Goal: Task Accomplishment & Management: Use online tool/utility

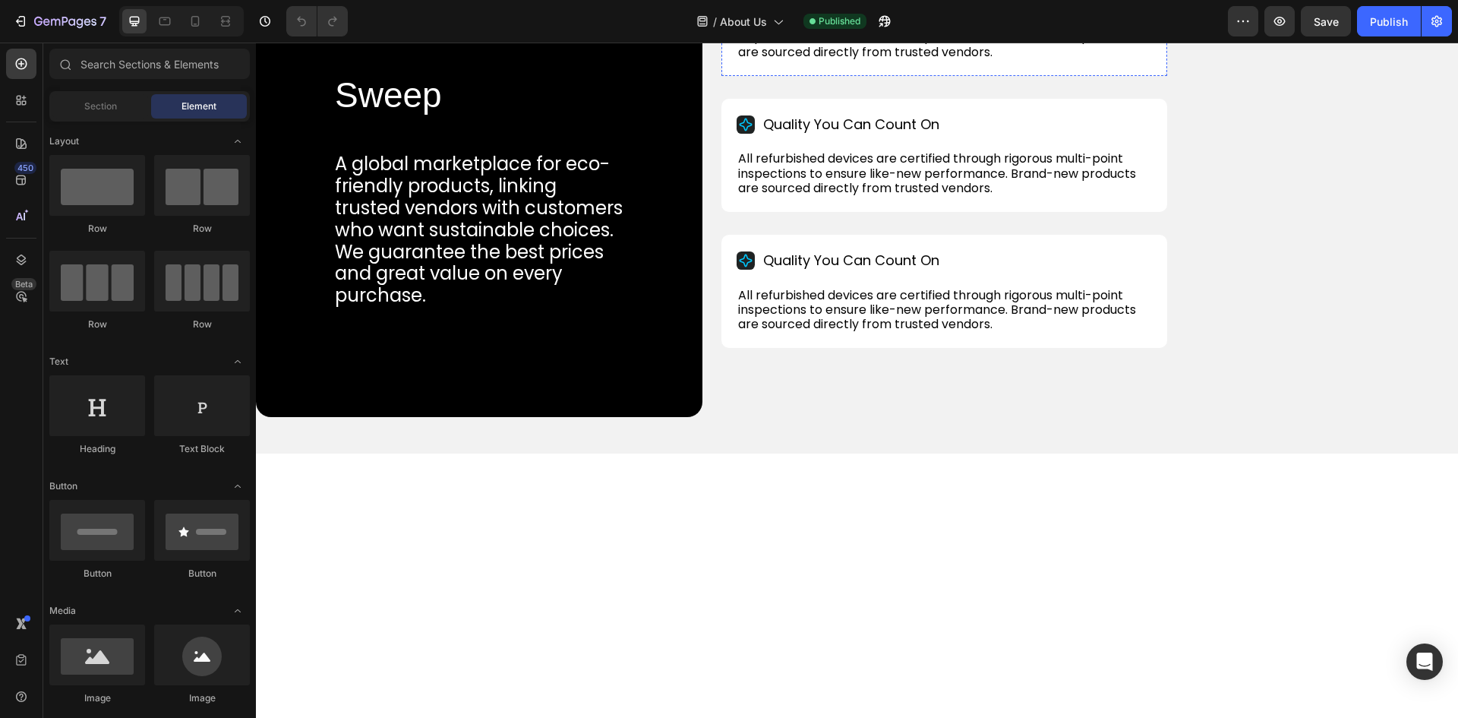
scroll to position [608, 0]
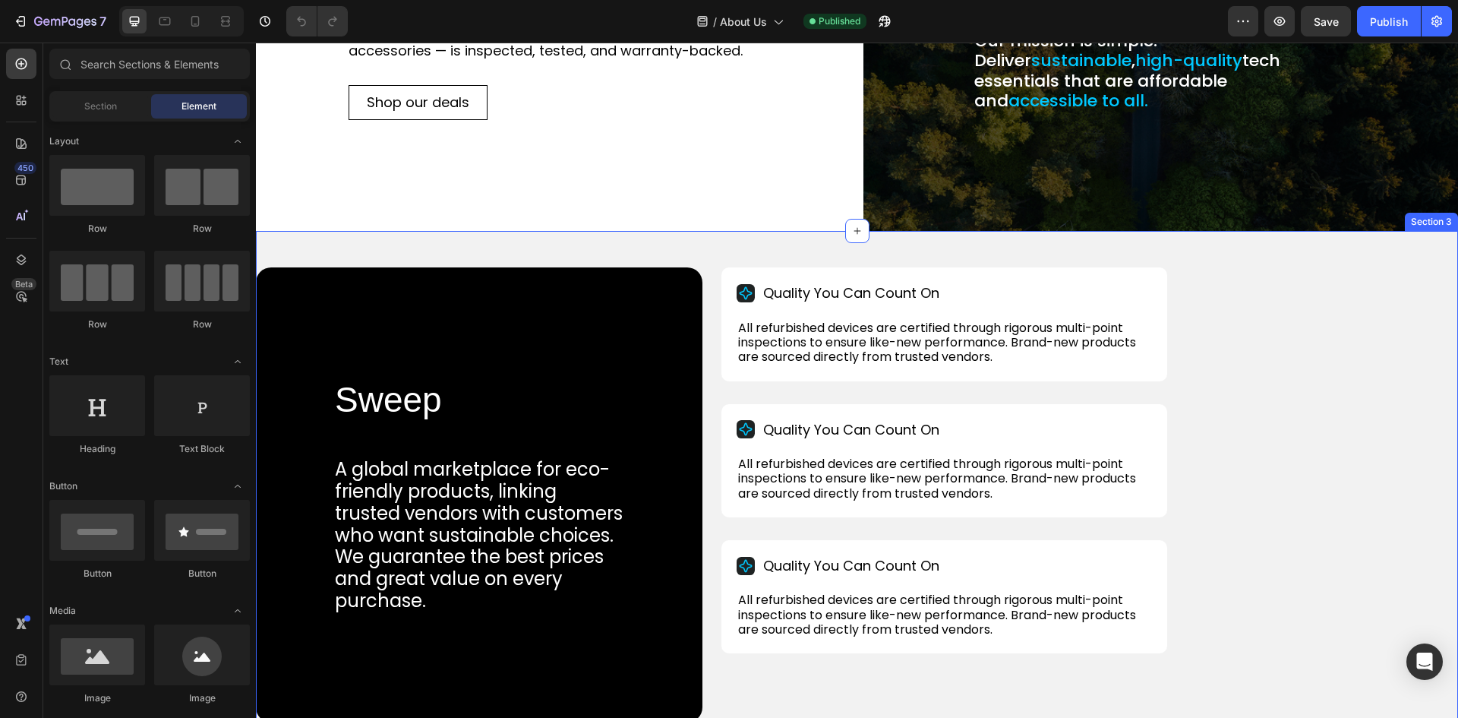
click at [1191, 327] on div "Sweep Heading A global marketplace for eco-friendly products, linking trusted v…" at bounding box center [857, 494] width 1202 height 527
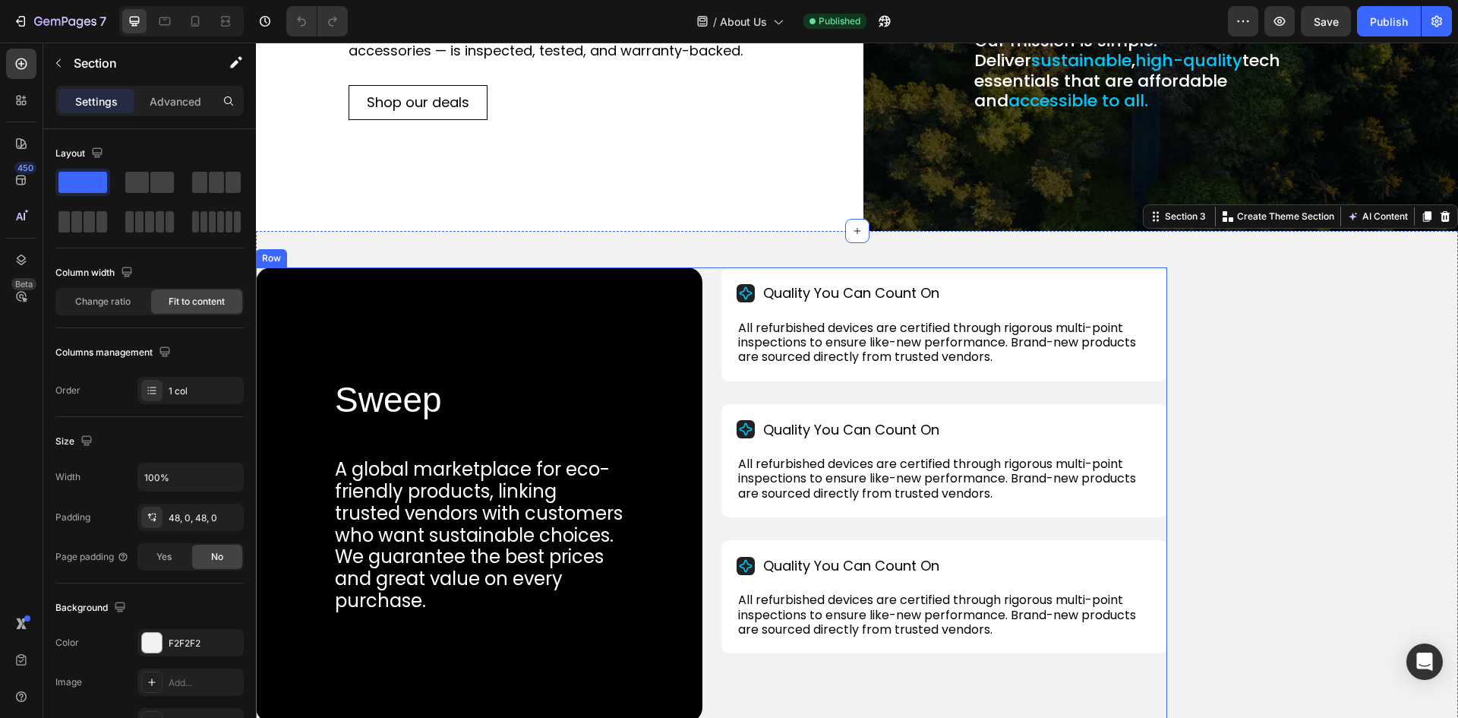
click at [712, 285] on div "Sweep Heading A global marketplace for eco-friendly products, linking trusted v…" at bounding box center [711, 494] width 911 height 454
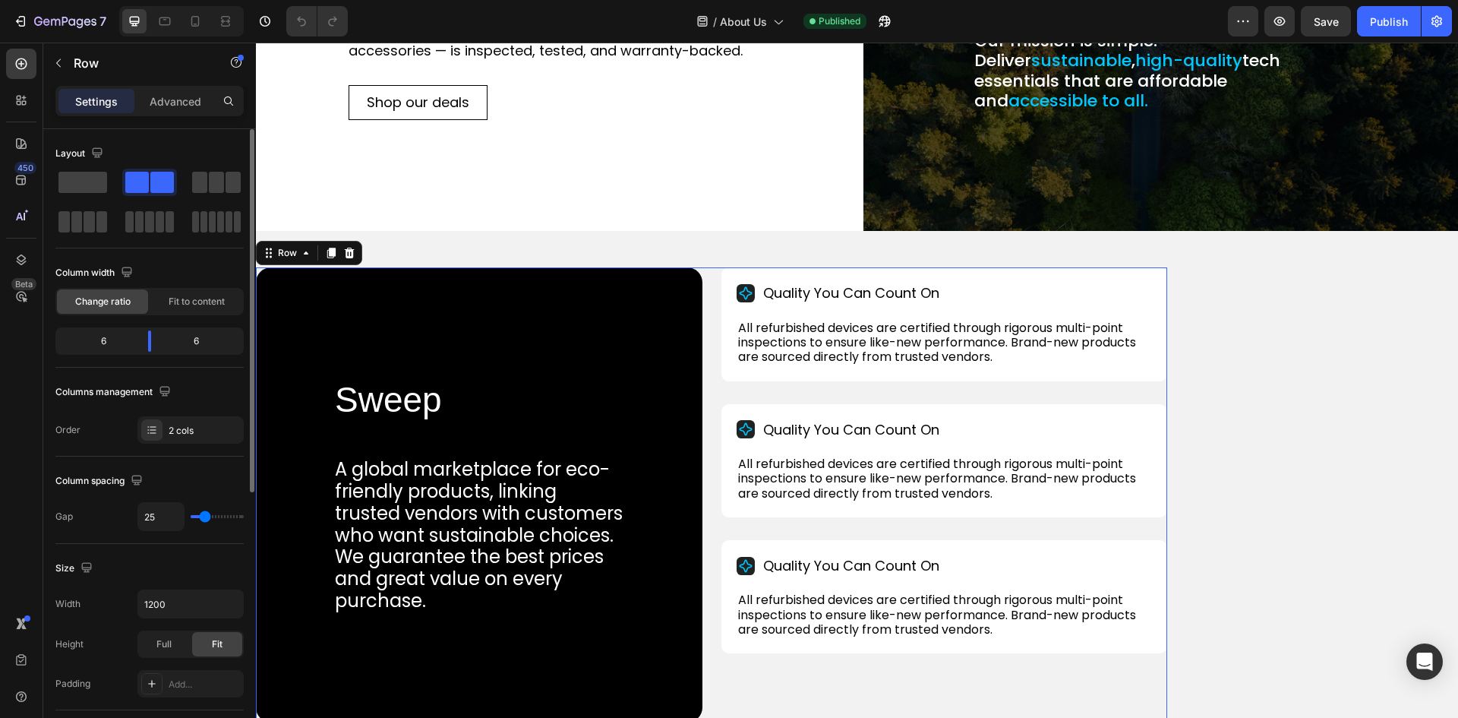
scroll to position [152, 0]
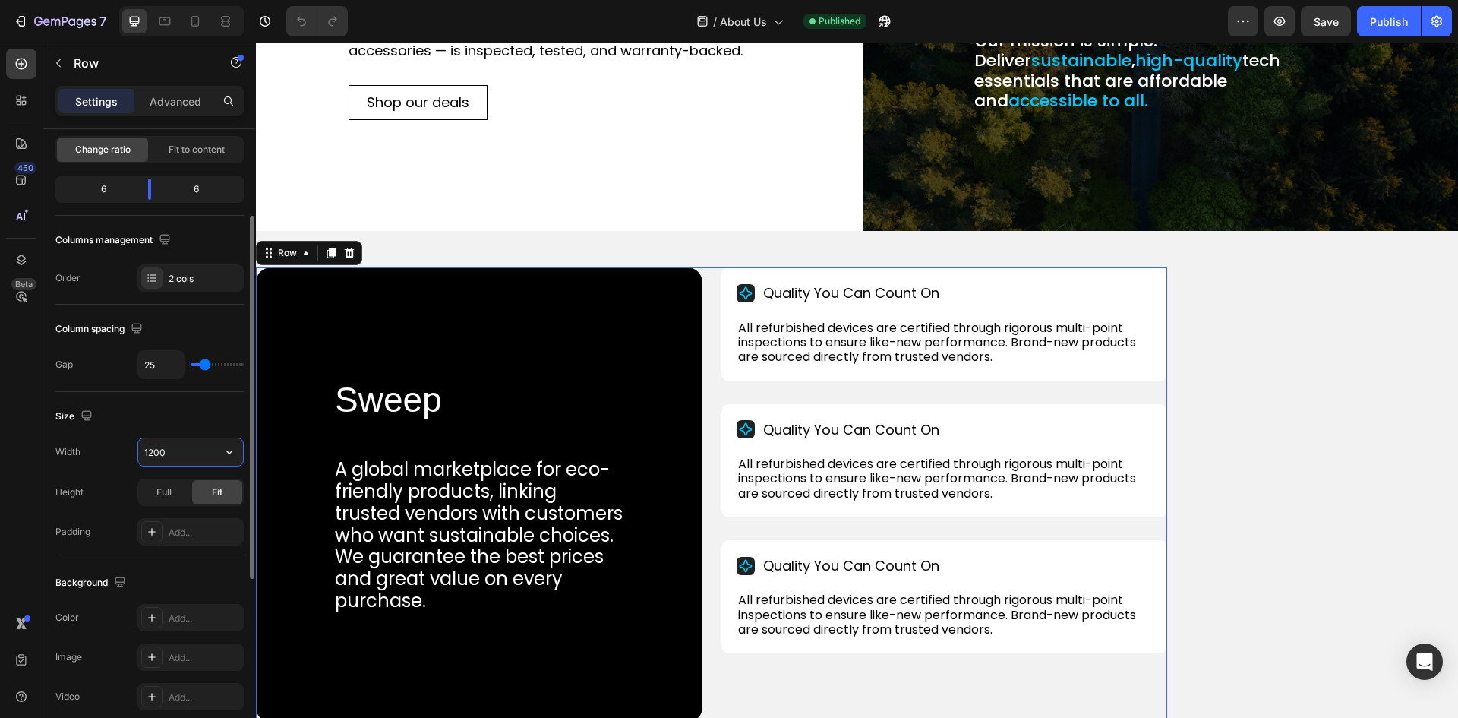
click at [164, 456] on input "1200" at bounding box center [190, 451] width 105 height 27
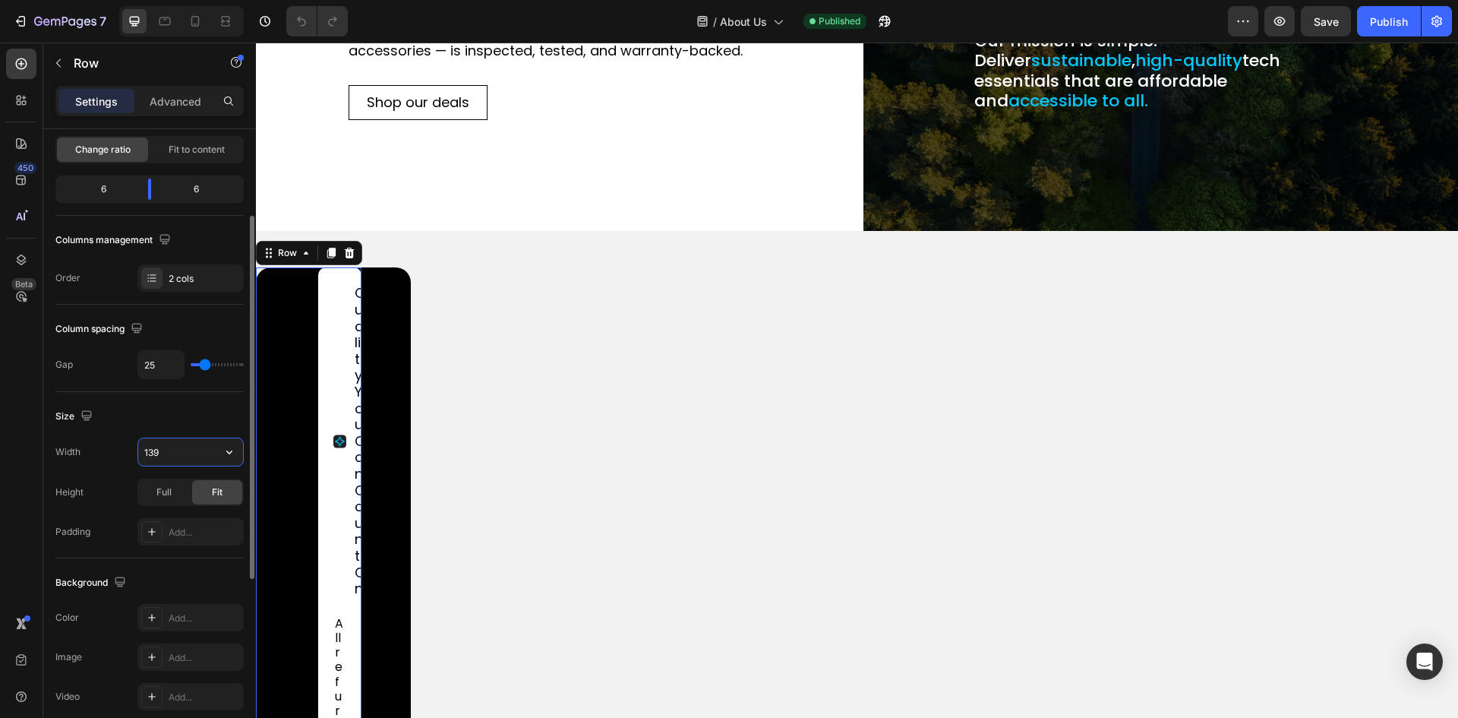
type input "1390"
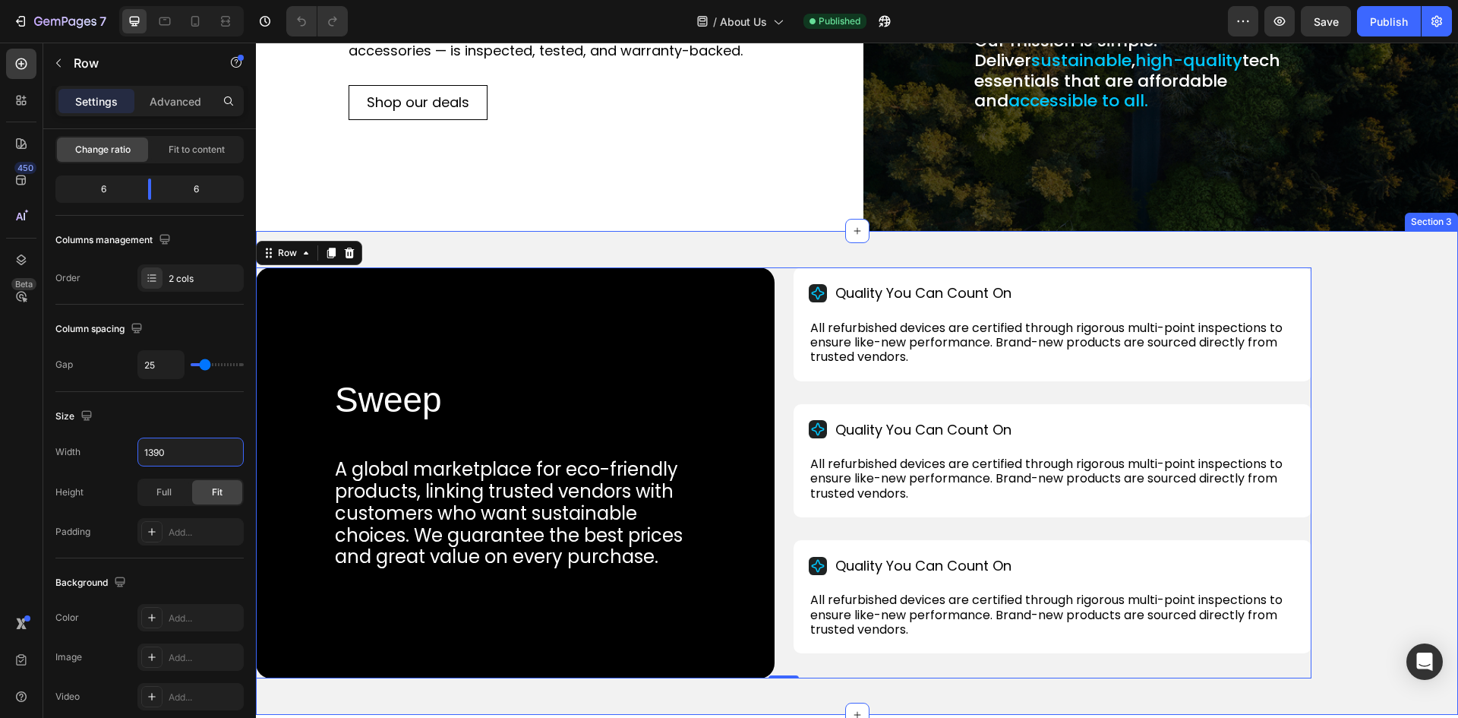
click at [413, 237] on div "Sweep Heading A global marketplace for eco-friendly products, linking trusted v…" at bounding box center [857, 473] width 1202 height 484
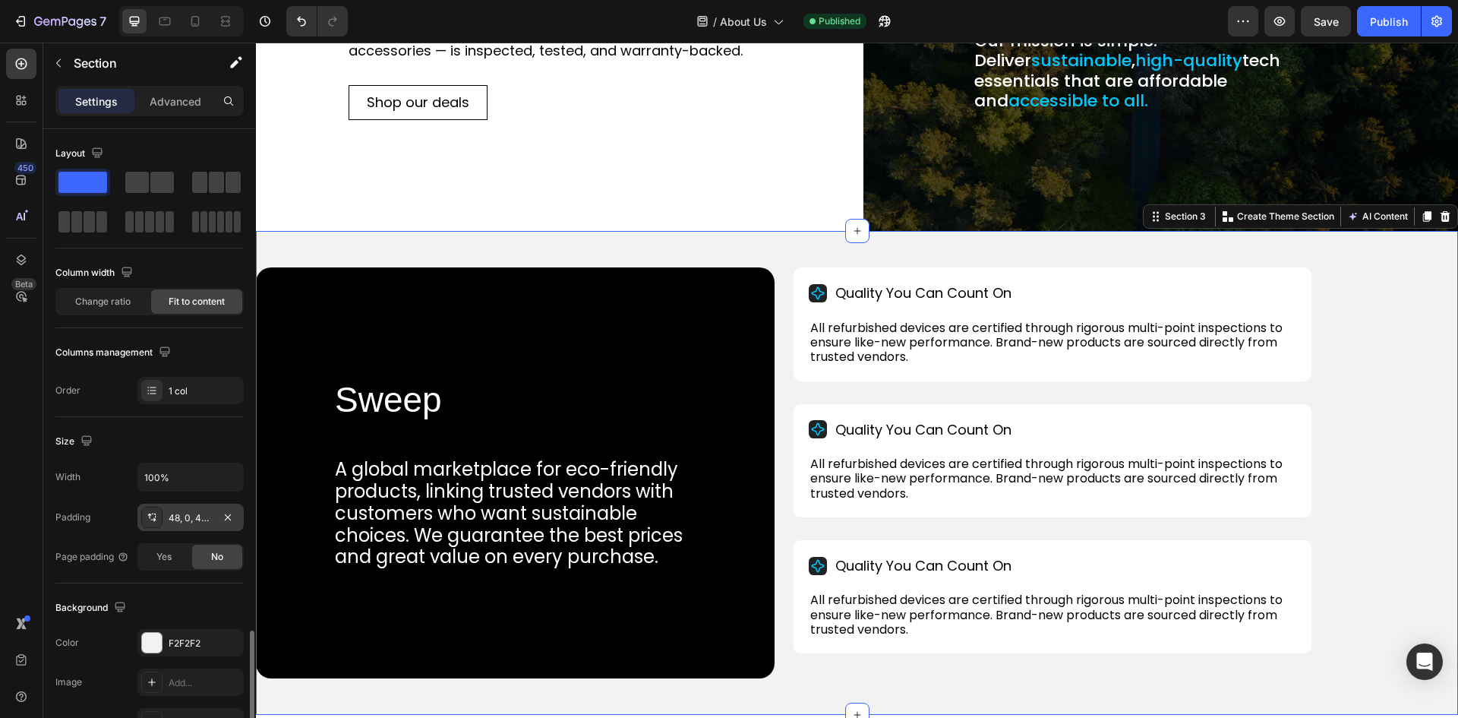
scroll to position [304, 0]
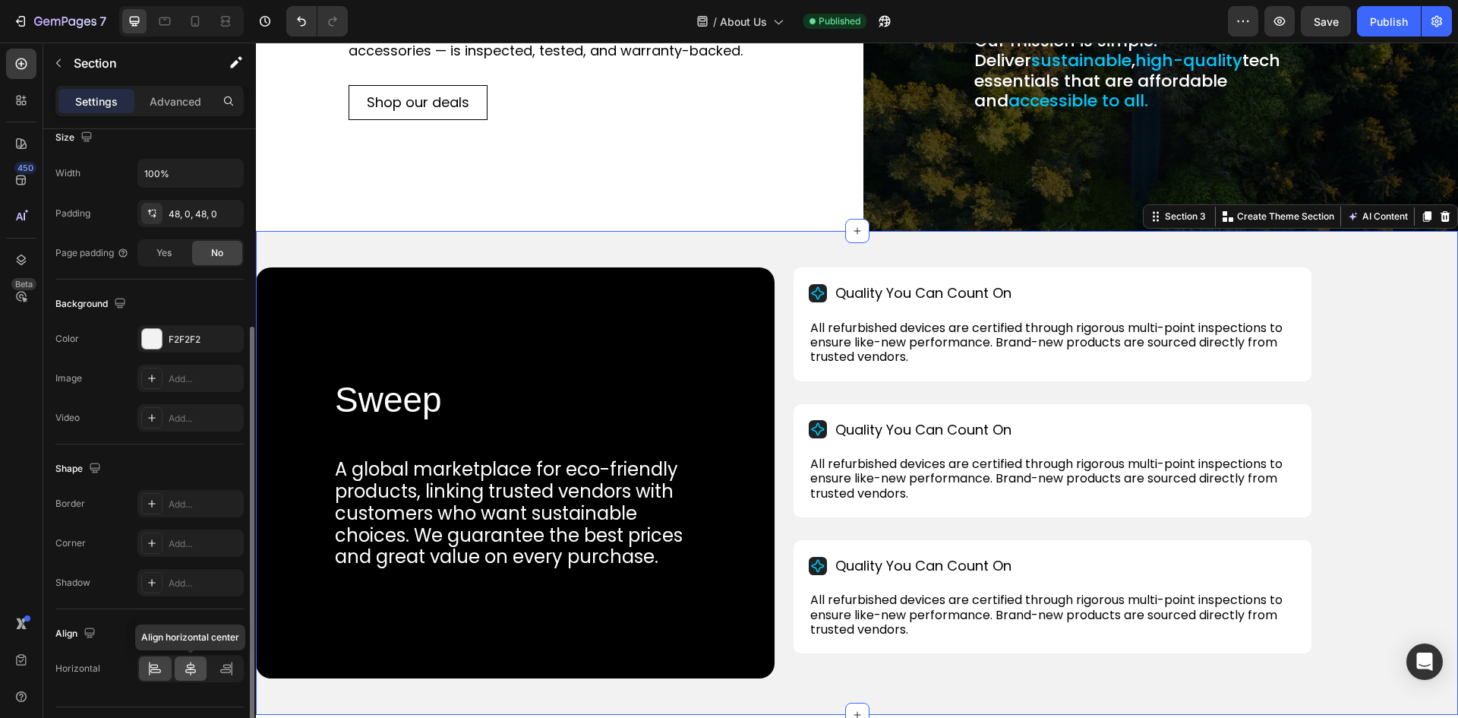
click at [186, 671] on icon at bounding box center [190, 668] width 11 height 14
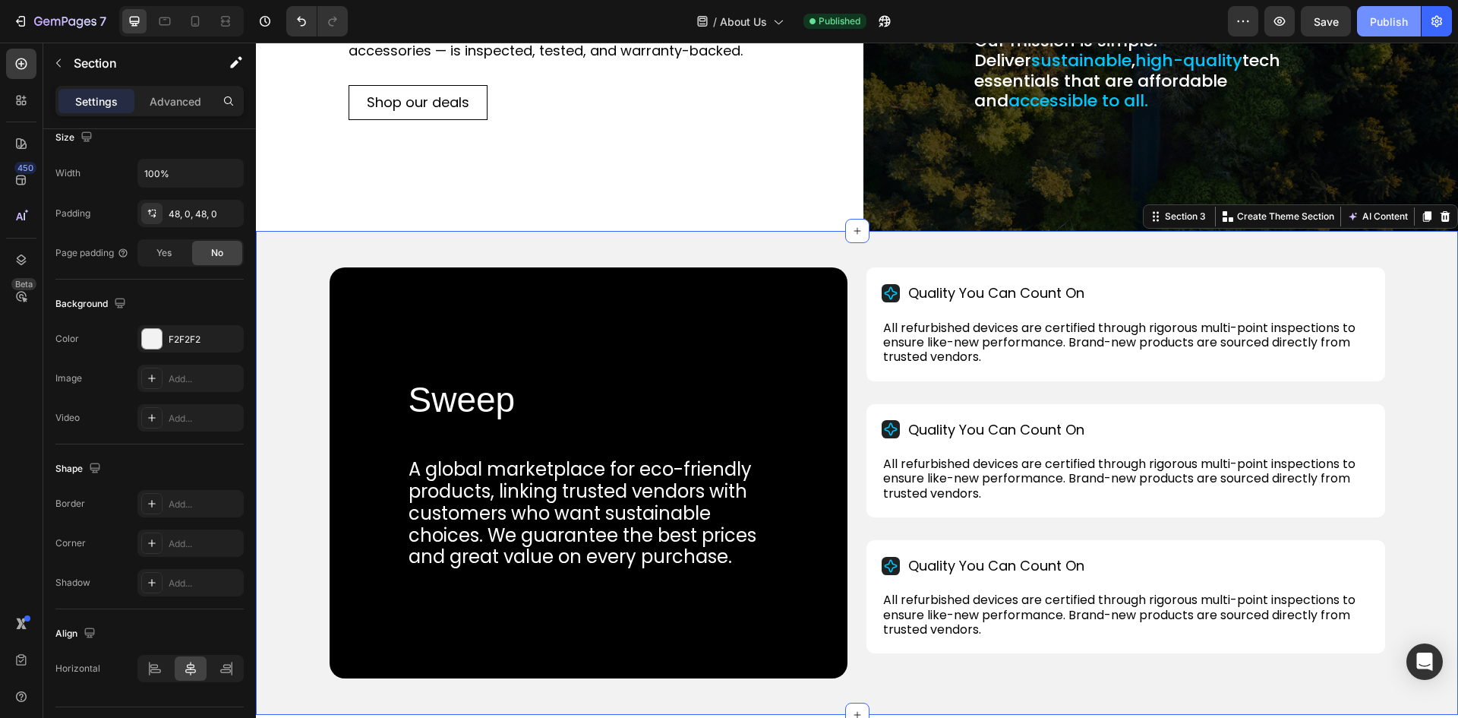
click at [1389, 14] on div "Publish" at bounding box center [1389, 22] width 38 height 16
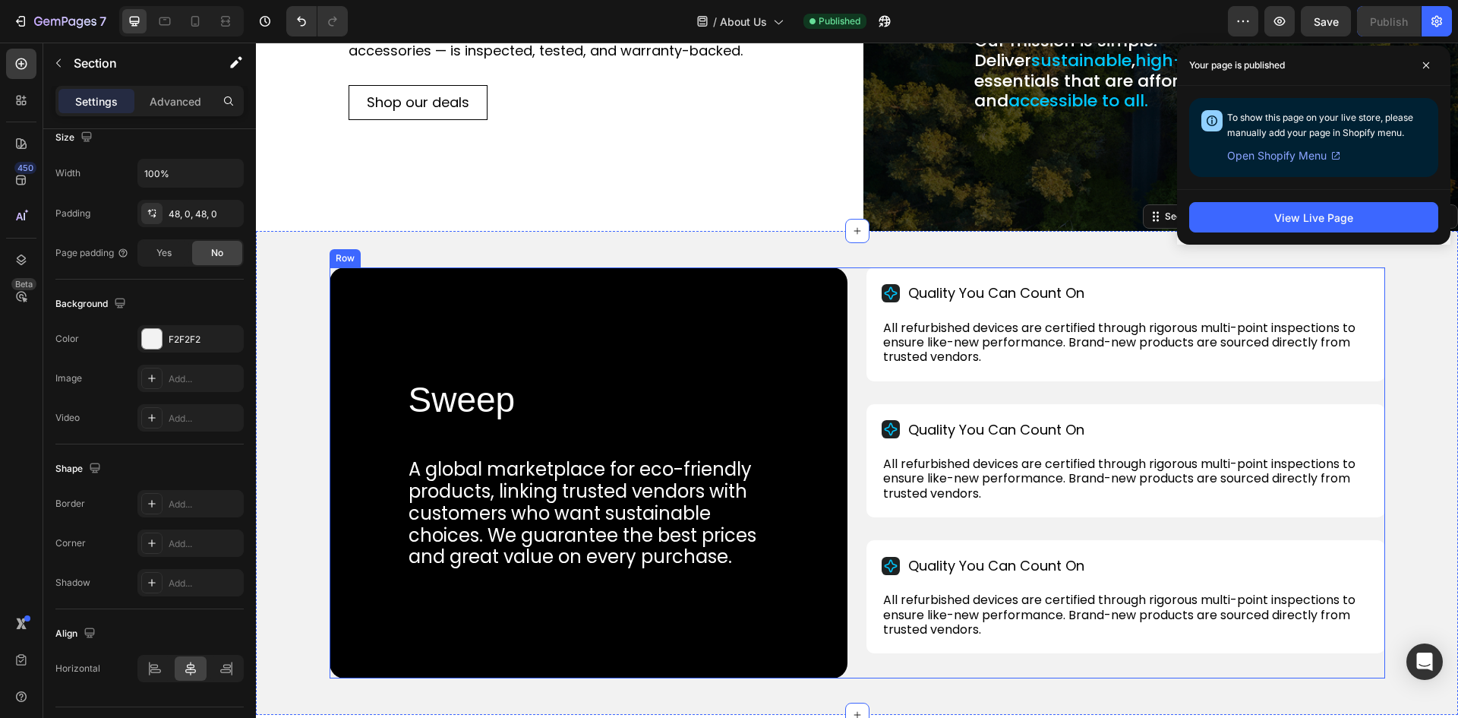
click at [860, 338] on div "Sweep Heading A global marketplace for eco-friendly products, linking trusted v…" at bounding box center [858, 472] width 1056 height 411
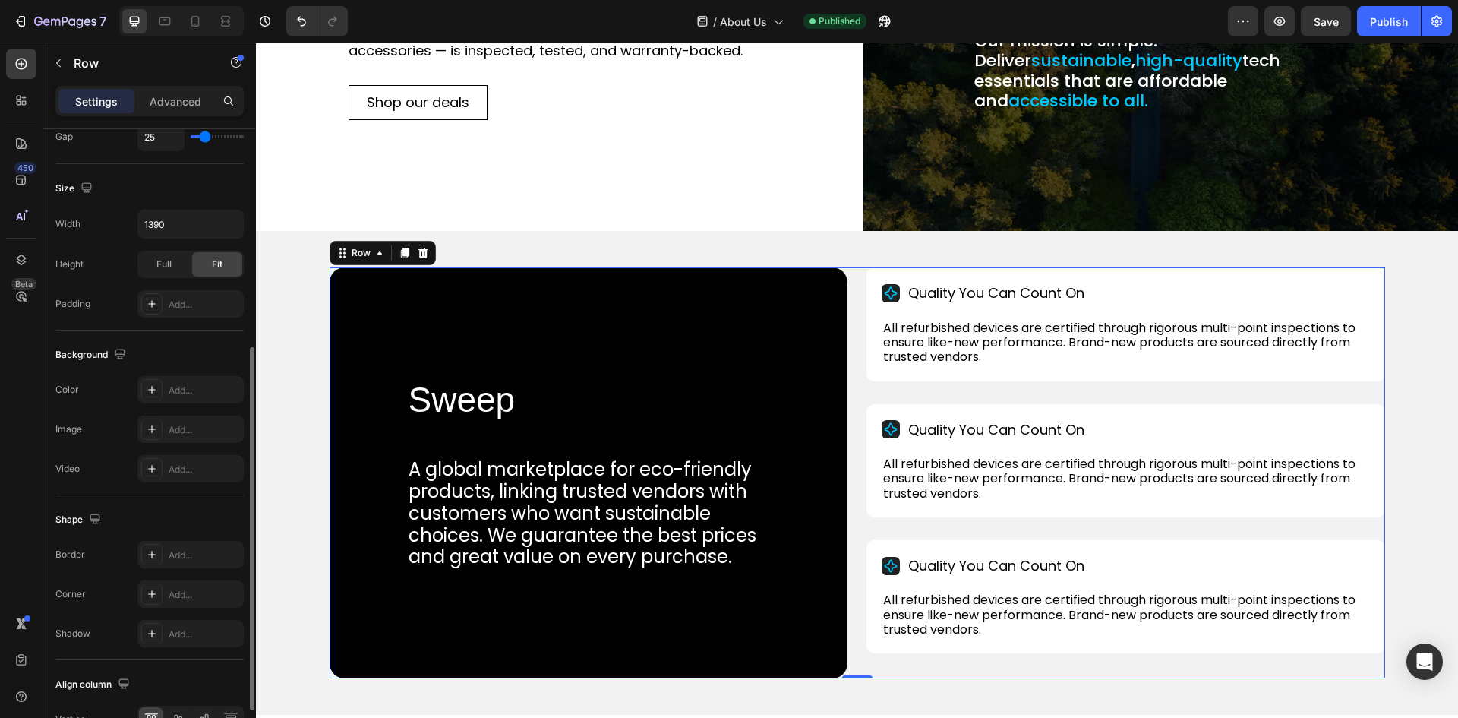
scroll to position [468, 0]
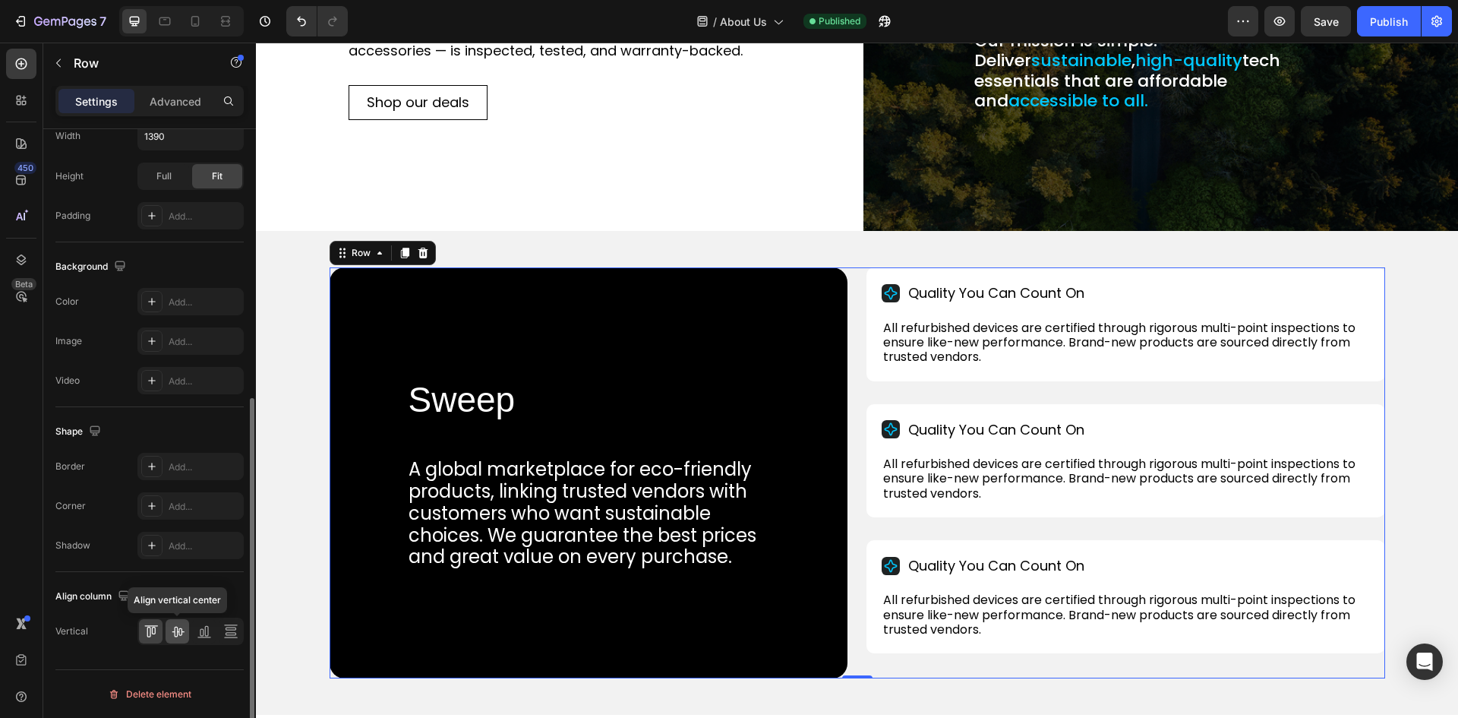
click at [178, 630] on icon at bounding box center [177, 630] width 15 height 15
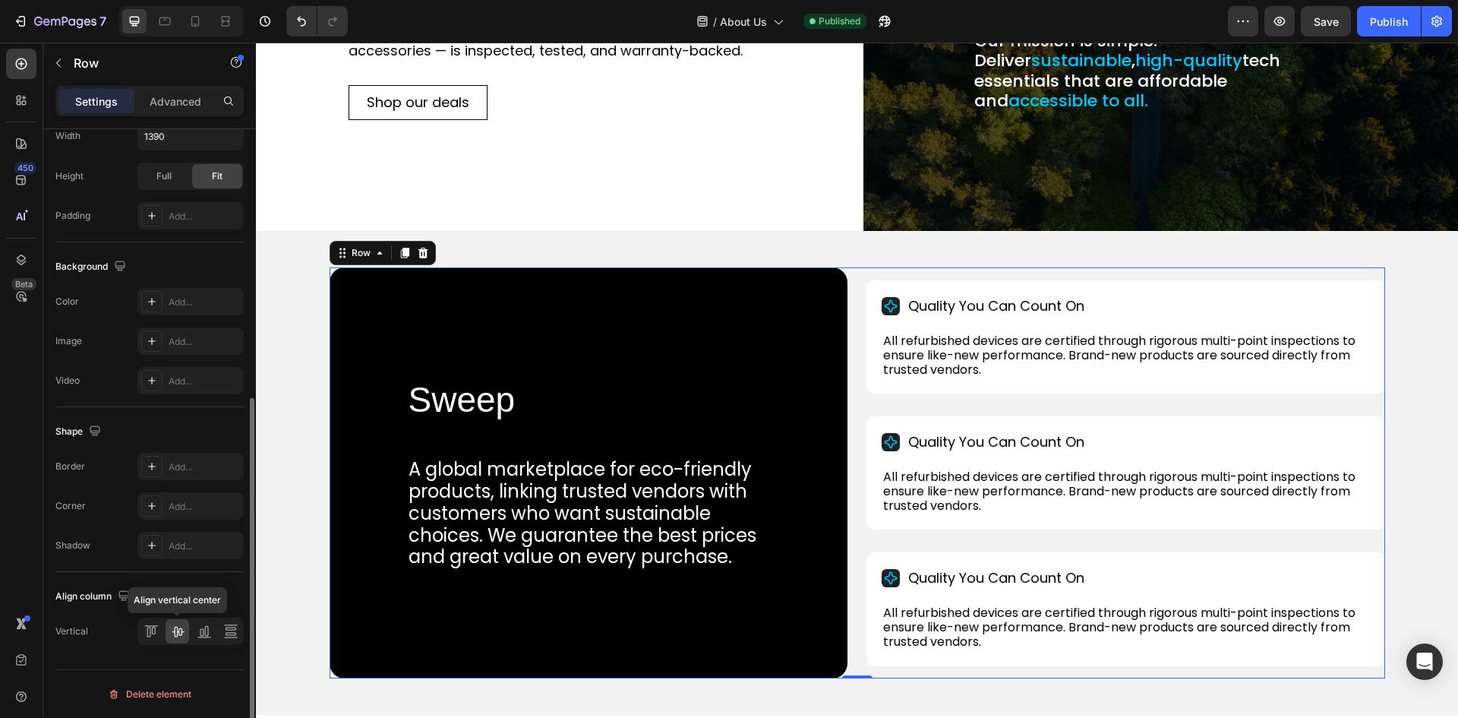
drag, startPoint x: 166, startPoint y: 625, endPoint x: 144, endPoint y: 635, distance: 24.1
click at [165, 625] on div "Align vertical center" at bounding box center [190, 630] width 106 height 27
click at [144, 635] on icon at bounding box center [151, 630] width 15 height 15
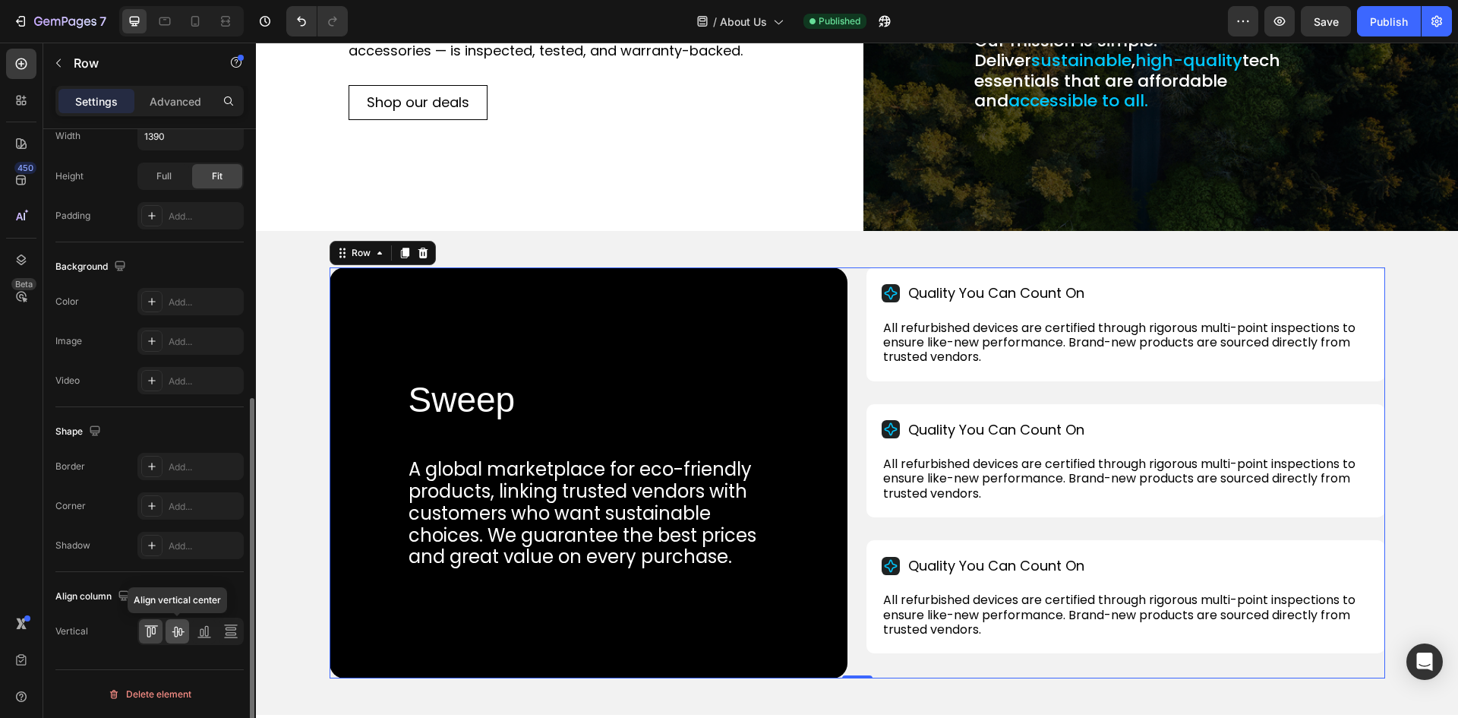
click at [177, 632] on icon at bounding box center [178, 632] width 12 height 11
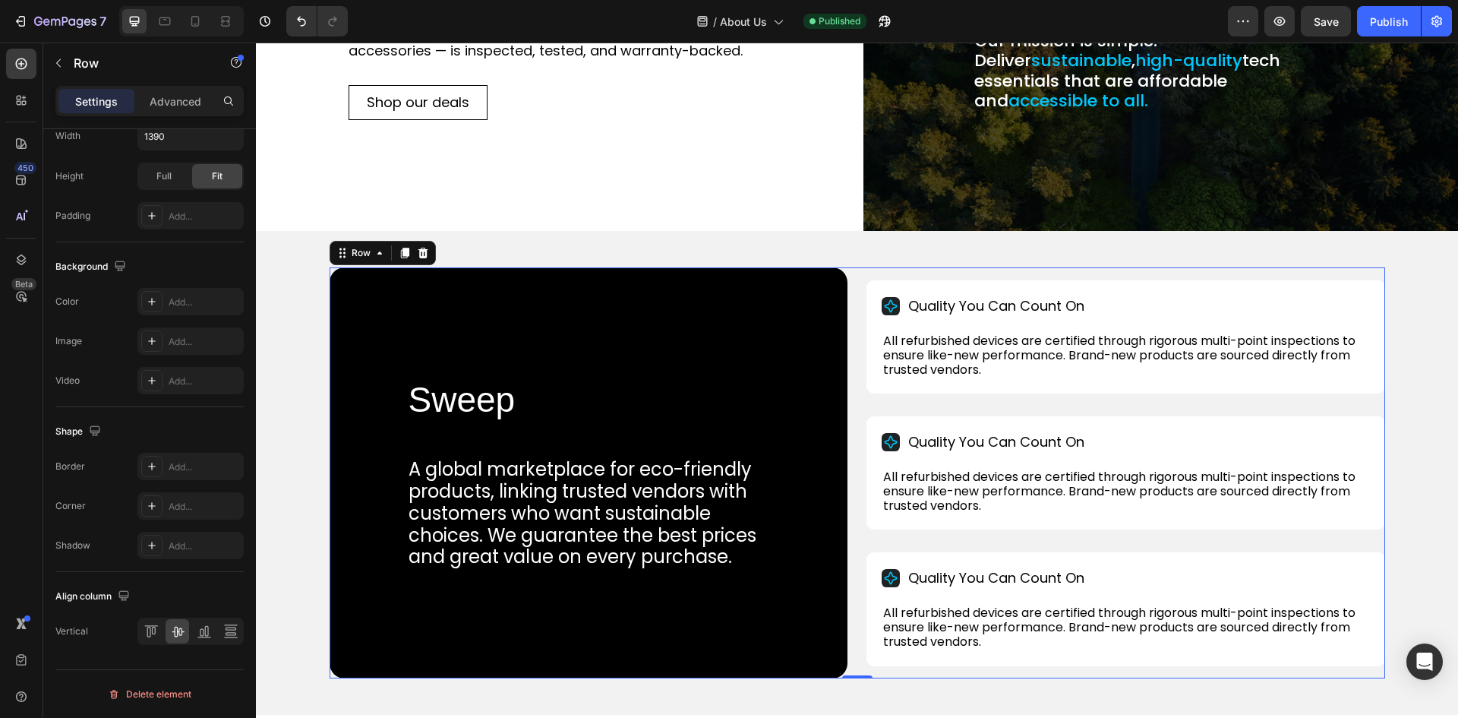
click at [859, 276] on div "Sweep Heading A global marketplace for eco-friendly products, linking trusted v…" at bounding box center [858, 472] width 1056 height 411
click at [1378, 17] on div "Publish" at bounding box center [1389, 22] width 38 height 16
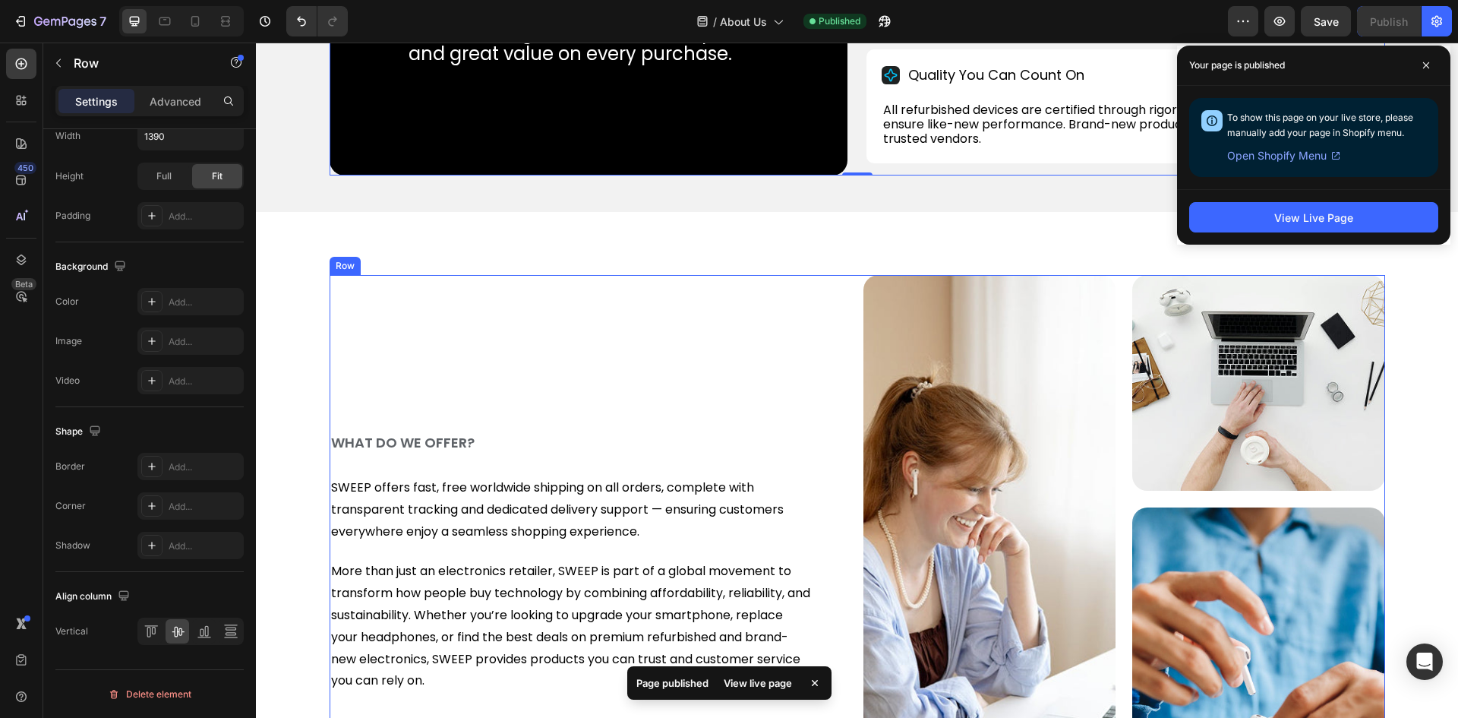
scroll to position [911, 0]
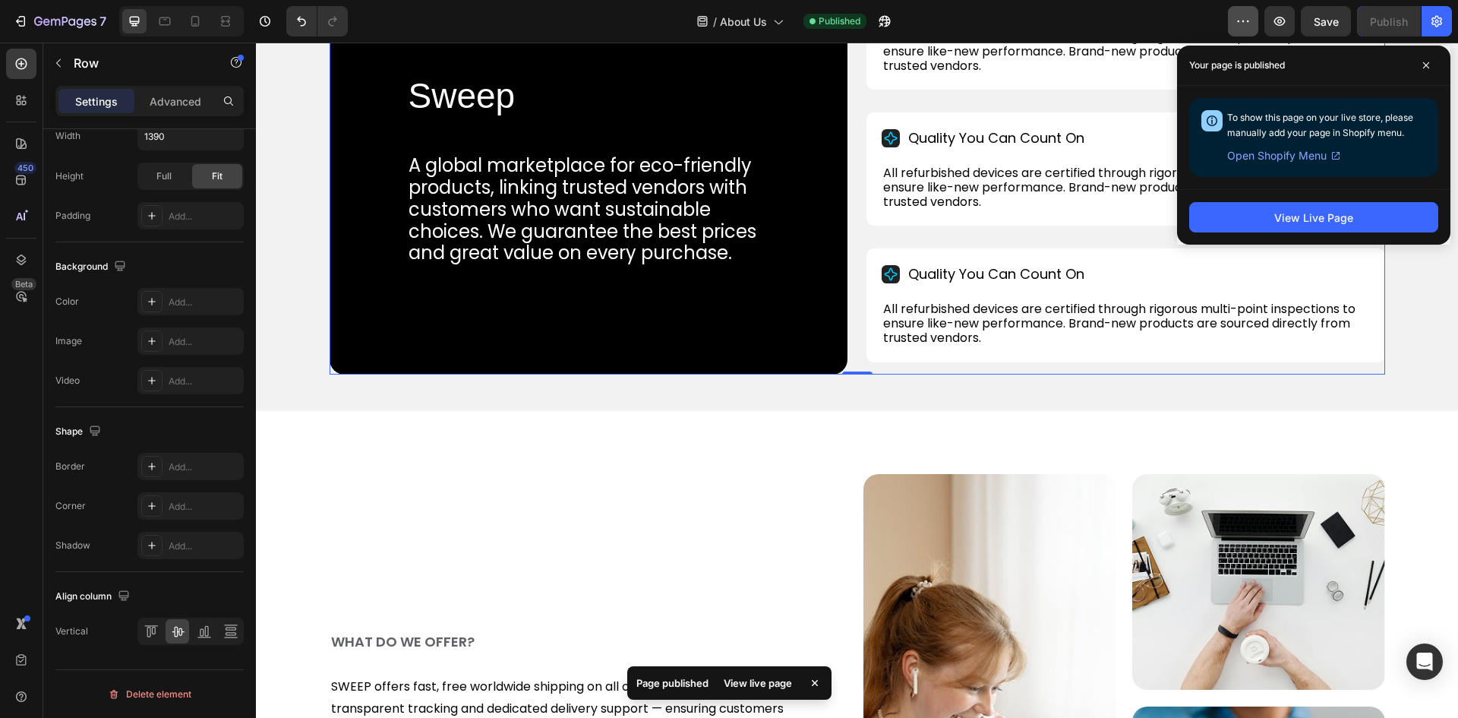
drag, startPoint x: 1427, startPoint y: 57, endPoint x: 1229, endPoint y: 10, distance: 203.0
click at [1427, 58] on span at bounding box center [1426, 65] width 24 height 24
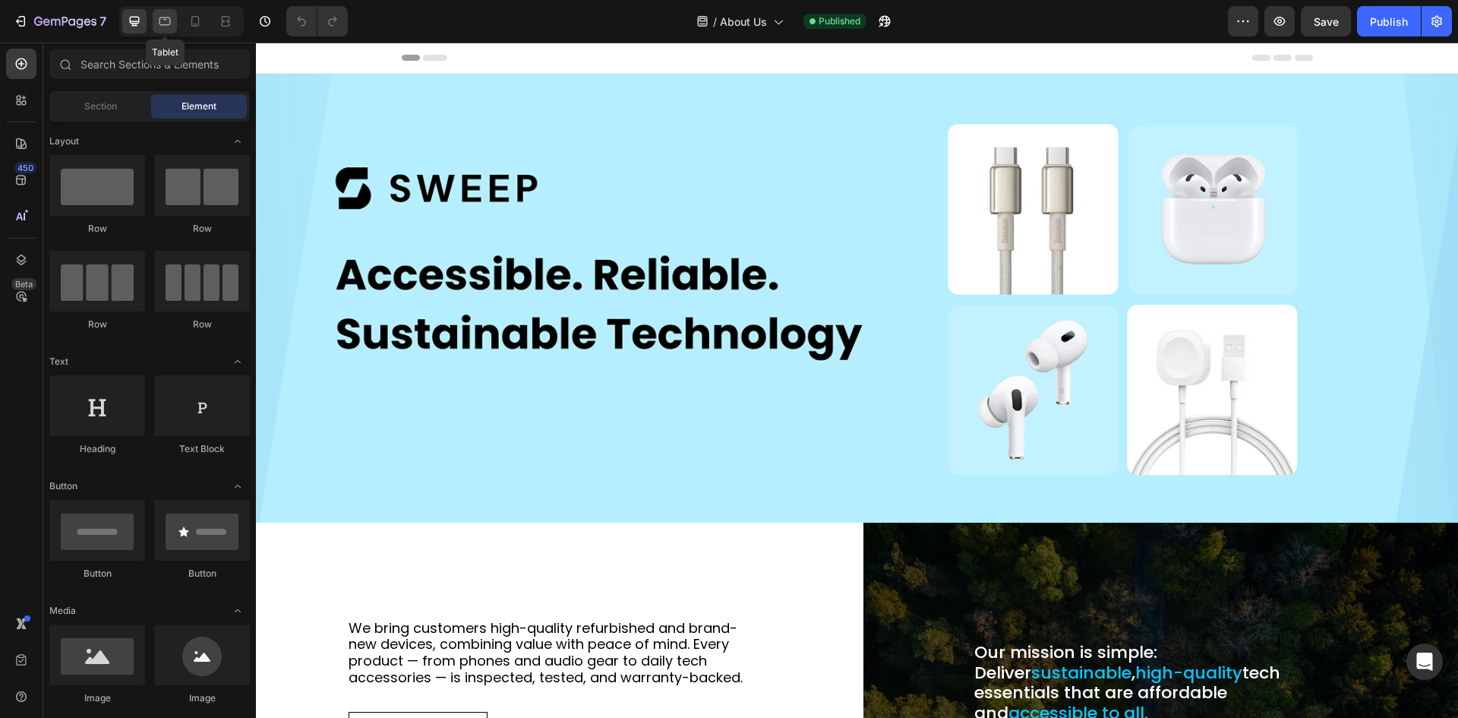
click at [164, 15] on icon at bounding box center [164, 21] width 15 height 15
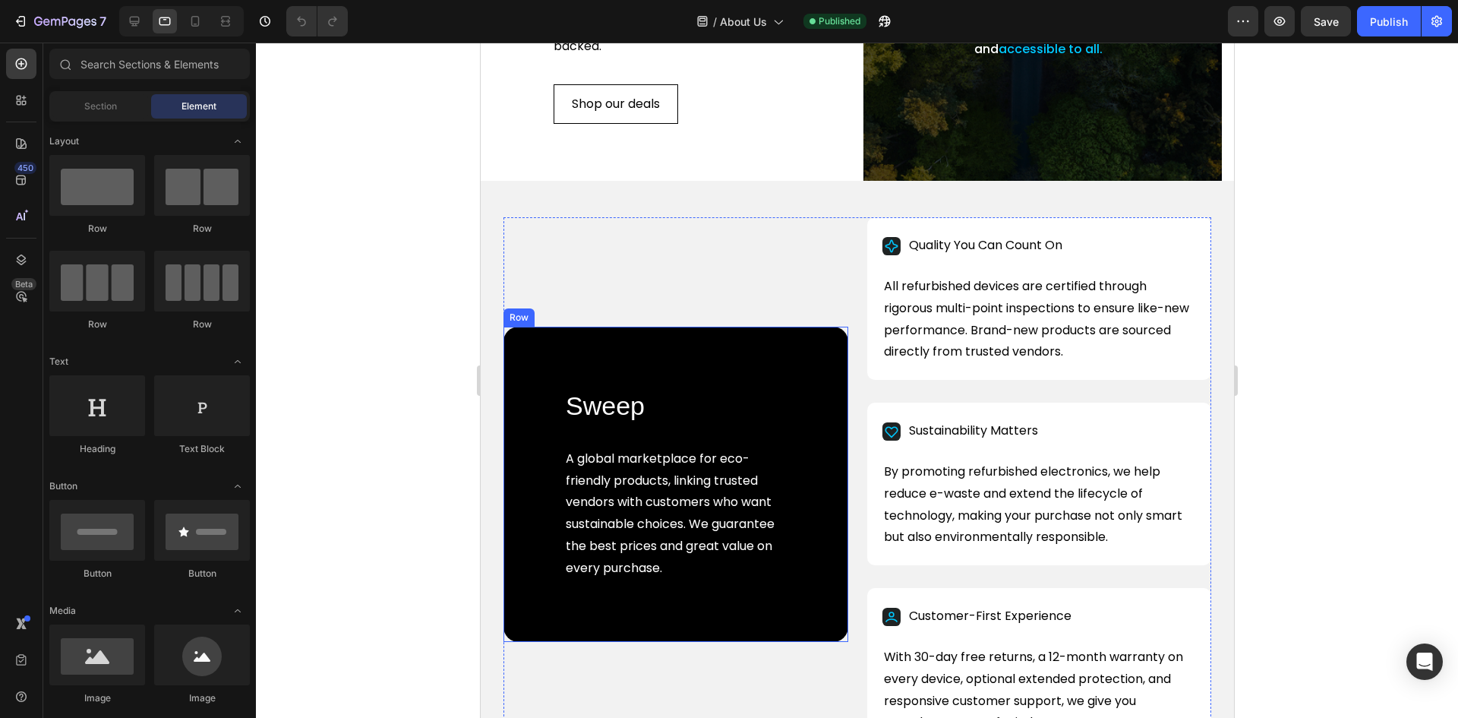
scroll to position [532, 0]
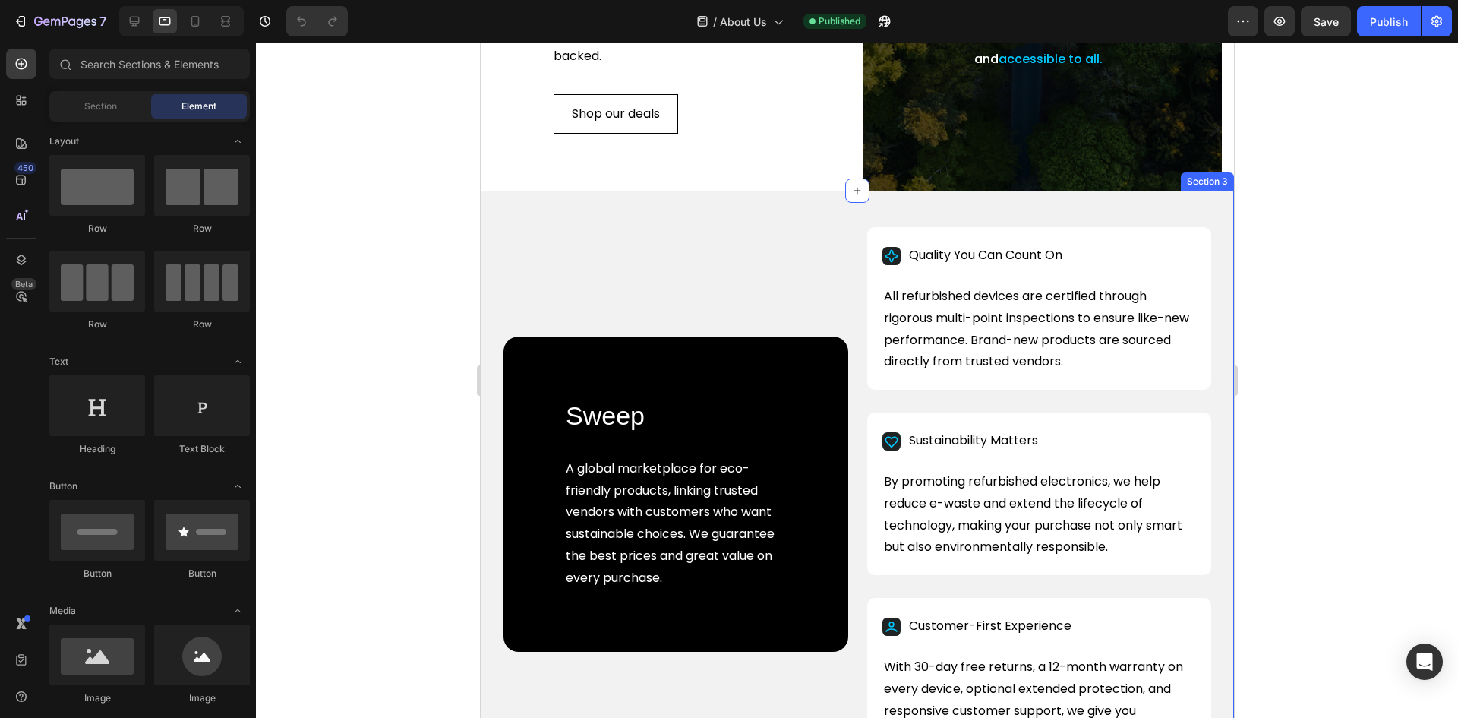
click at [510, 230] on div "Sweep Heading A global marketplace for eco-friendly products, linking trusted v…" at bounding box center [856, 494] width 753 height 606
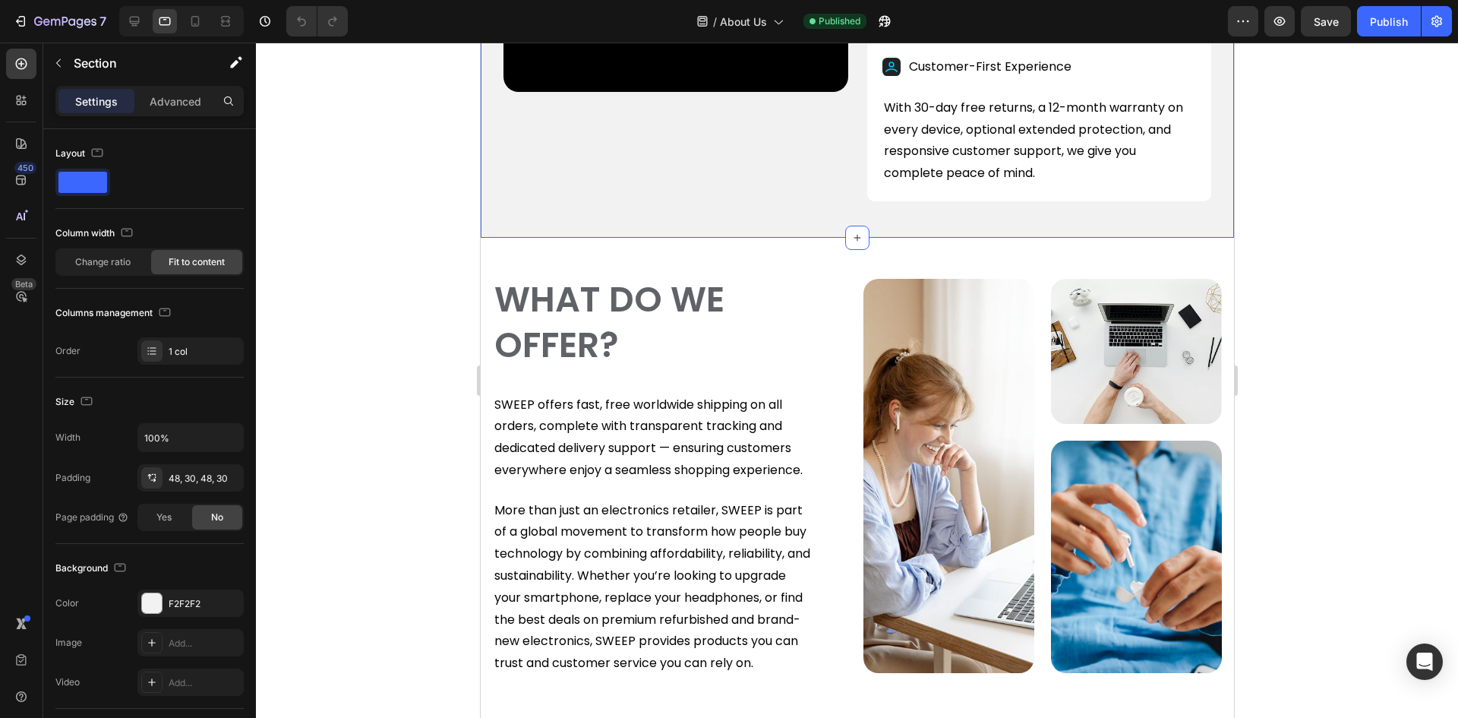
scroll to position [1139, 0]
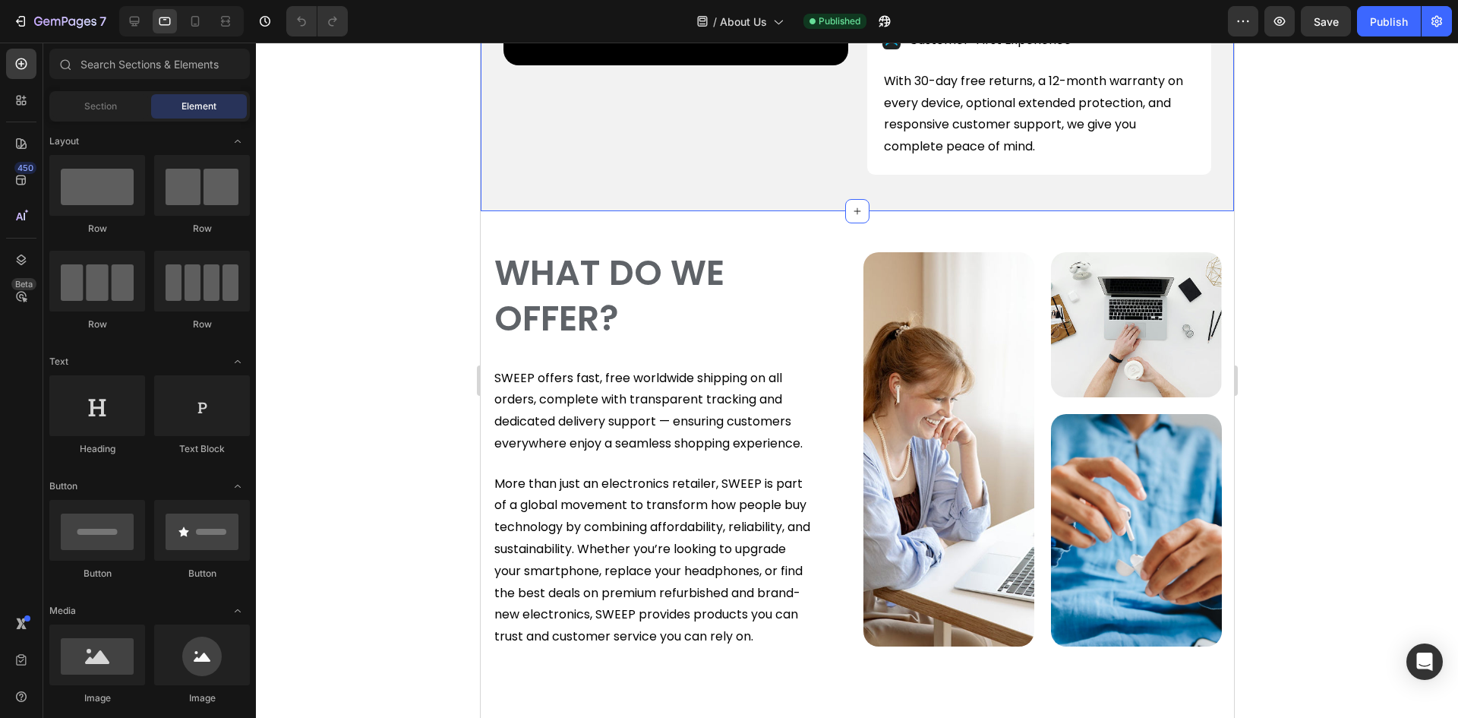
click at [484, 230] on section "WHAT DO WE OFFER? Heading SWEEP offers fast, free worldwide shipping on all ord…" at bounding box center [856, 449] width 753 height 476
click at [504, 230] on div "WHAT DO WE OFFER? Heading SWEEP offers fast, free worldwide shipping on all ord…" at bounding box center [856, 449] width 729 height 476
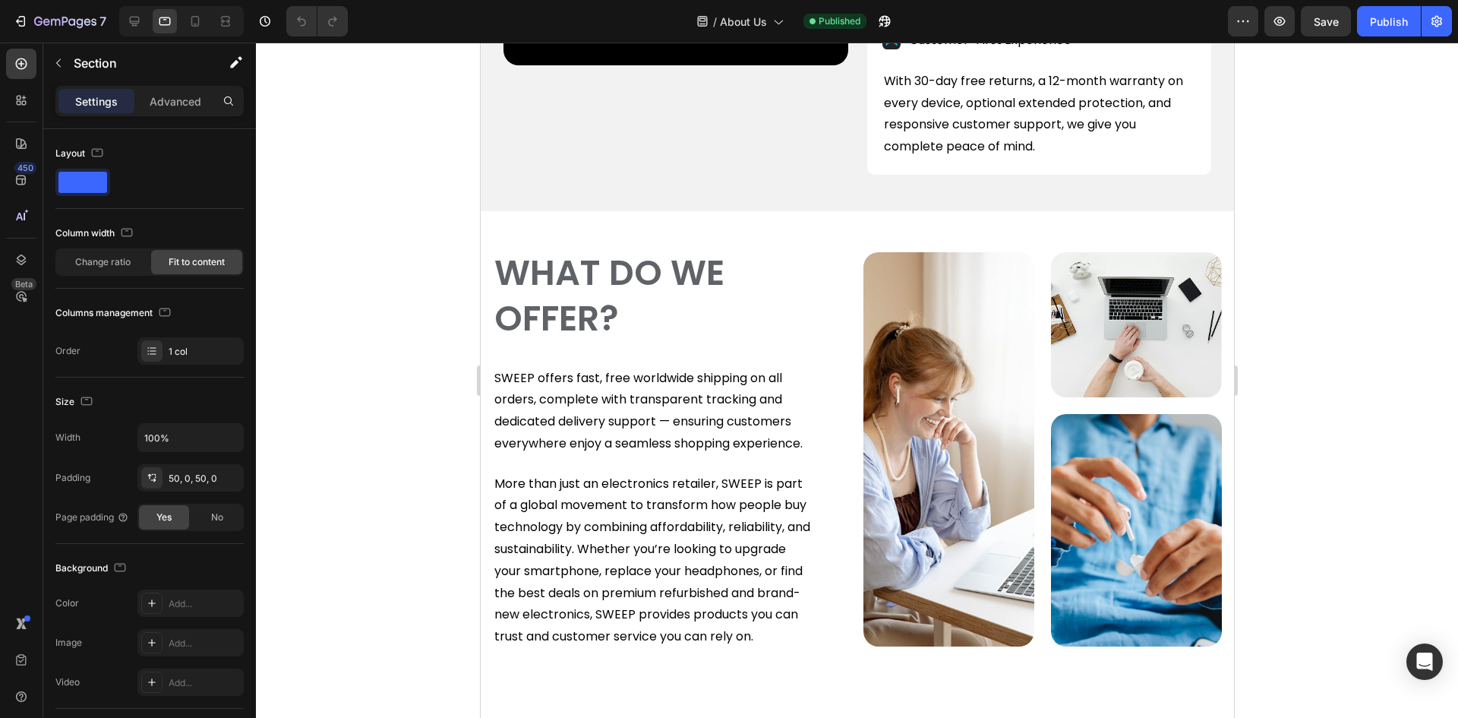
click at [484, 241] on section "WHAT DO WE OFFER? Heading SWEEP offers fast, free worldwide shipping on all ord…" at bounding box center [856, 449] width 753 height 476
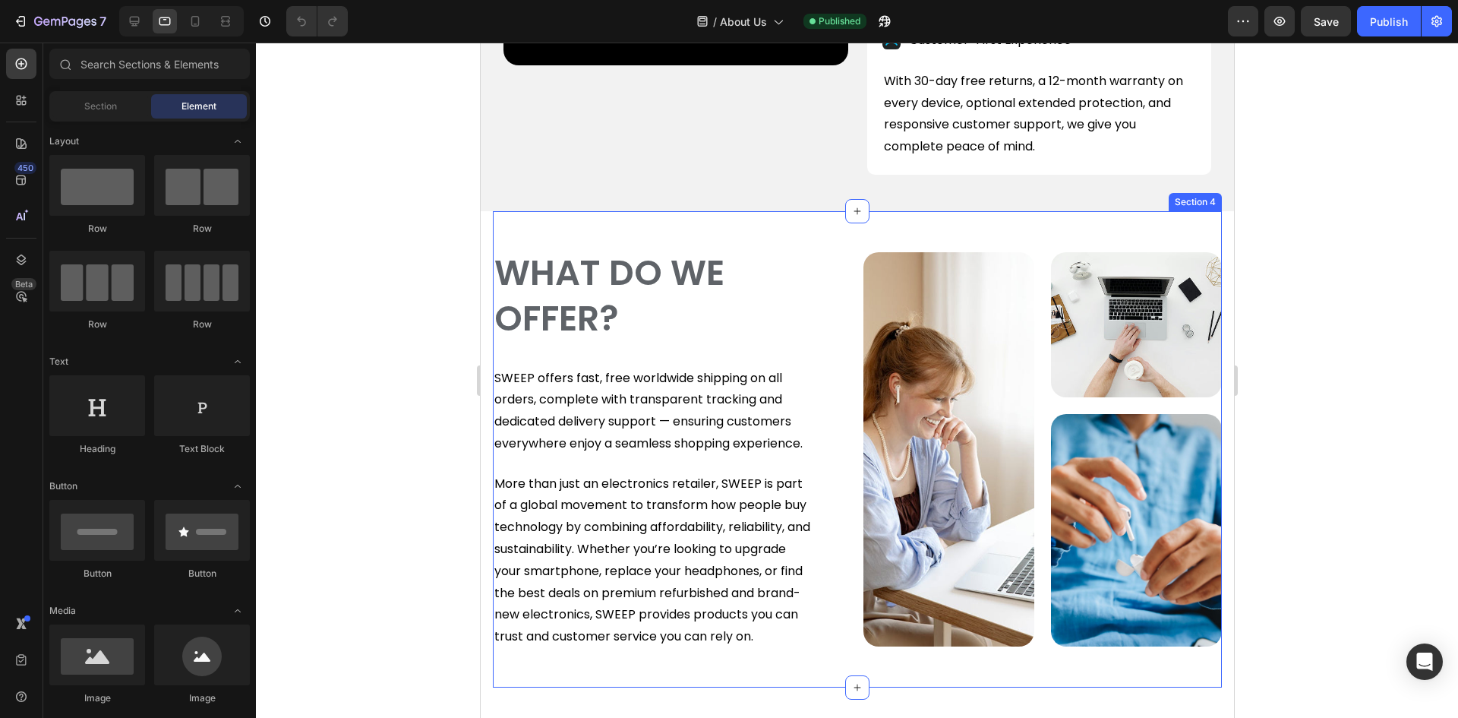
click at [503, 232] on div "WHAT DO WE OFFER? Heading SWEEP offers fast, free worldwide shipping on all ord…" at bounding box center [856, 449] width 729 height 476
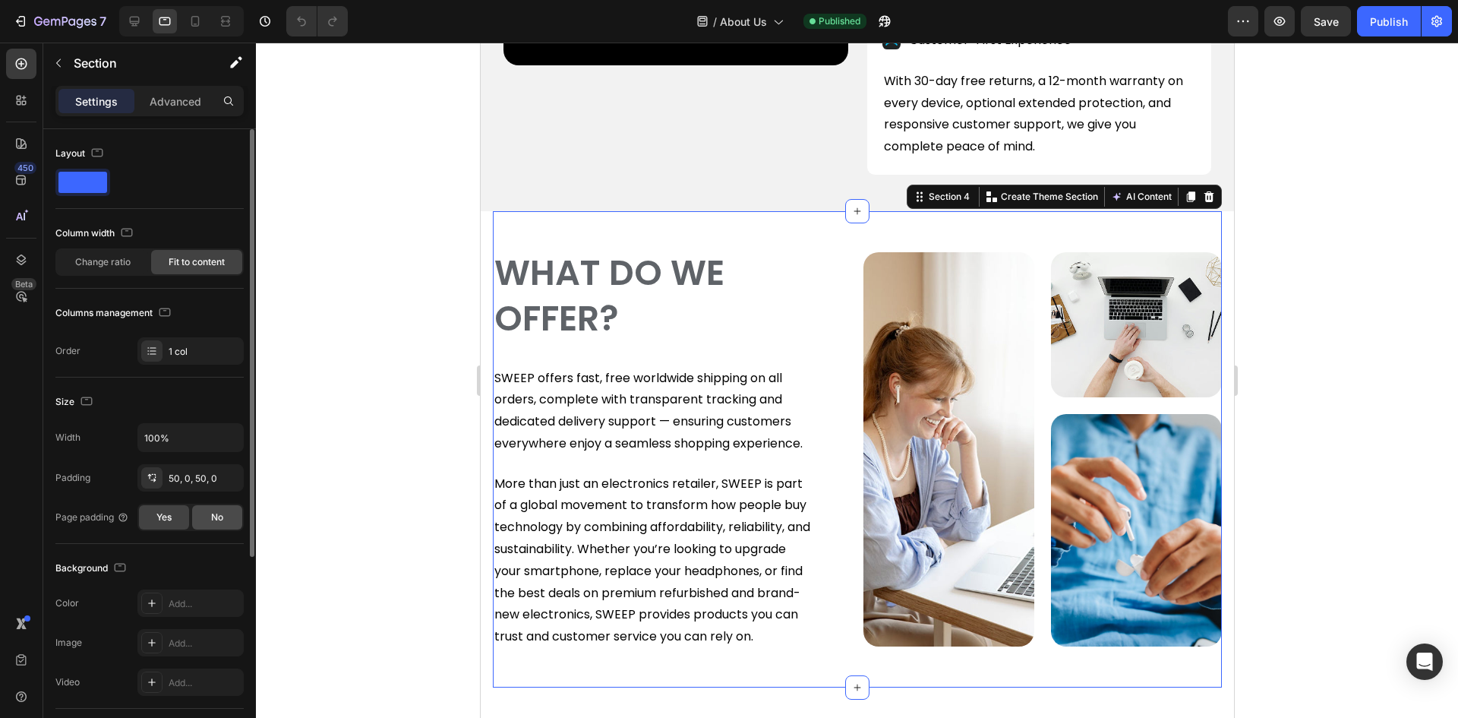
click at [212, 516] on span "No" at bounding box center [217, 517] width 12 height 14
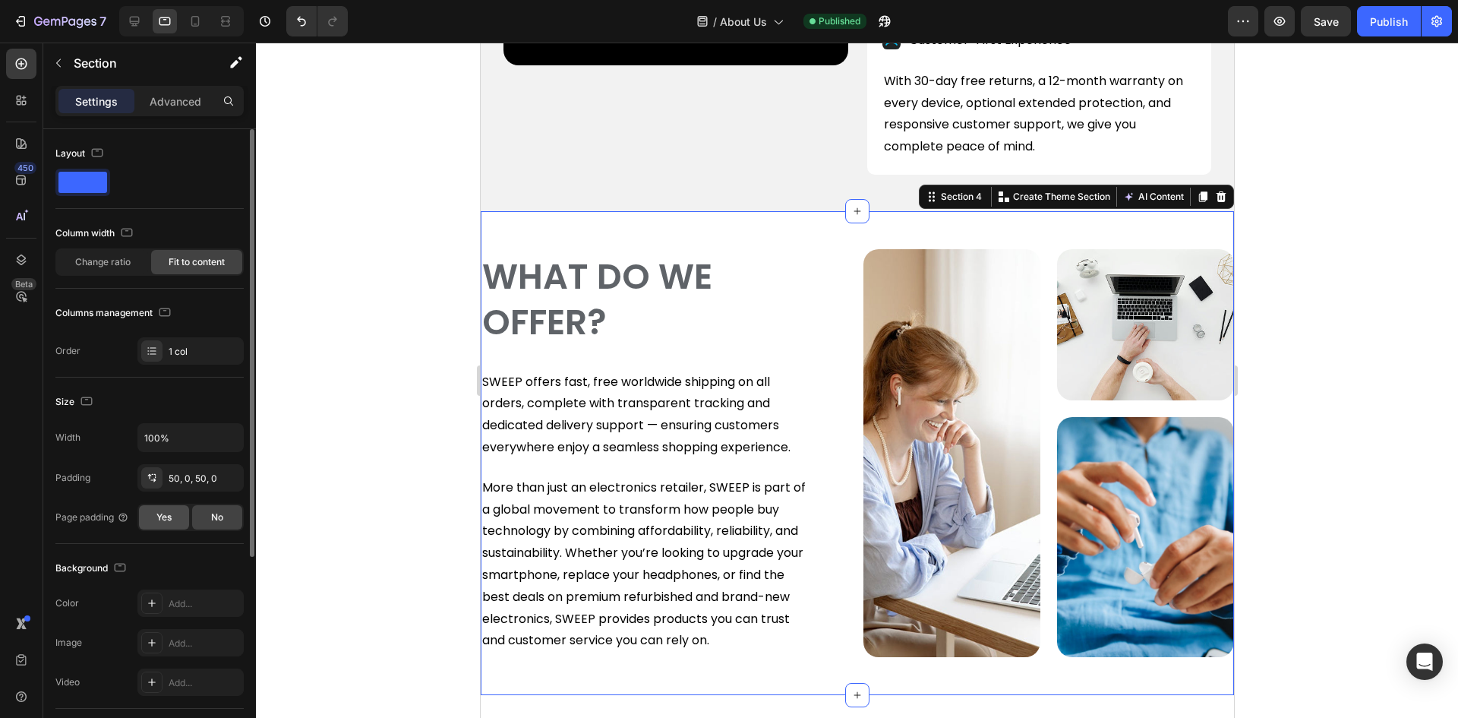
click at [165, 510] on div "Yes" at bounding box center [164, 517] width 50 height 24
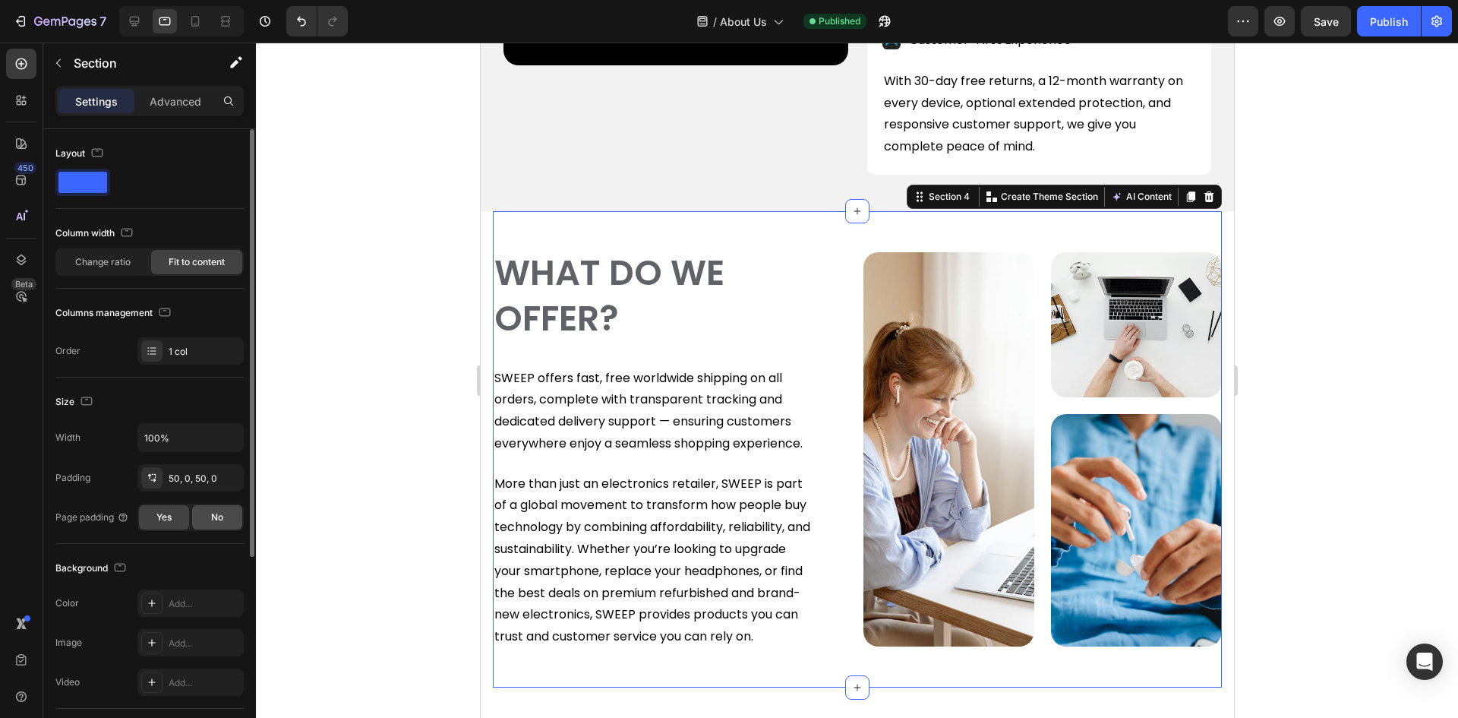
click at [213, 515] on span "No" at bounding box center [217, 517] width 12 height 14
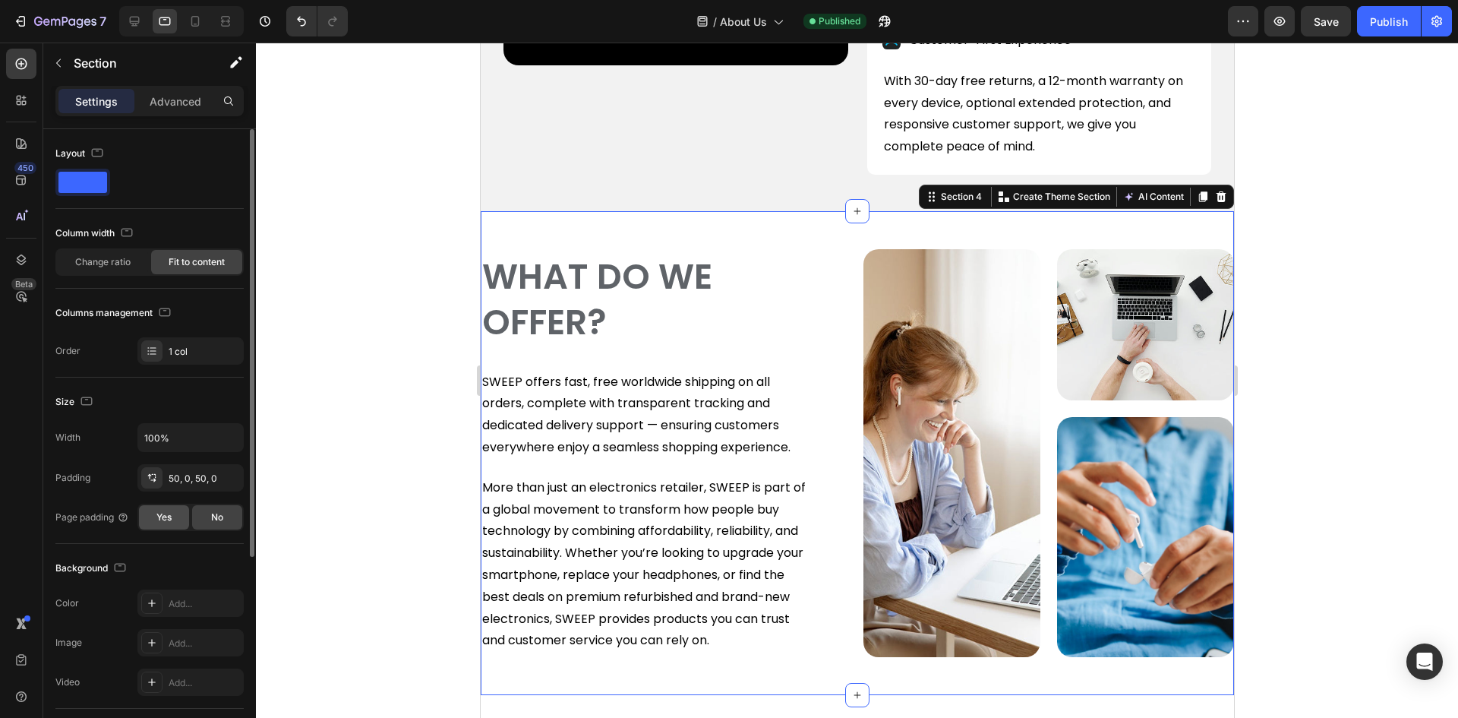
click at [175, 521] on div "Yes" at bounding box center [164, 517] width 50 height 24
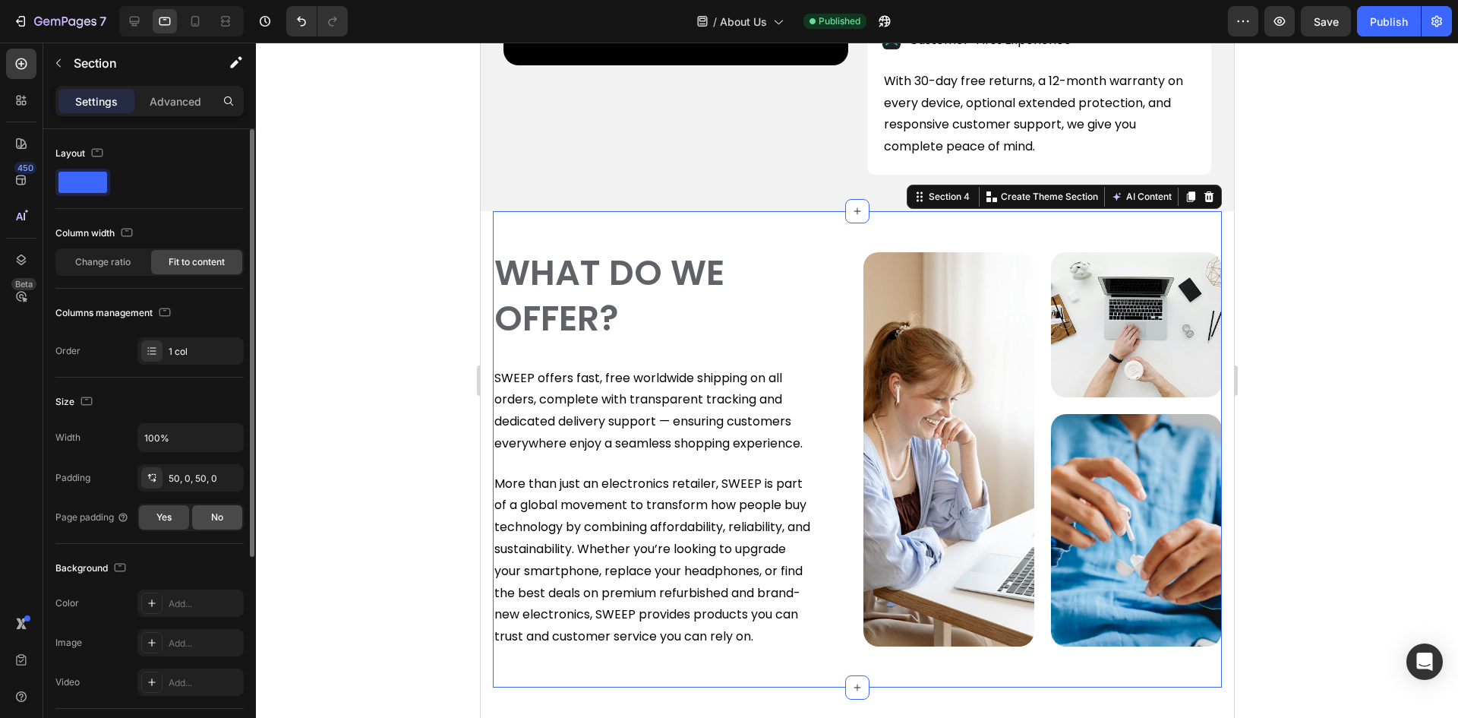
click at [216, 521] on span "No" at bounding box center [217, 517] width 12 height 14
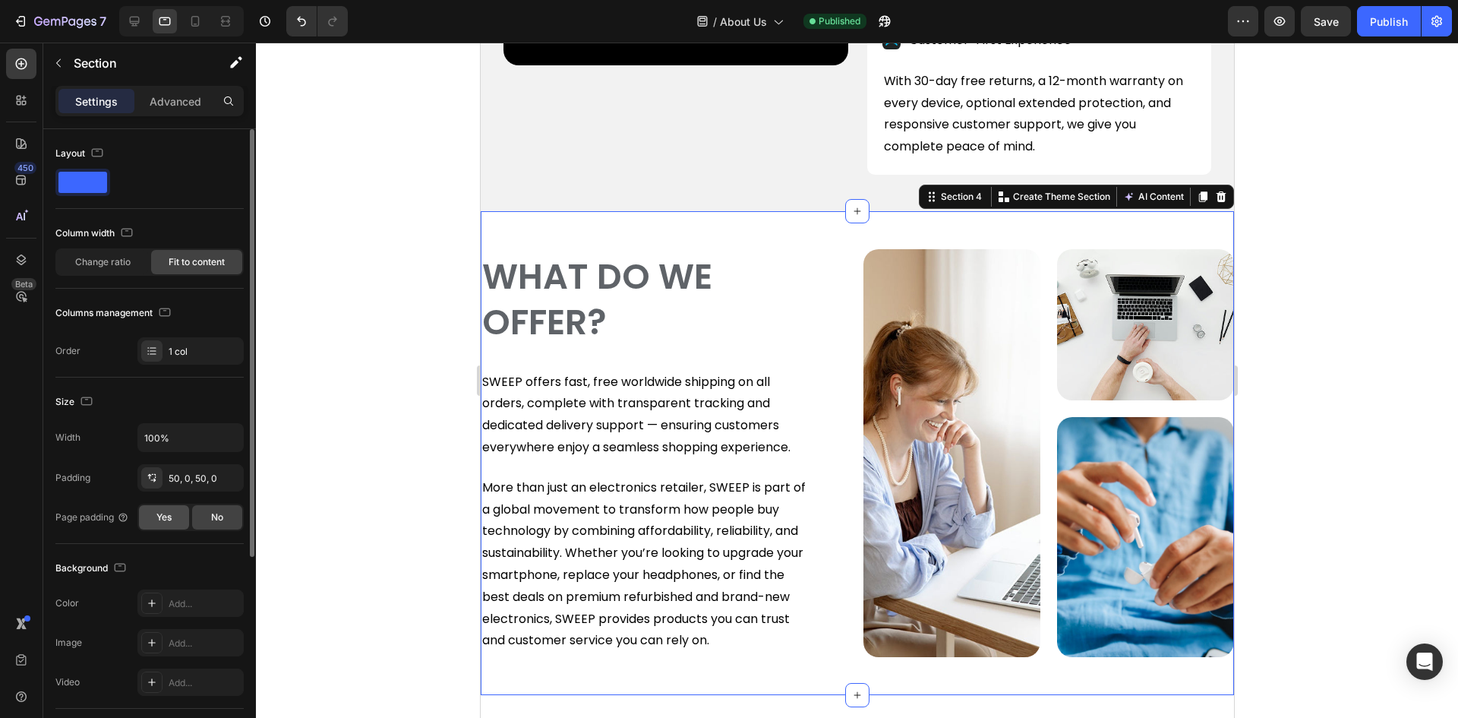
click at [152, 517] on div "Yes" at bounding box center [164, 517] width 50 height 24
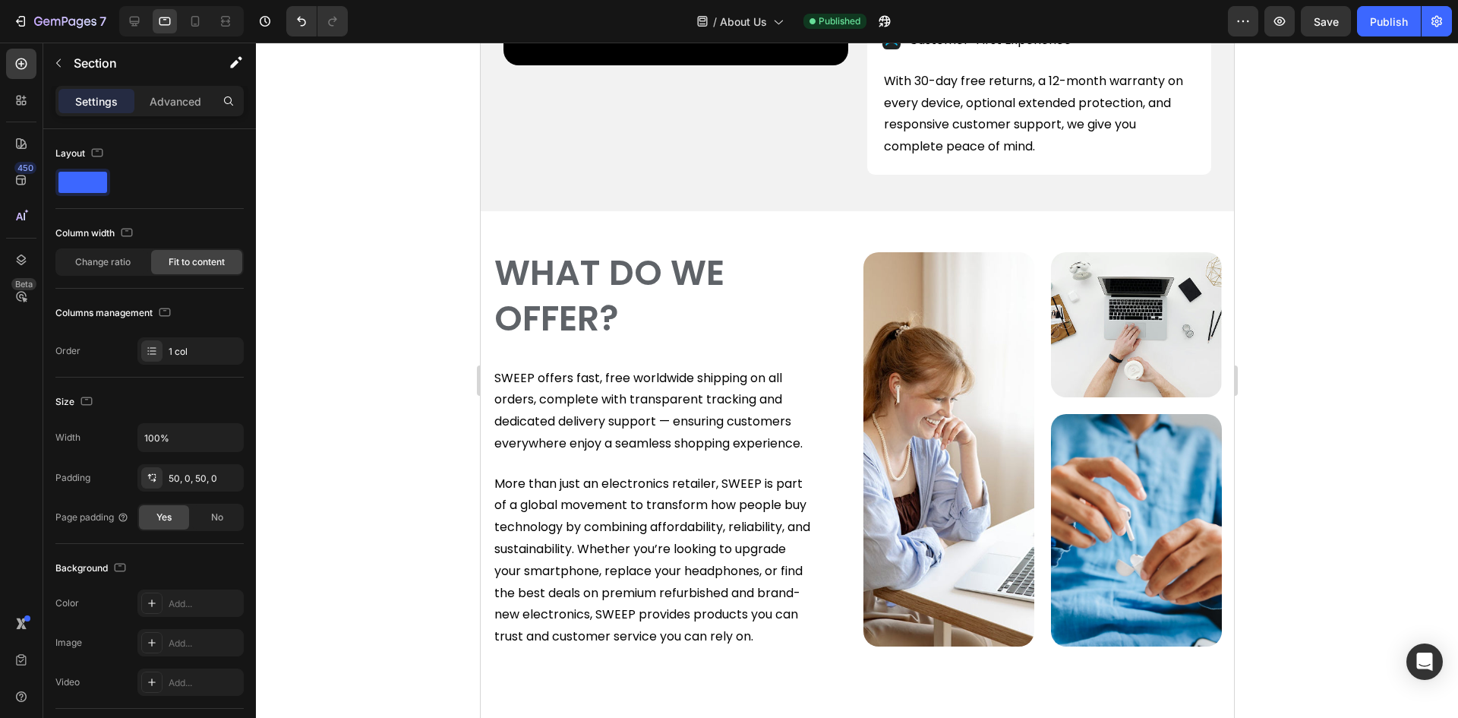
click at [488, 236] on section "WHAT DO WE OFFER? Heading SWEEP offers fast, free worldwide shipping on all ord…" at bounding box center [856, 449] width 753 height 476
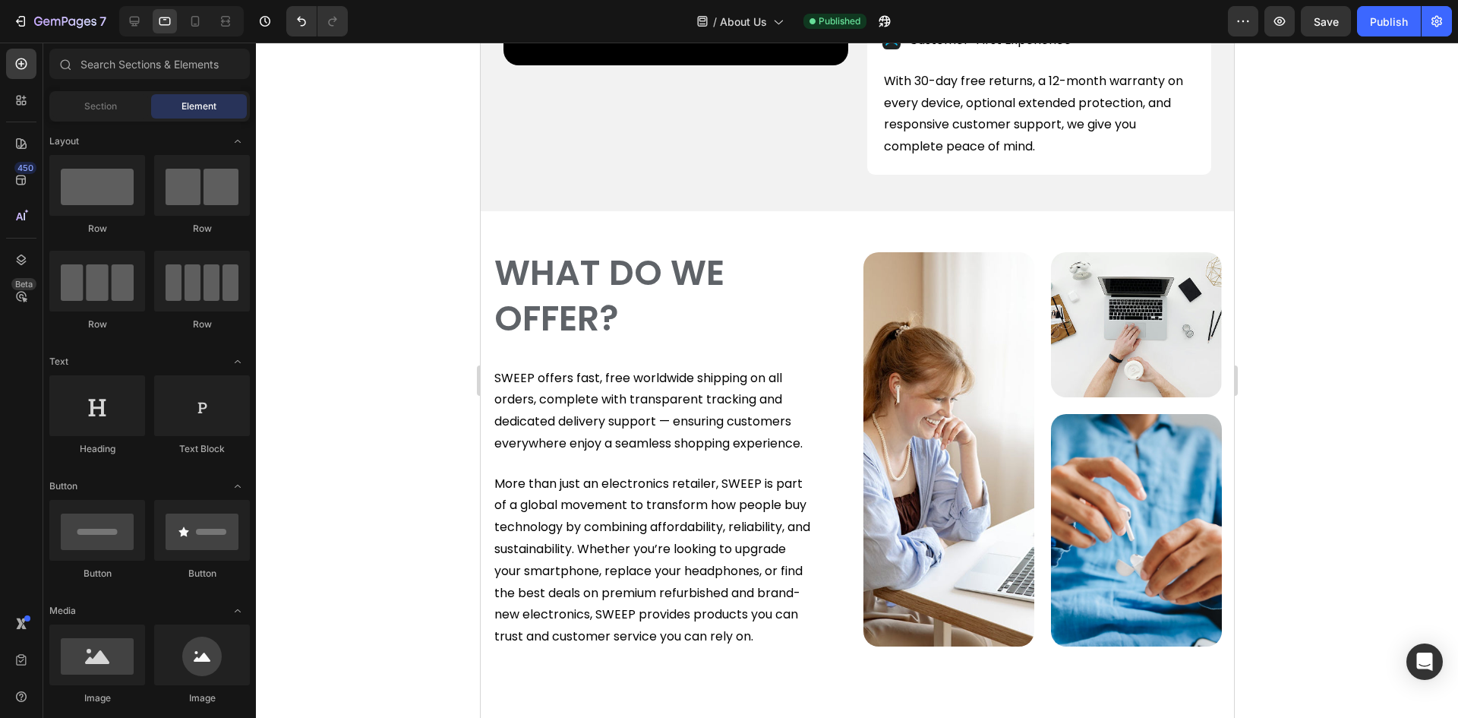
click at [488, 236] on section "WHAT DO WE OFFER? Heading SWEEP offers fast, free worldwide shipping on all ord…" at bounding box center [856, 449] width 753 height 476
click at [502, 237] on div "WHAT DO WE OFFER? Heading SWEEP offers fast, free worldwide shipping on all ord…" at bounding box center [856, 449] width 729 height 476
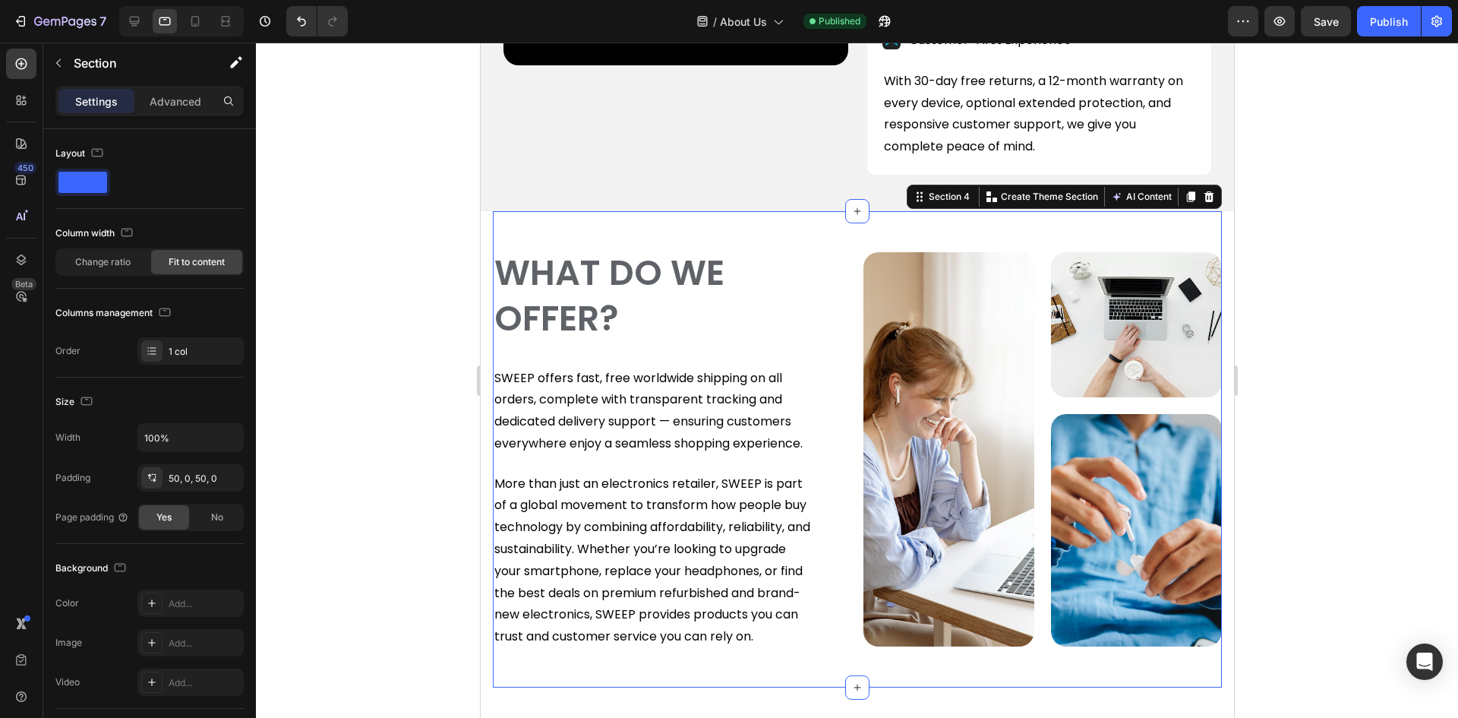
click at [492, 237] on div "WHAT DO WE OFFER? Heading SWEEP offers fast, free worldwide shipping on all ord…" at bounding box center [856, 449] width 729 height 476
click at [563, 229] on div "WHAT DO WE OFFER? Heading SWEEP offers fast, free worldwide shipping on all ord…" at bounding box center [856, 449] width 729 height 476
click at [926, 198] on div "Section 4" at bounding box center [948, 197] width 47 height 14
click at [945, 197] on div "Section 4" at bounding box center [948, 197] width 47 height 14
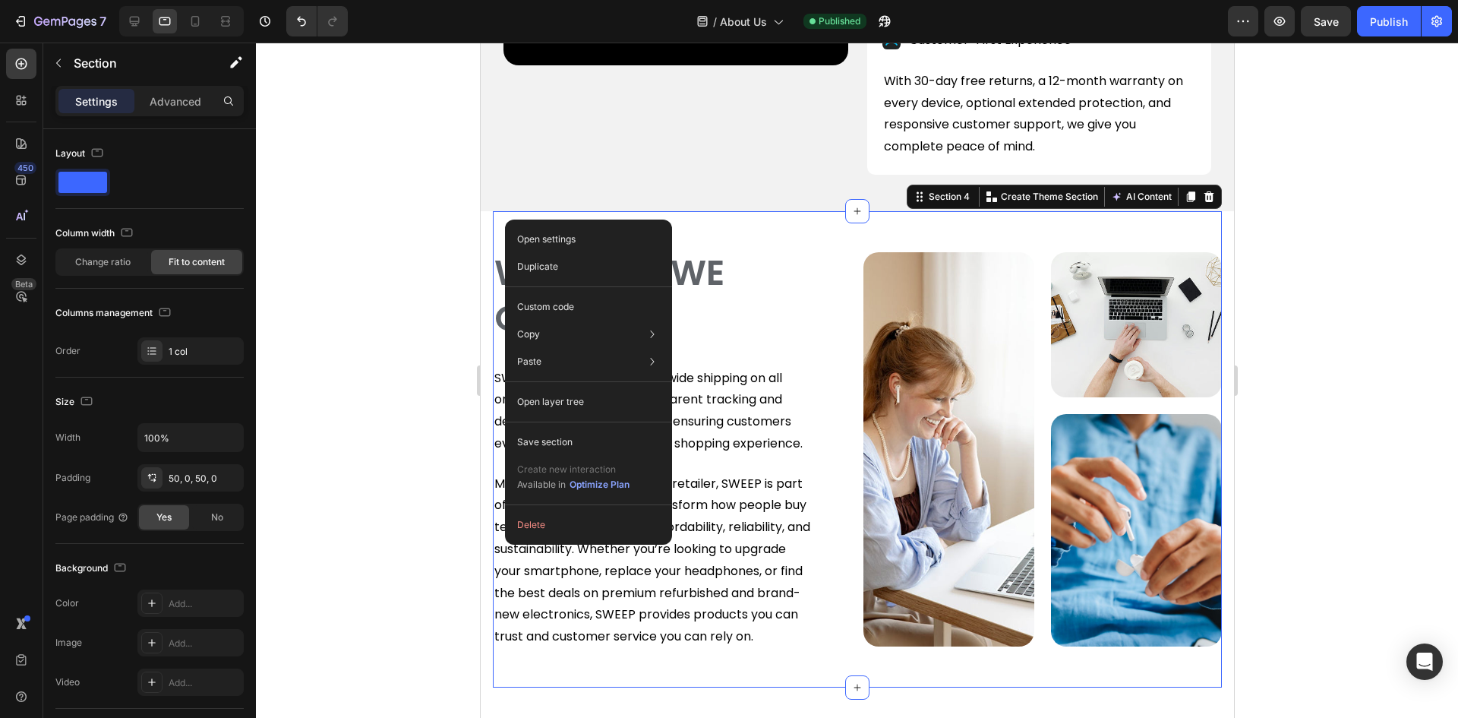
click at [497, 221] on div "WHAT DO WE OFFER? Heading SWEEP offers fast, free worldwide shipping on all ord…" at bounding box center [856, 449] width 729 height 476
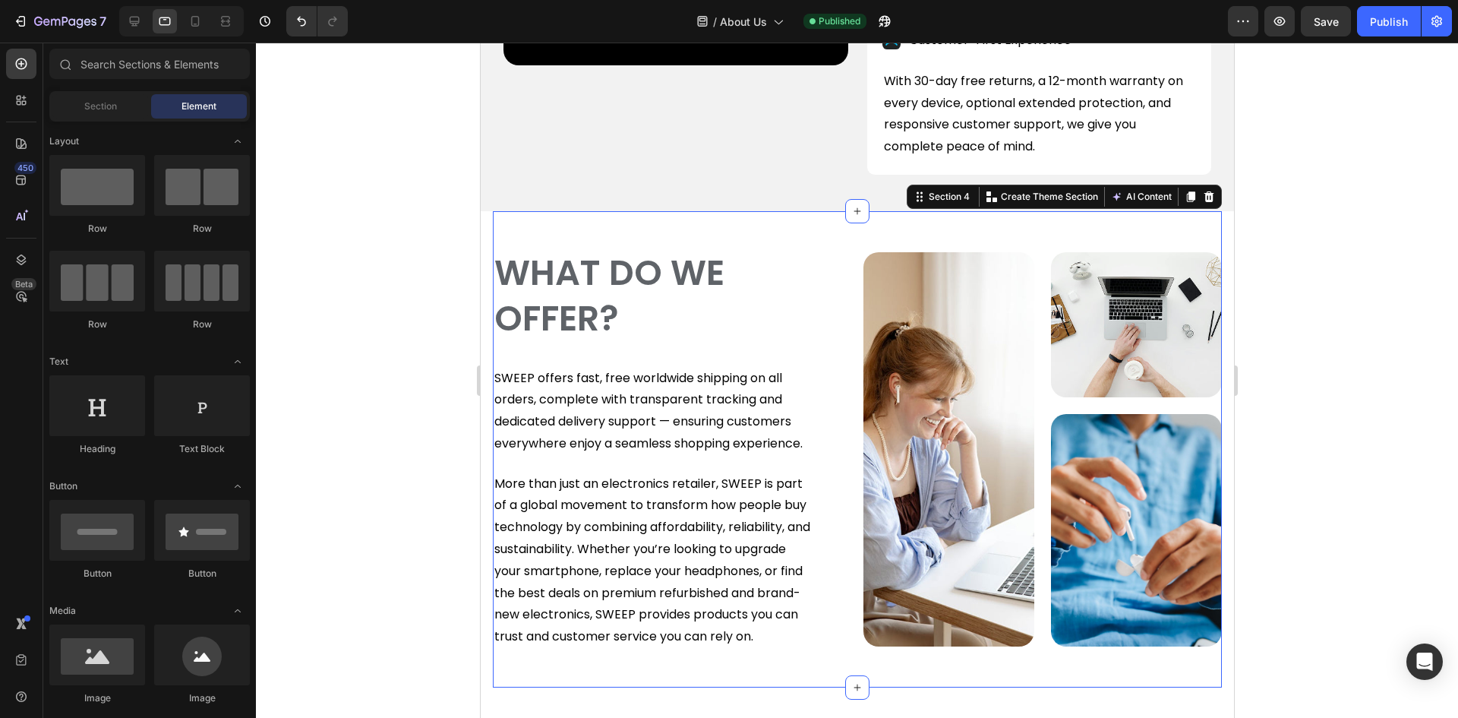
click at [487, 226] on section "WHAT DO WE OFFER? Heading SWEEP offers fast, free worldwide shipping on all ord…" at bounding box center [856, 449] width 753 height 476
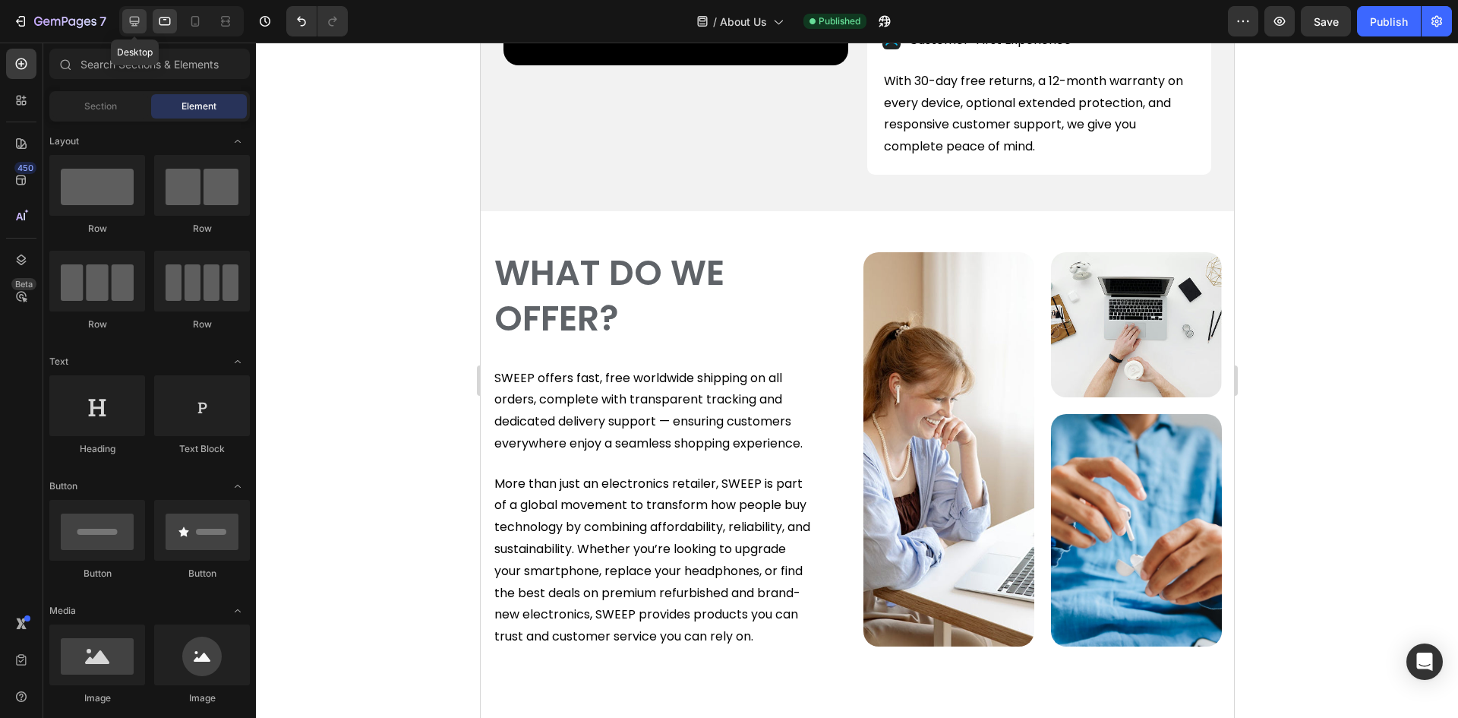
click at [144, 24] on div at bounding box center [134, 21] width 24 height 24
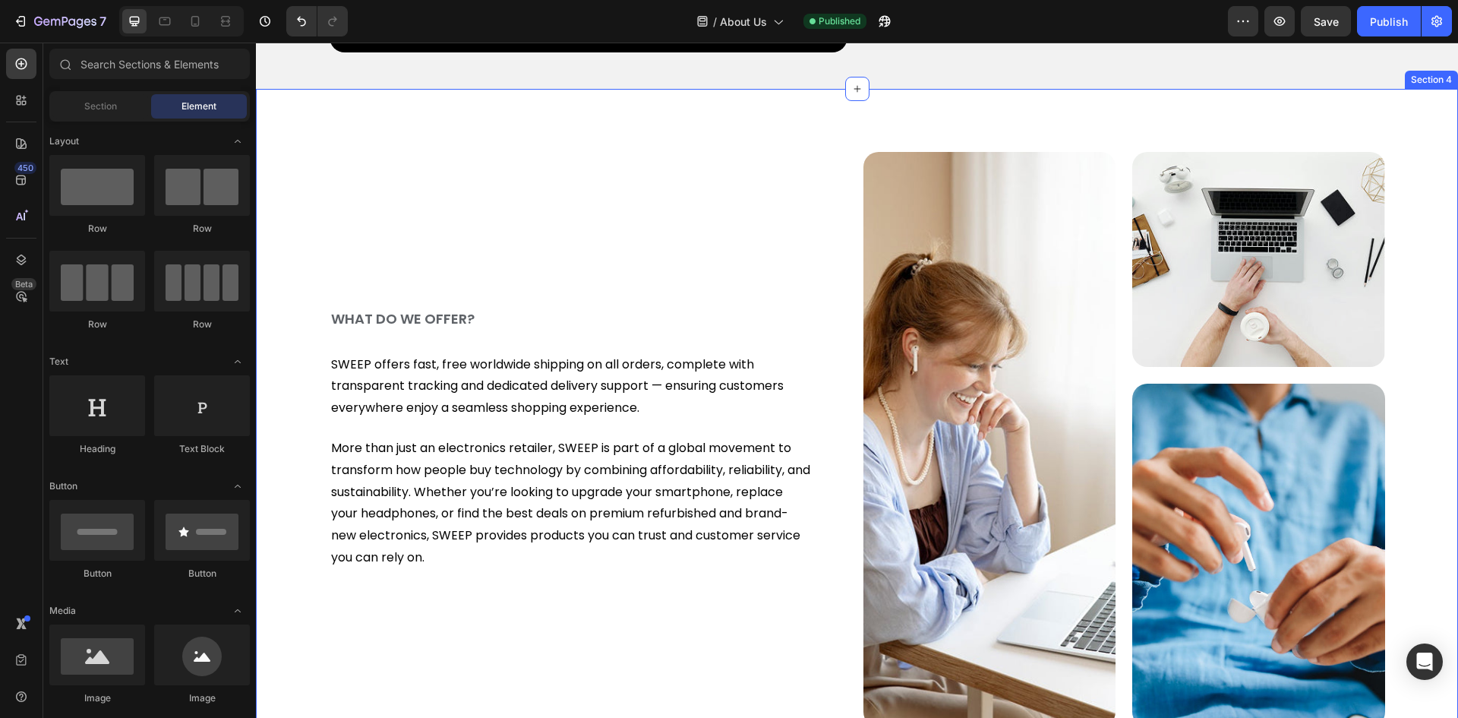
click at [286, 184] on div "WHAT DO WE OFFER? Heading SWEEP offers fast, free worldwide shipping on all ord…" at bounding box center [857, 440] width 1202 height 576
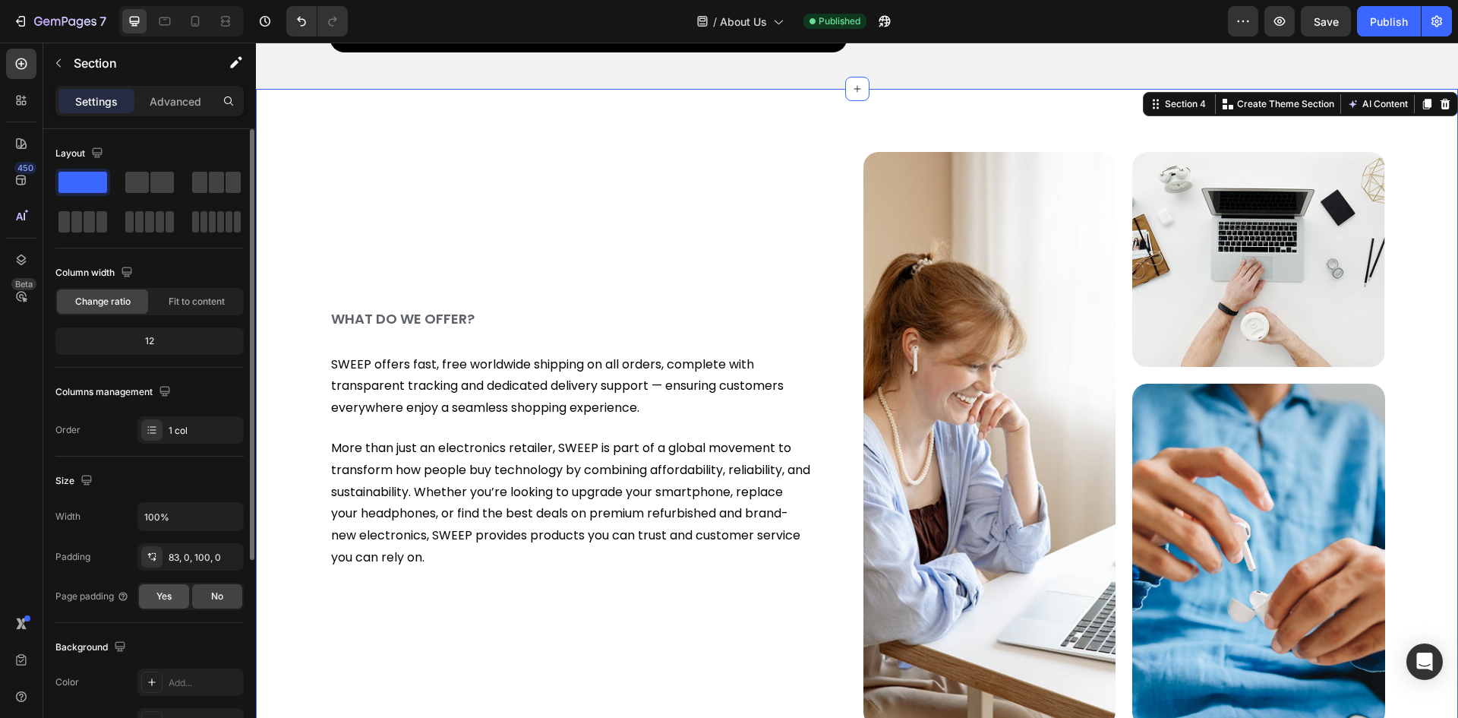
click at [163, 595] on span "Yes" at bounding box center [163, 596] width 15 height 14
click at [207, 593] on div "No" at bounding box center [217, 596] width 50 height 24
click at [179, 599] on div "Yes" at bounding box center [164, 596] width 50 height 24
click at [207, 598] on div "No" at bounding box center [217, 596] width 50 height 24
click at [163, 18] on icon at bounding box center [164, 21] width 11 height 8
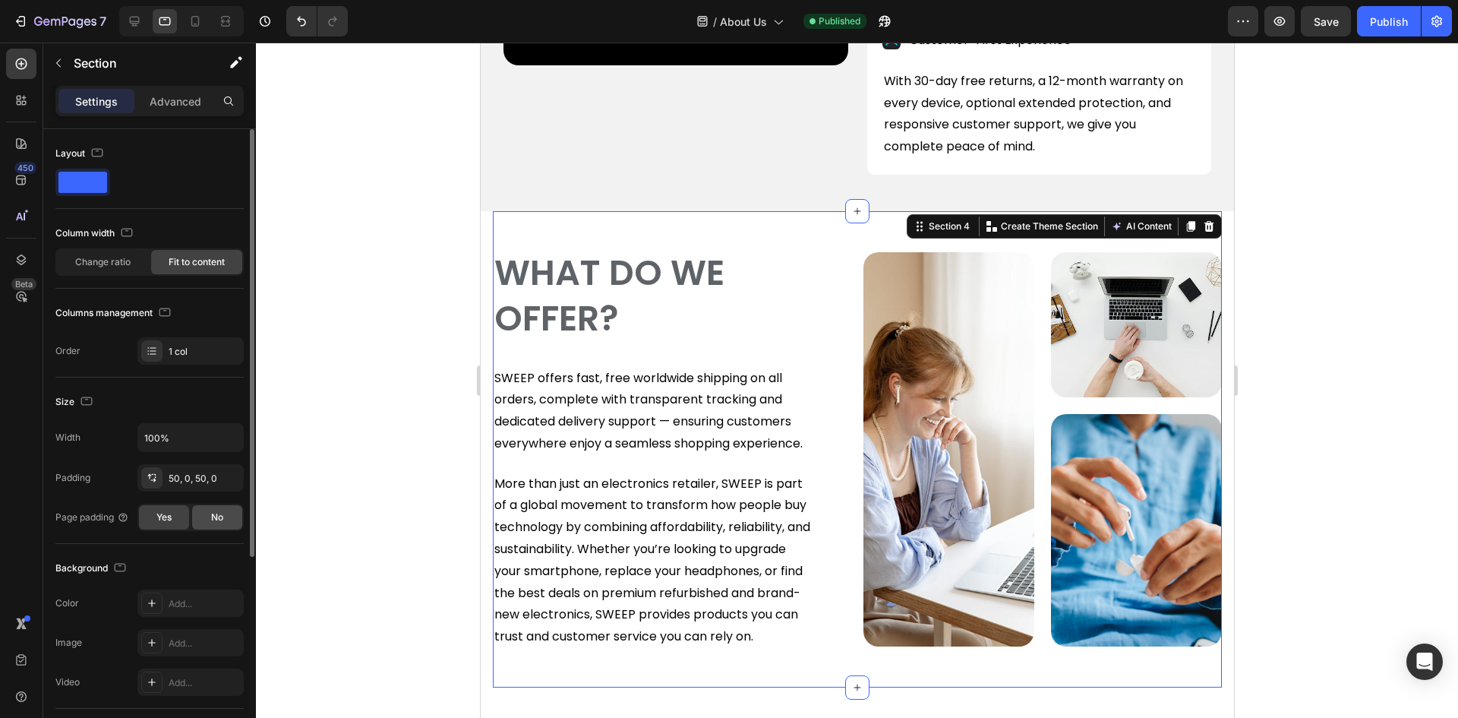
scroll to position [1255, 0]
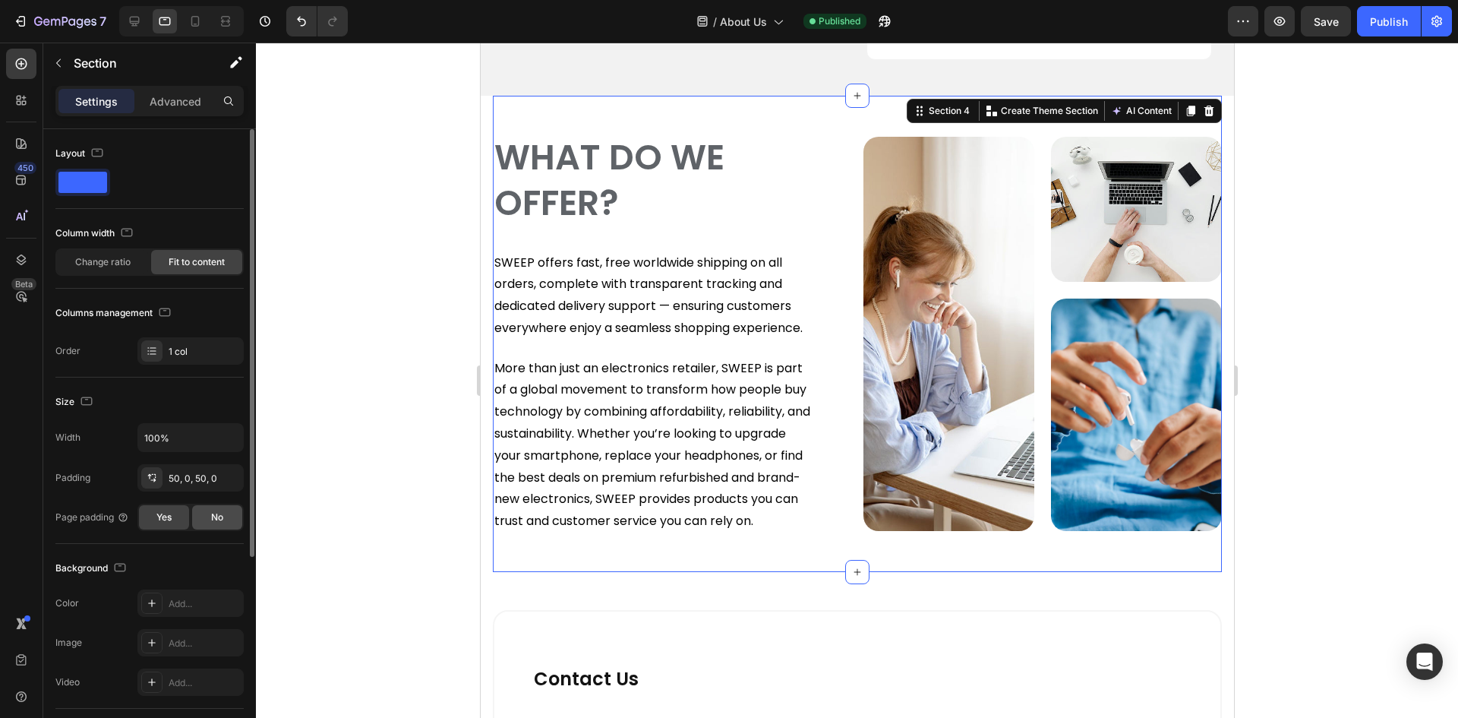
click at [222, 518] on span "No" at bounding box center [217, 517] width 12 height 14
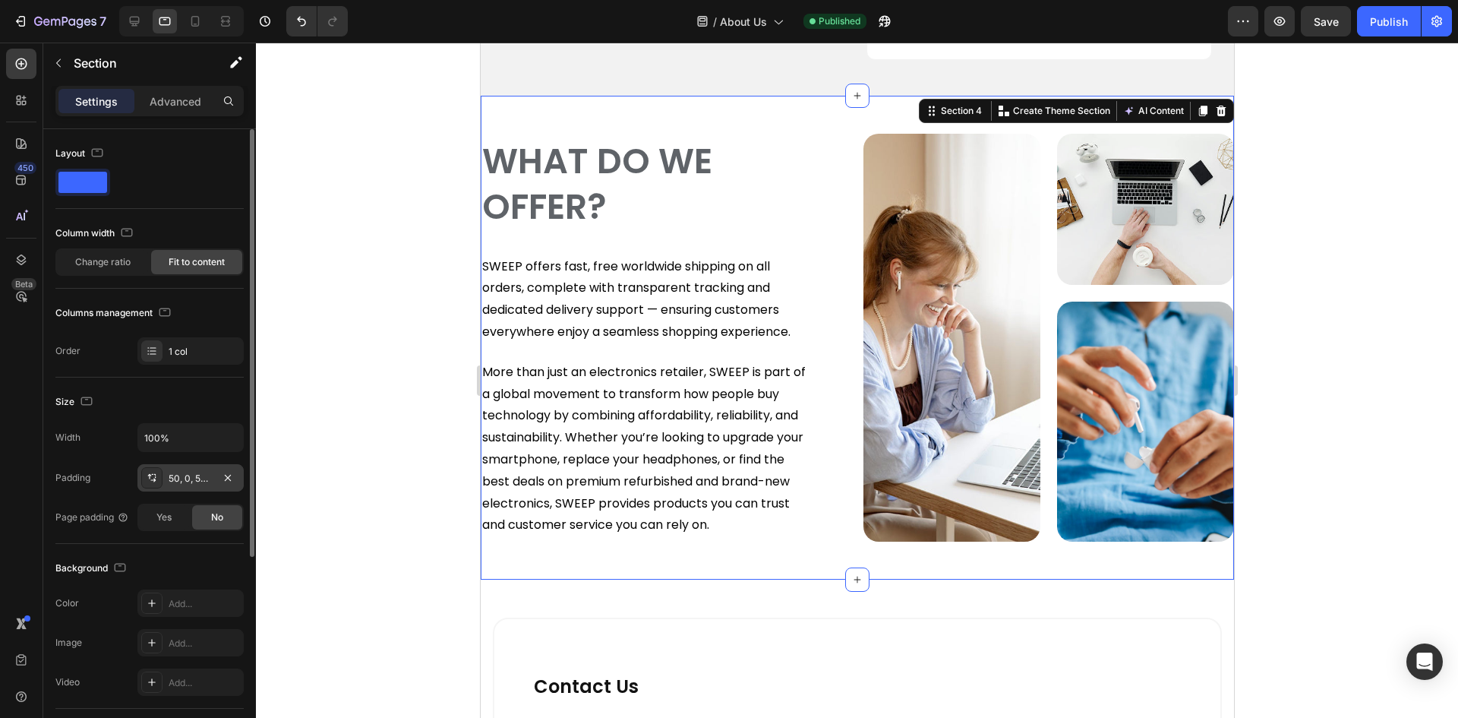
click at [194, 475] on div "50, 0, 50, 0" at bounding box center [191, 479] width 44 height 14
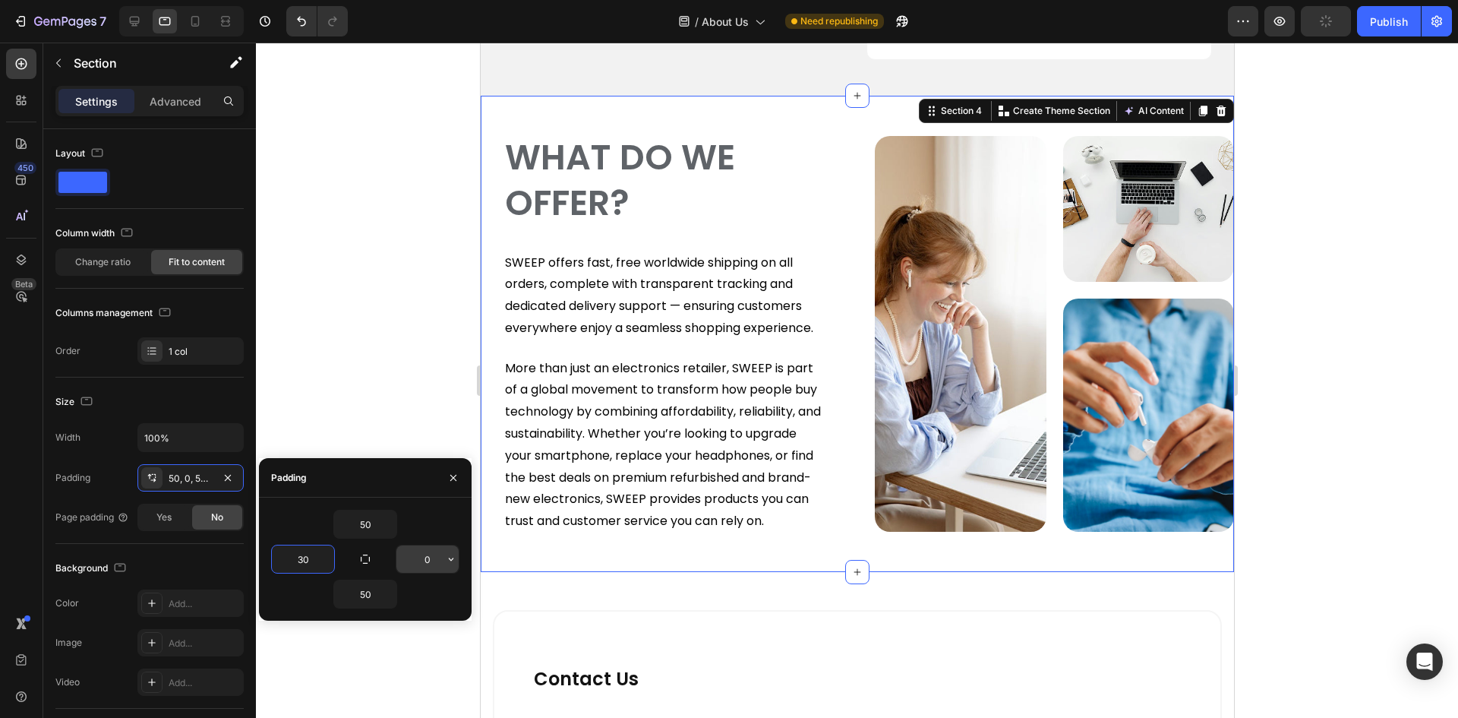
type input "30"
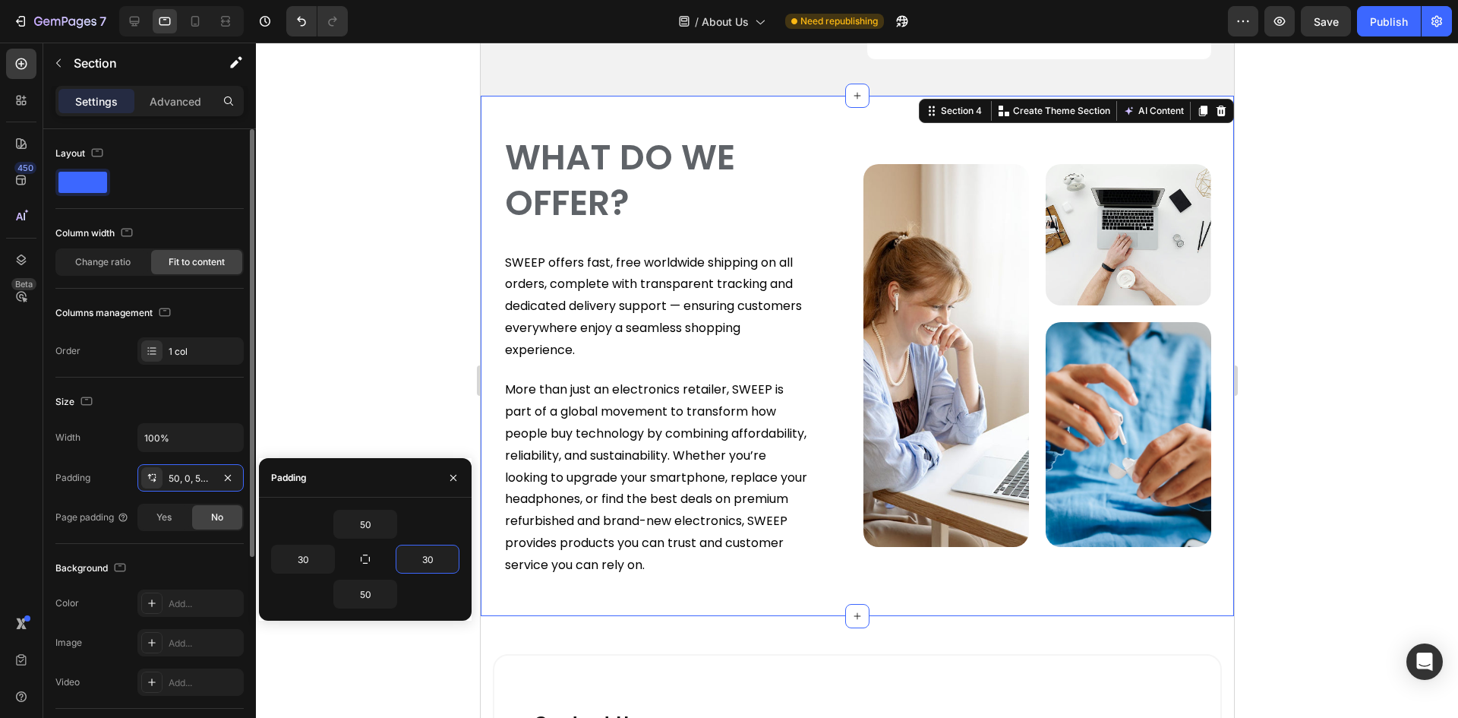
type input "30"
click at [82, 383] on div "Size Width 100% Padding 50, 0, 50, 30 Page padding Yes No" at bounding box center [149, 460] width 188 height 166
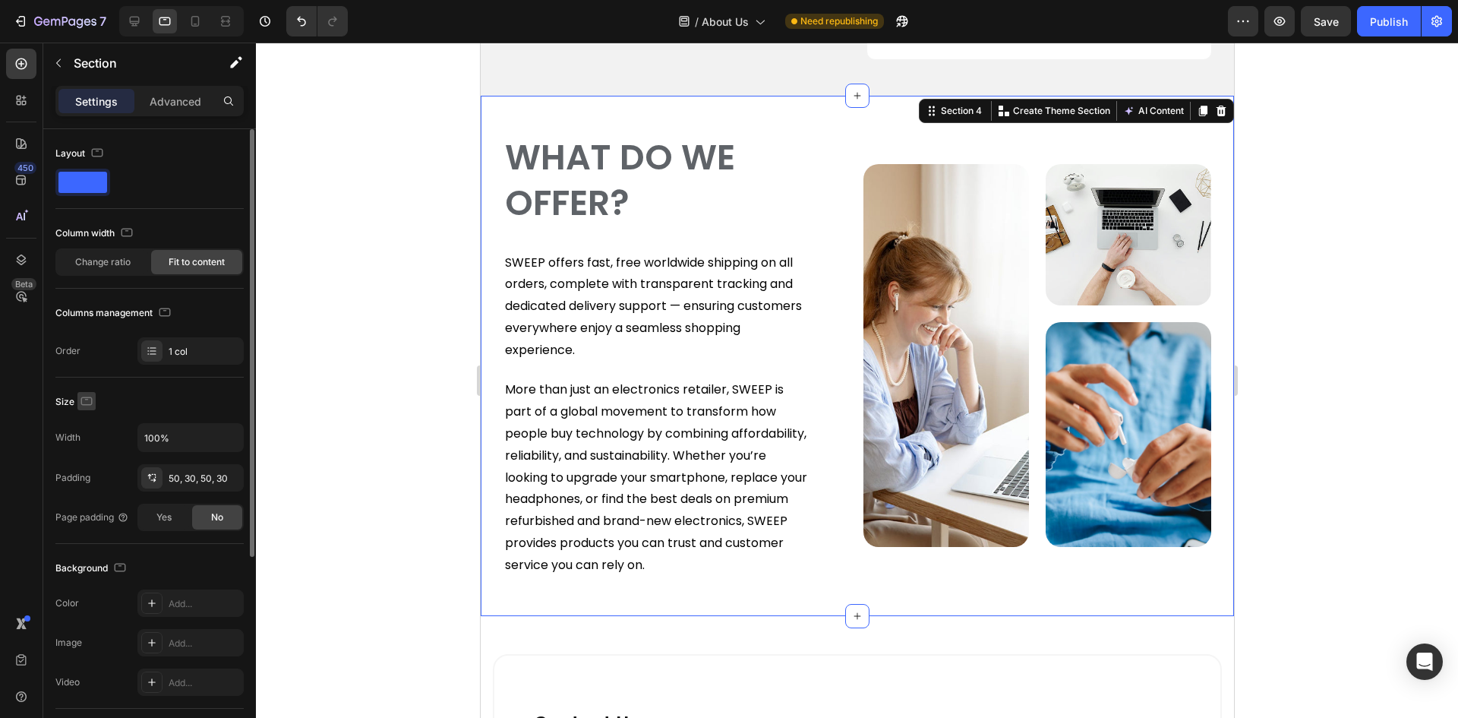
click at [82, 394] on icon "button" at bounding box center [86, 400] width 15 height 15
click at [87, 476] on icon "button" at bounding box center [89, 479] width 15 height 15
type input "40"
type input "24"
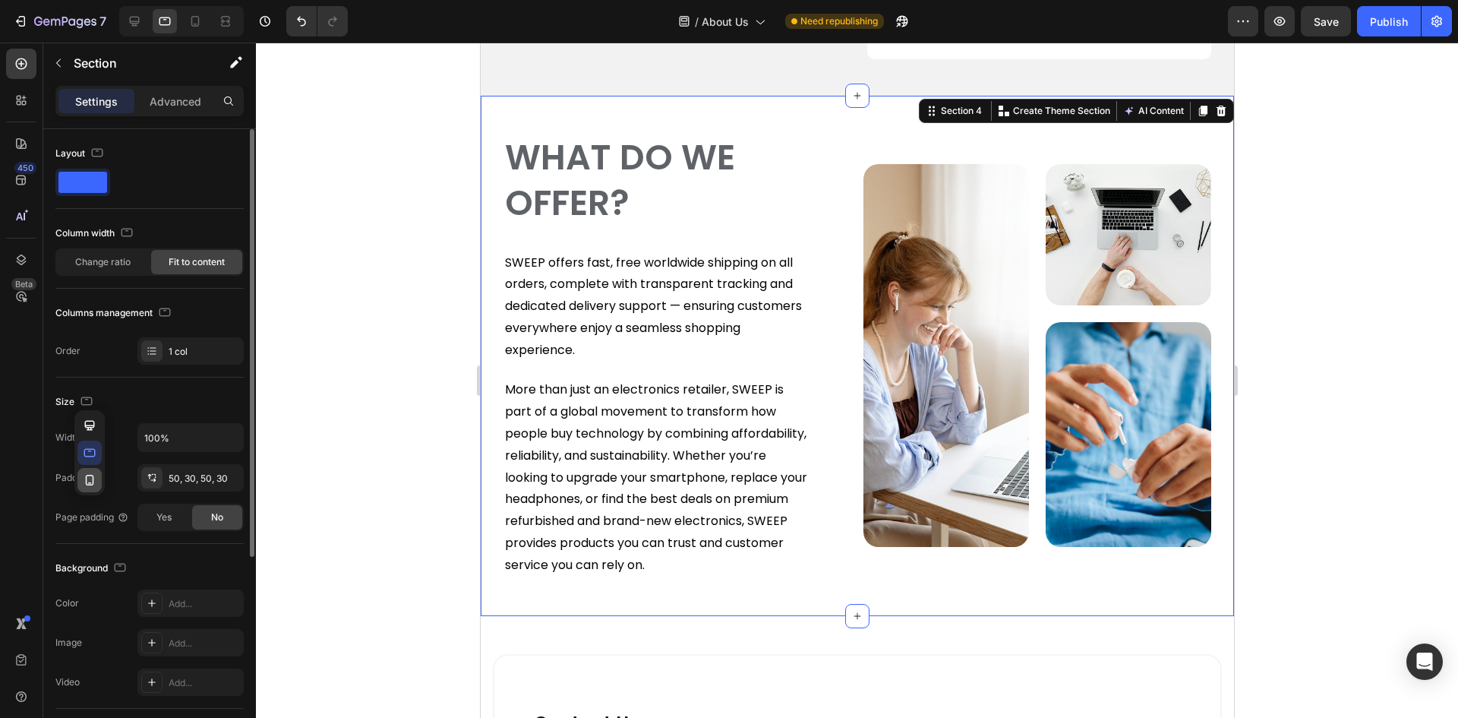
type input "40"
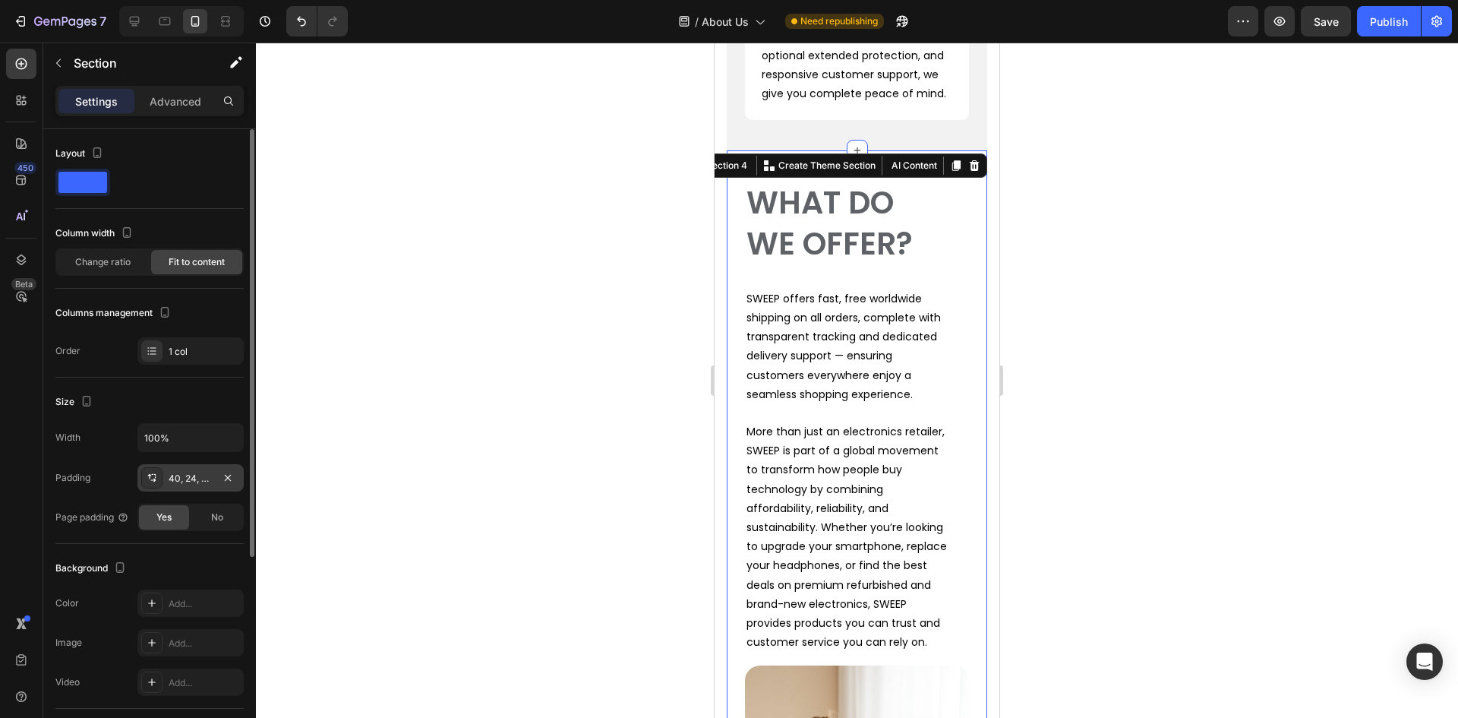
scroll to position [1578, 0]
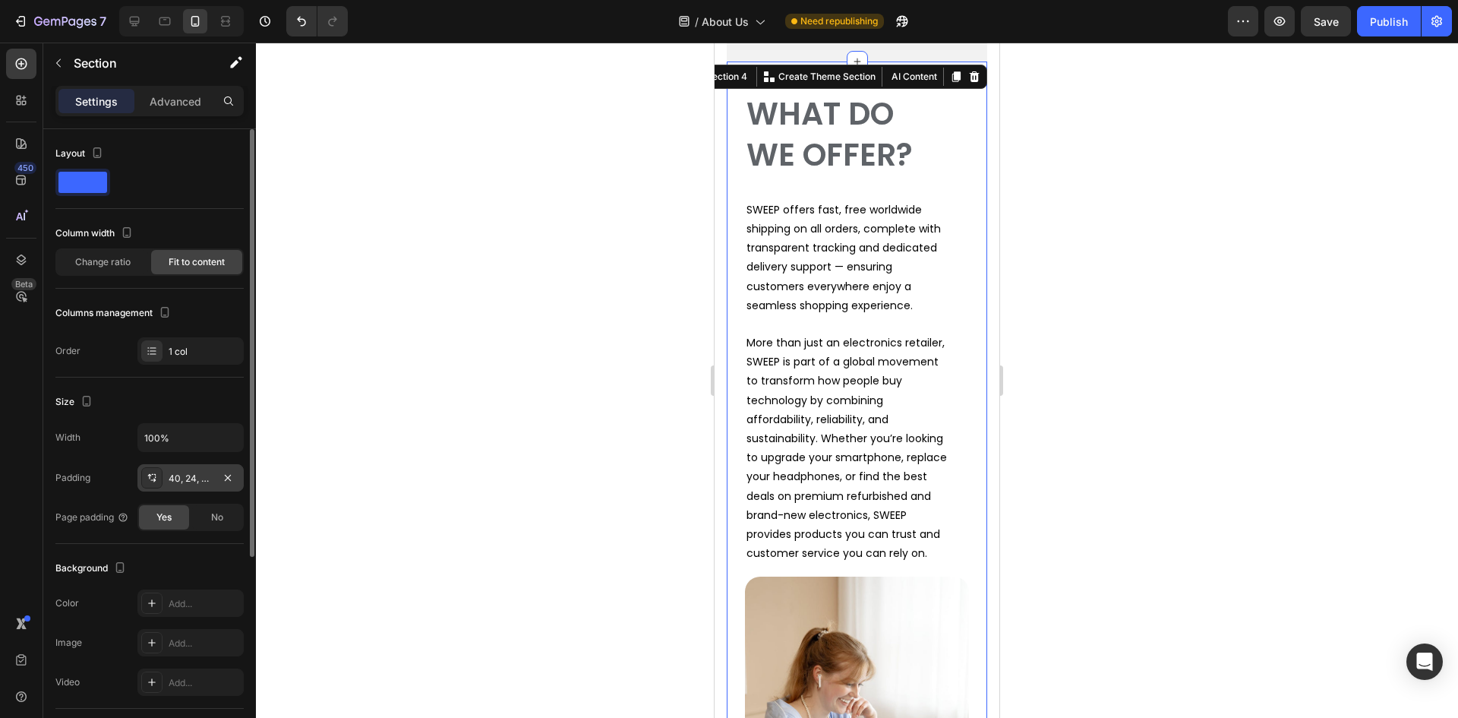
click at [184, 468] on div "40, 24, 40, 24" at bounding box center [190, 477] width 106 height 27
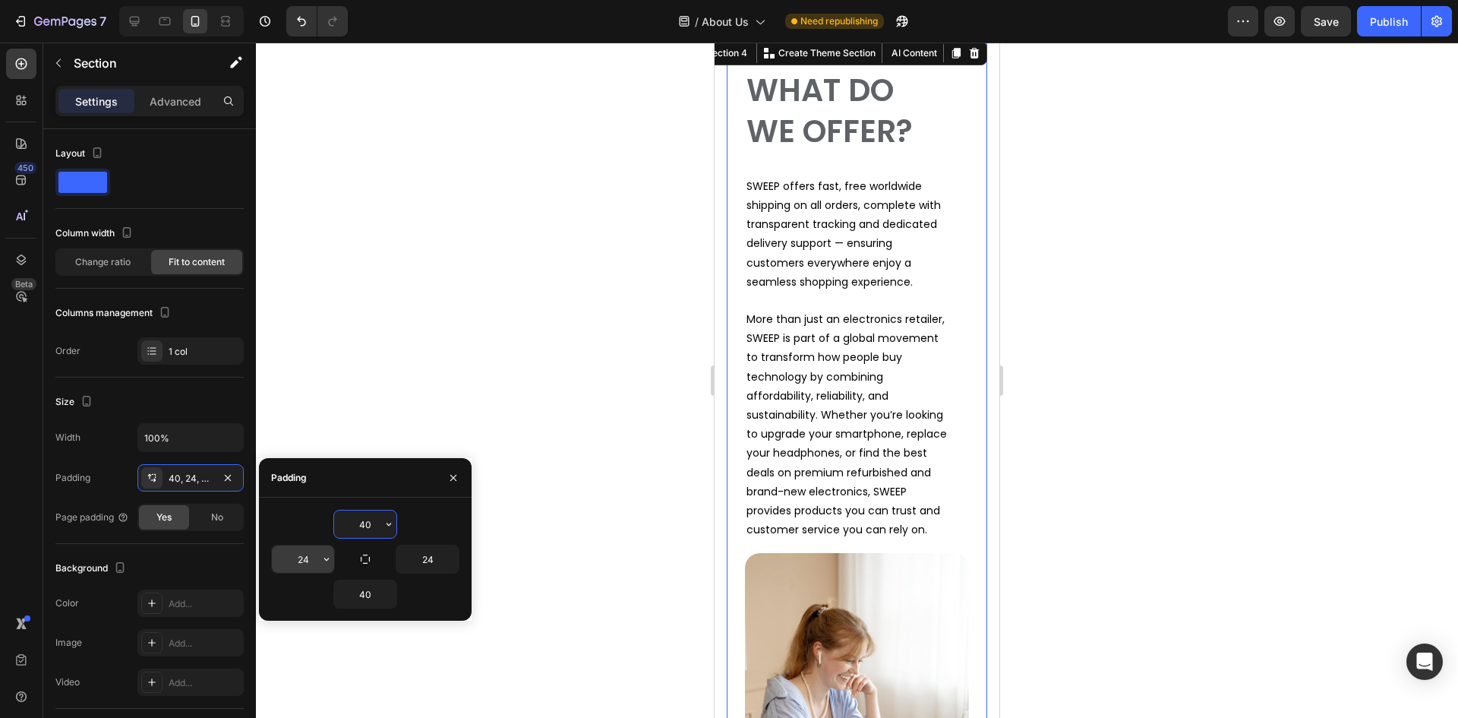
click at [298, 564] on input "24" at bounding box center [303, 558] width 62 height 27
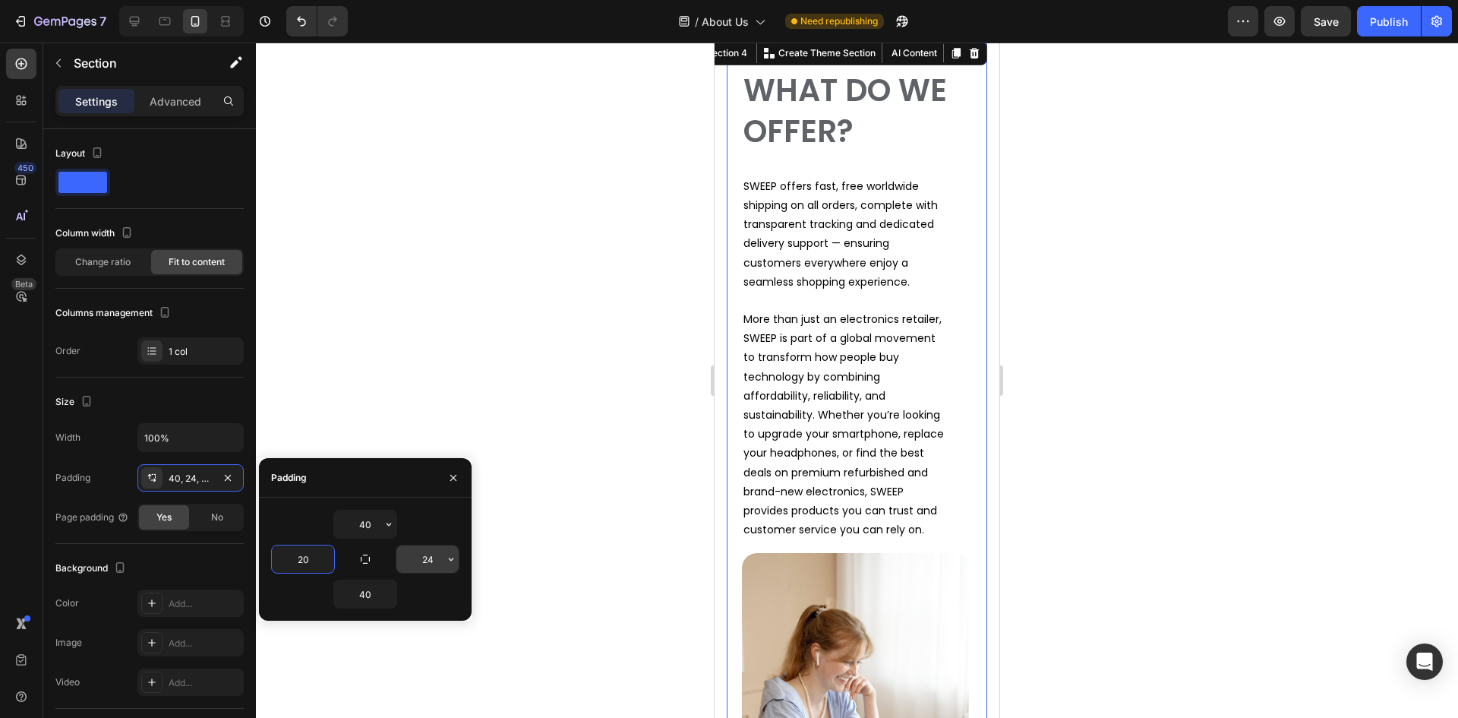
type input "20"
click at [431, 560] on input "24" at bounding box center [427, 558] width 62 height 27
type input "20"
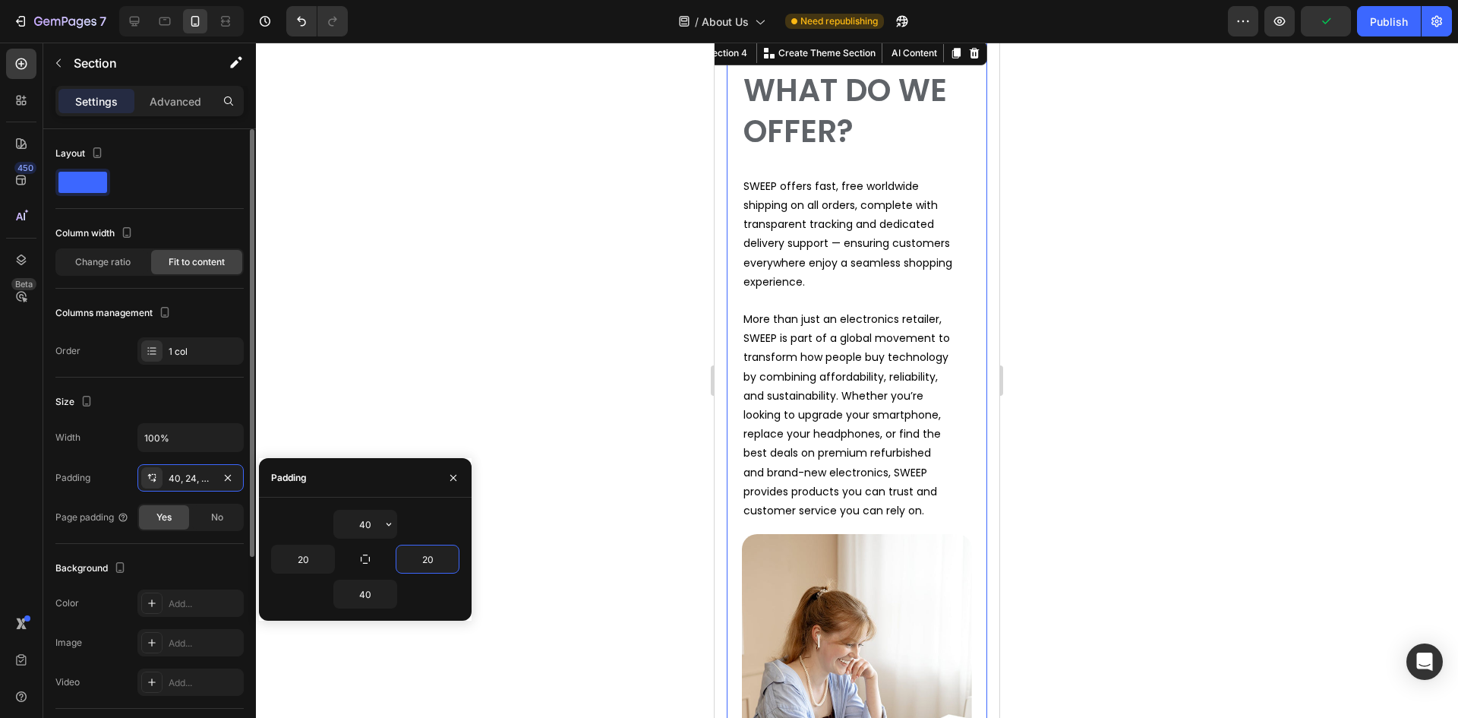
click at [115, 469] on div "Padding 40, 24, 40, 20" at bounding box center [149, 477] width 188 height 27
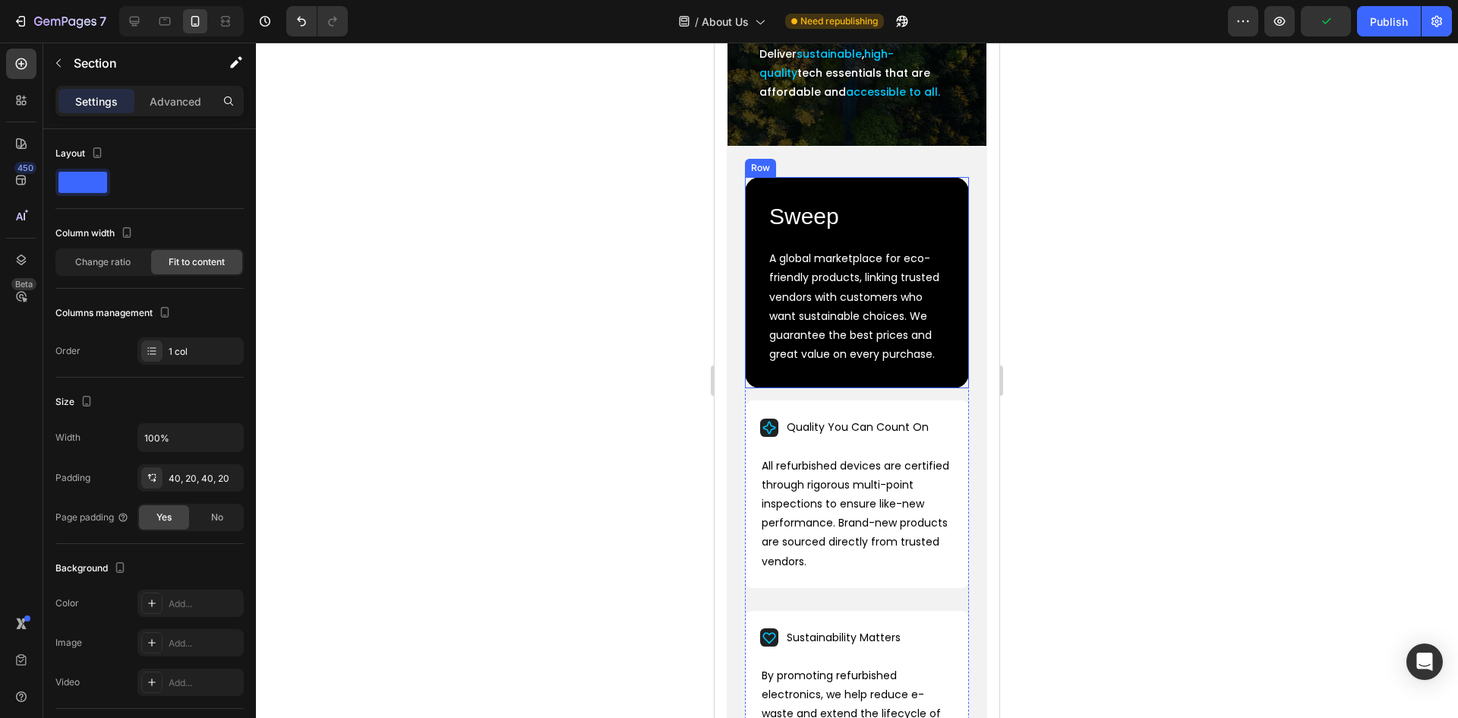
scroll to position [287, 0]
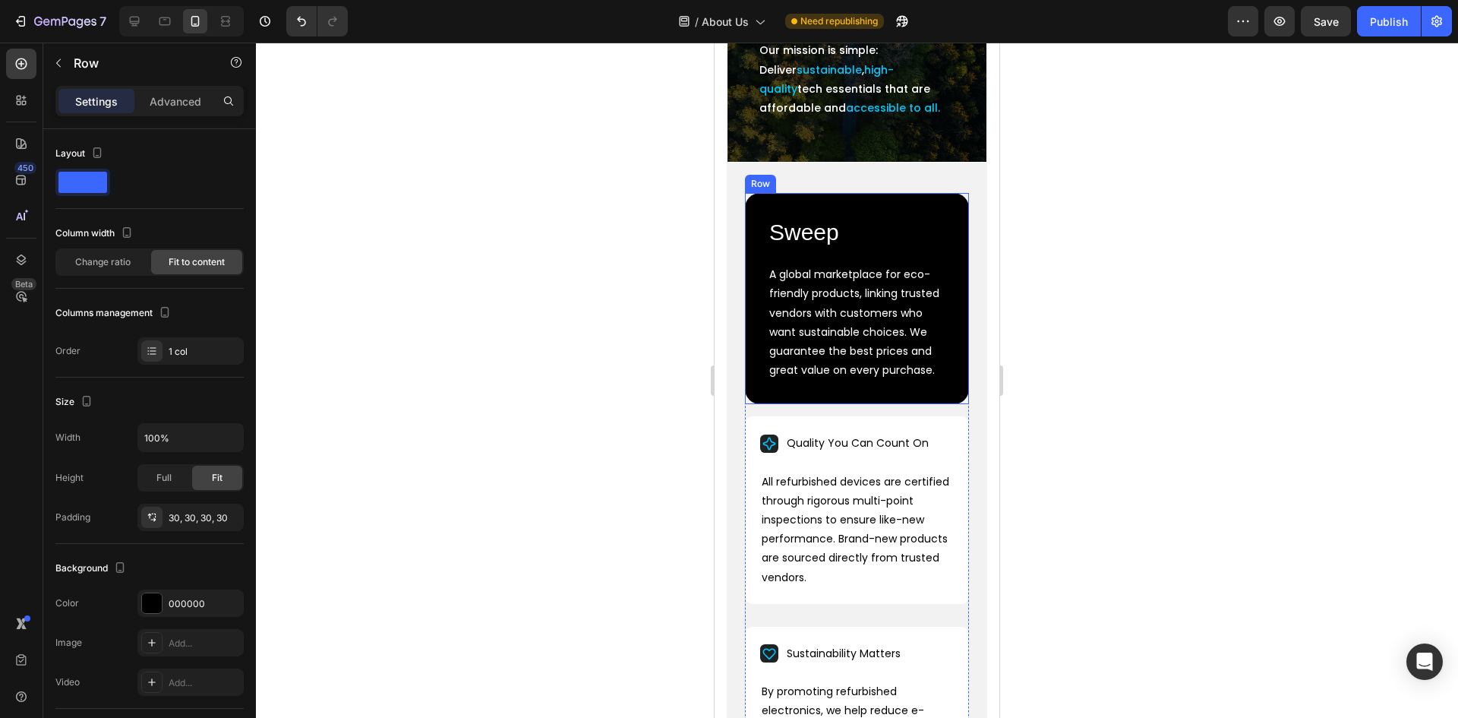
click at [759, 191] on div "Row" at bounding box center [760, 184] width 25 height 14
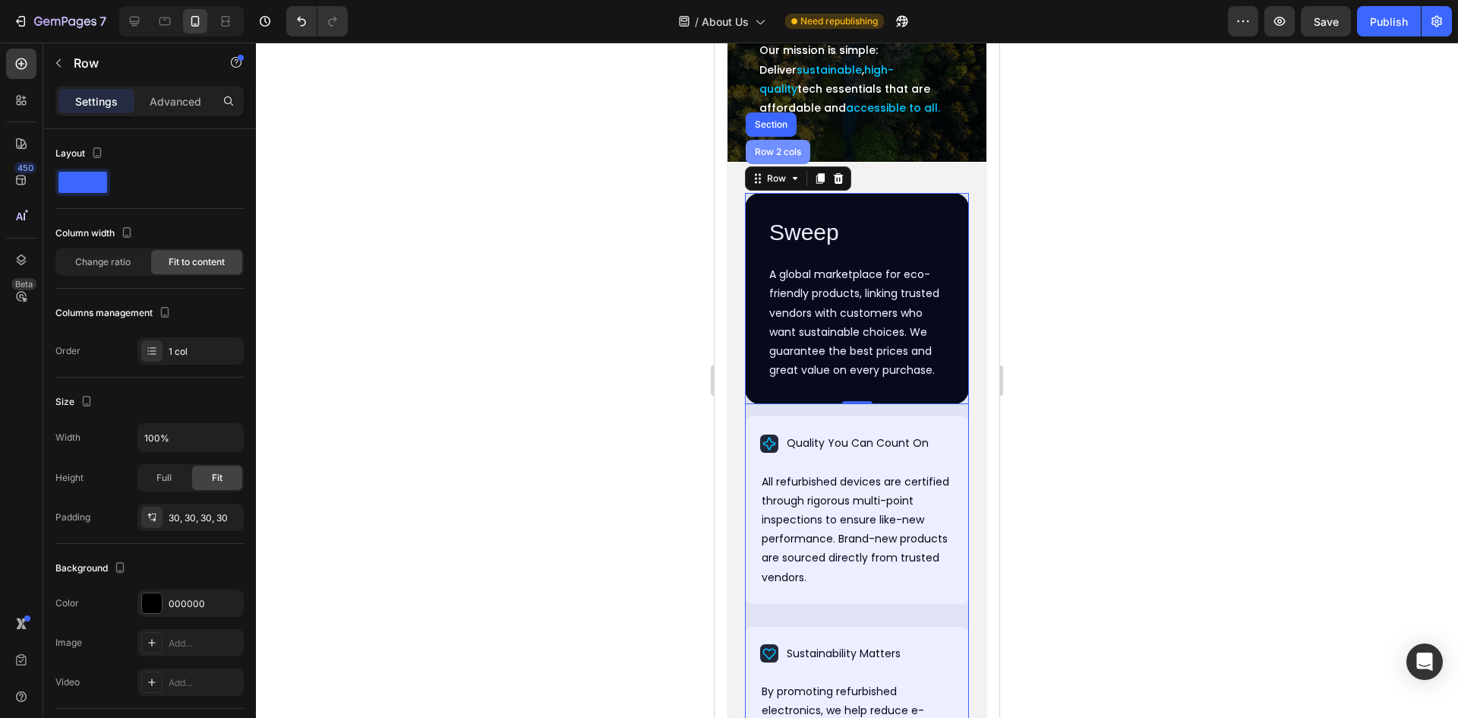
click at [765, 156] on div "Row 2 cols" at bounding box center [778, 151] width 52 height 9
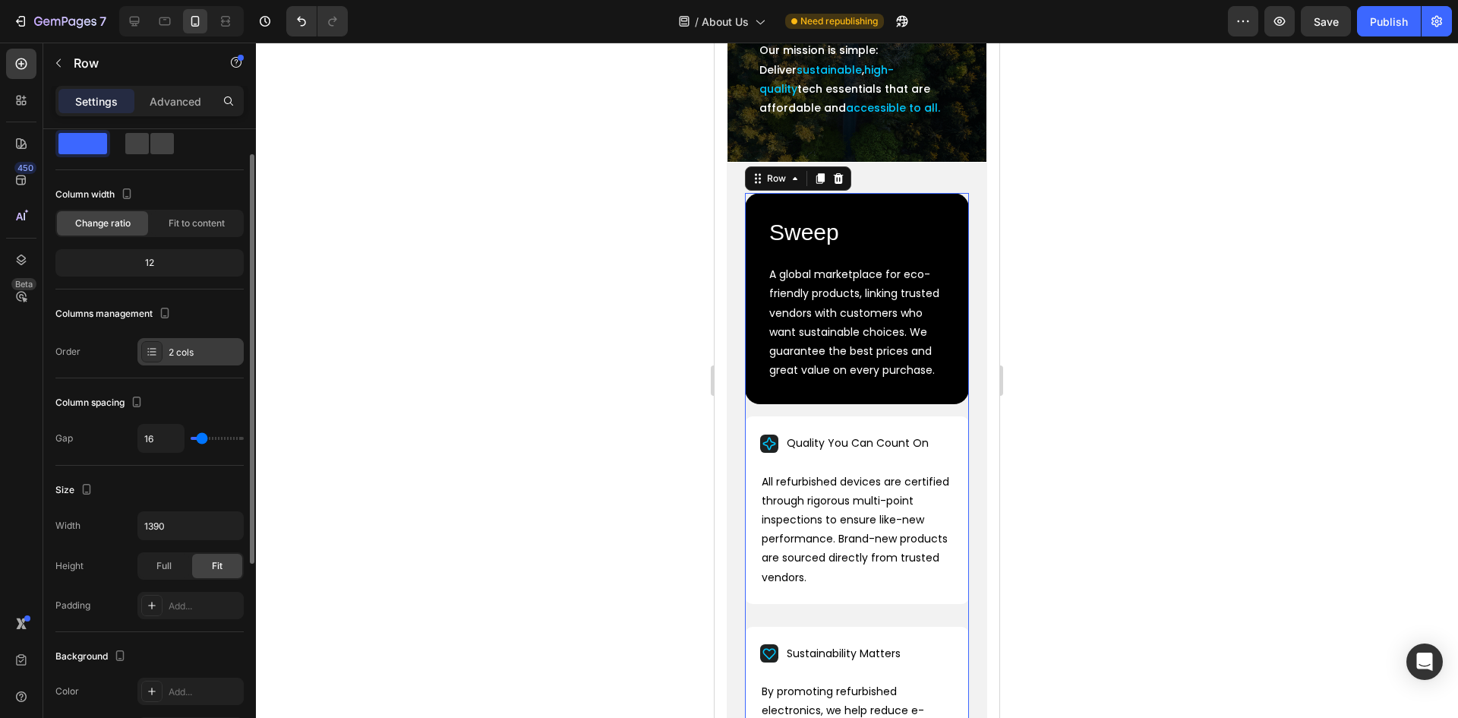
scroll to position [0, 0]
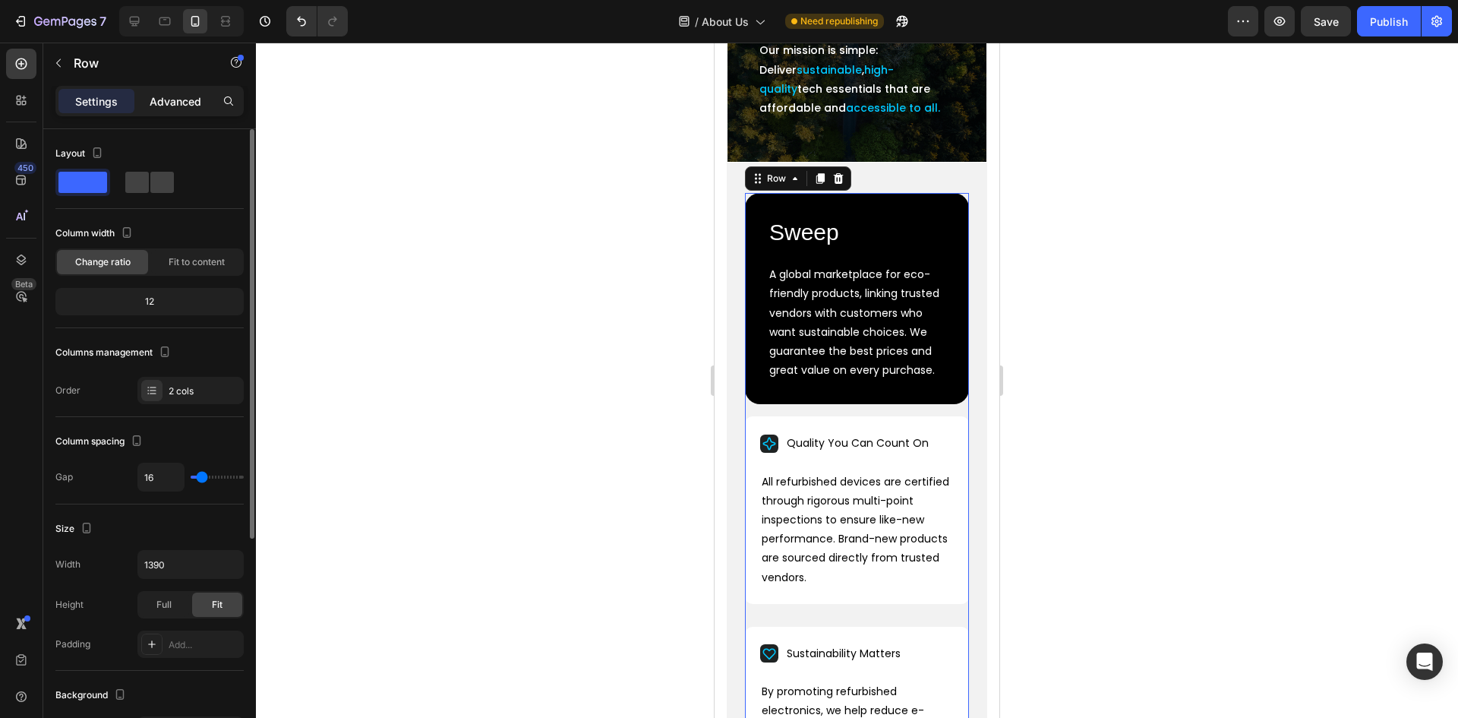
click at [207, 93] on div "Advanced" at bounding box center [175, 101] width 76 height 24
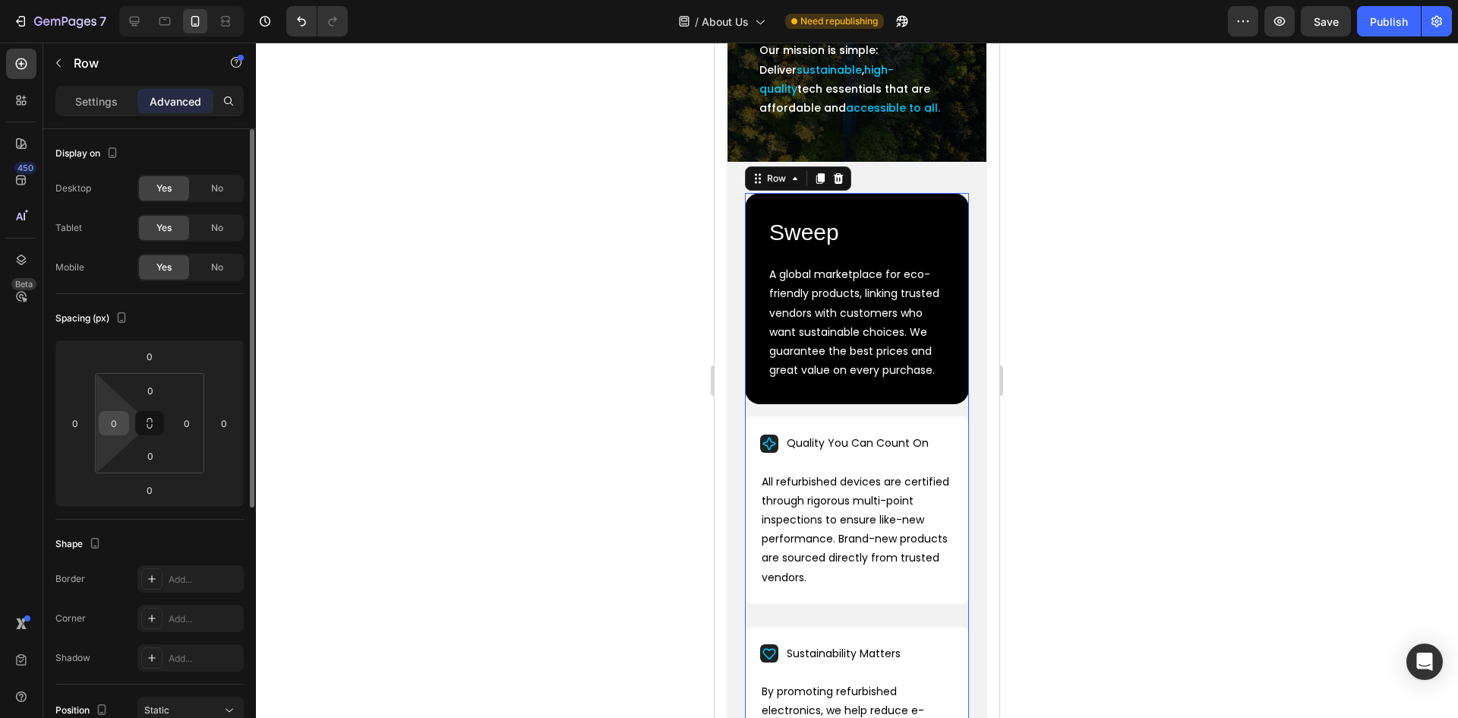
click at [108, 421] on input "0" at bounding box center [114, 423] width 23 height 23
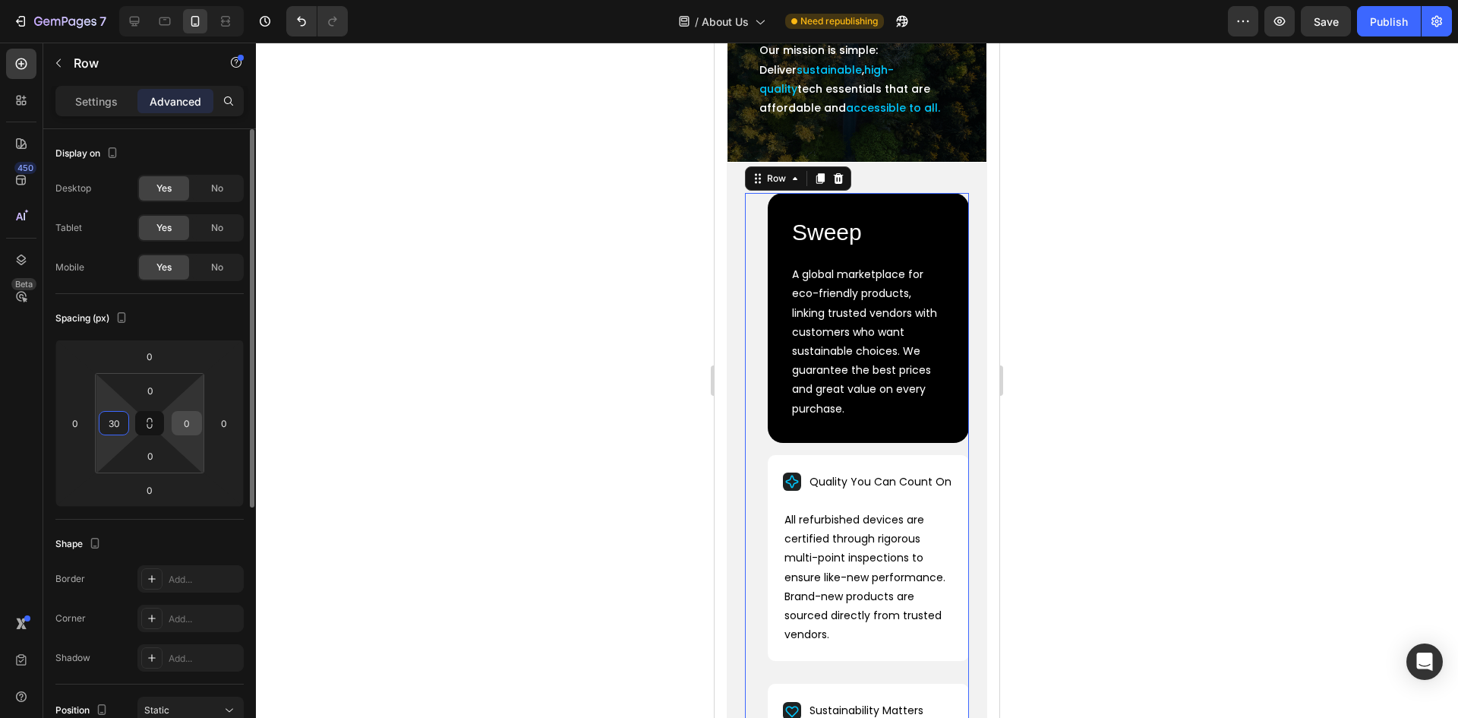
type input "30"
click at [185, 418] on input "0" at bounding box center [186, 423] width 23 height 23
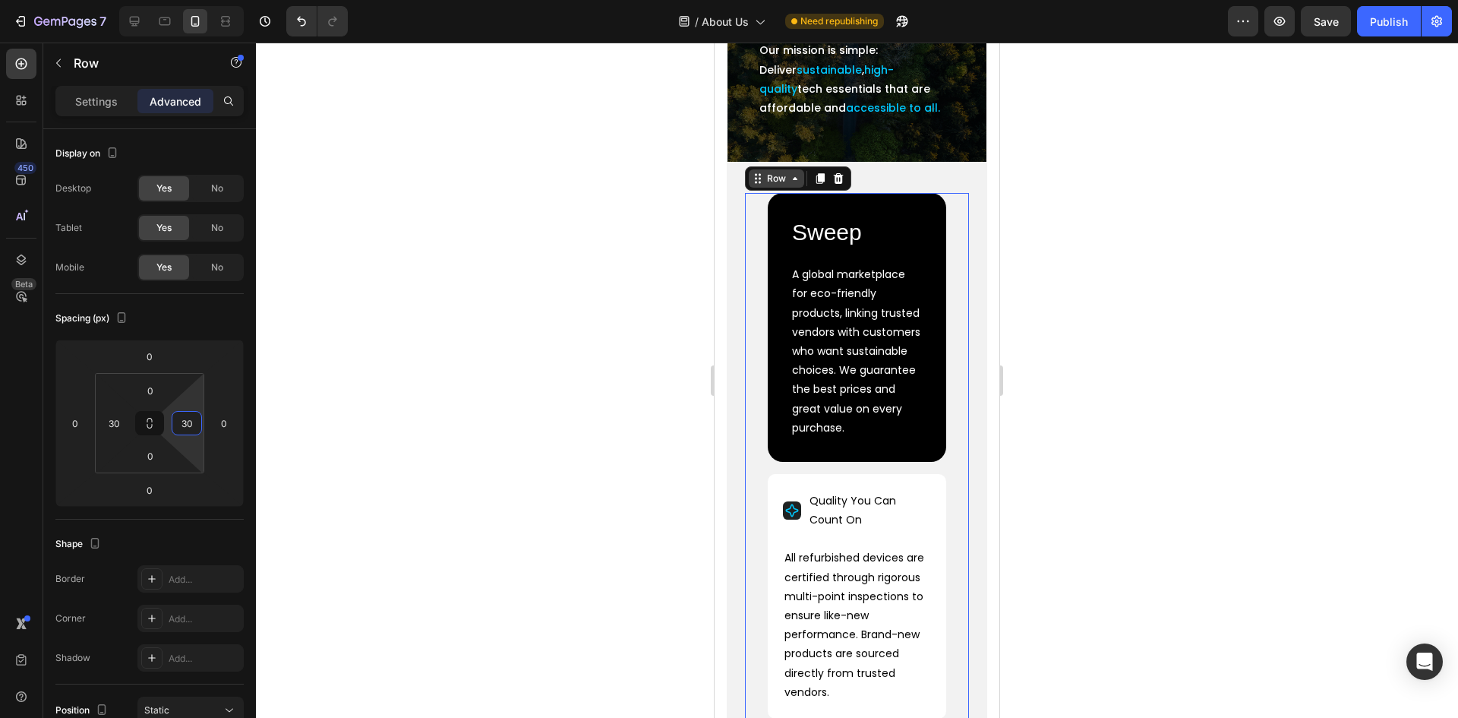
type input "30"
click at [760, 185] on icon at bounding box center [758, 178] width 12 height 12
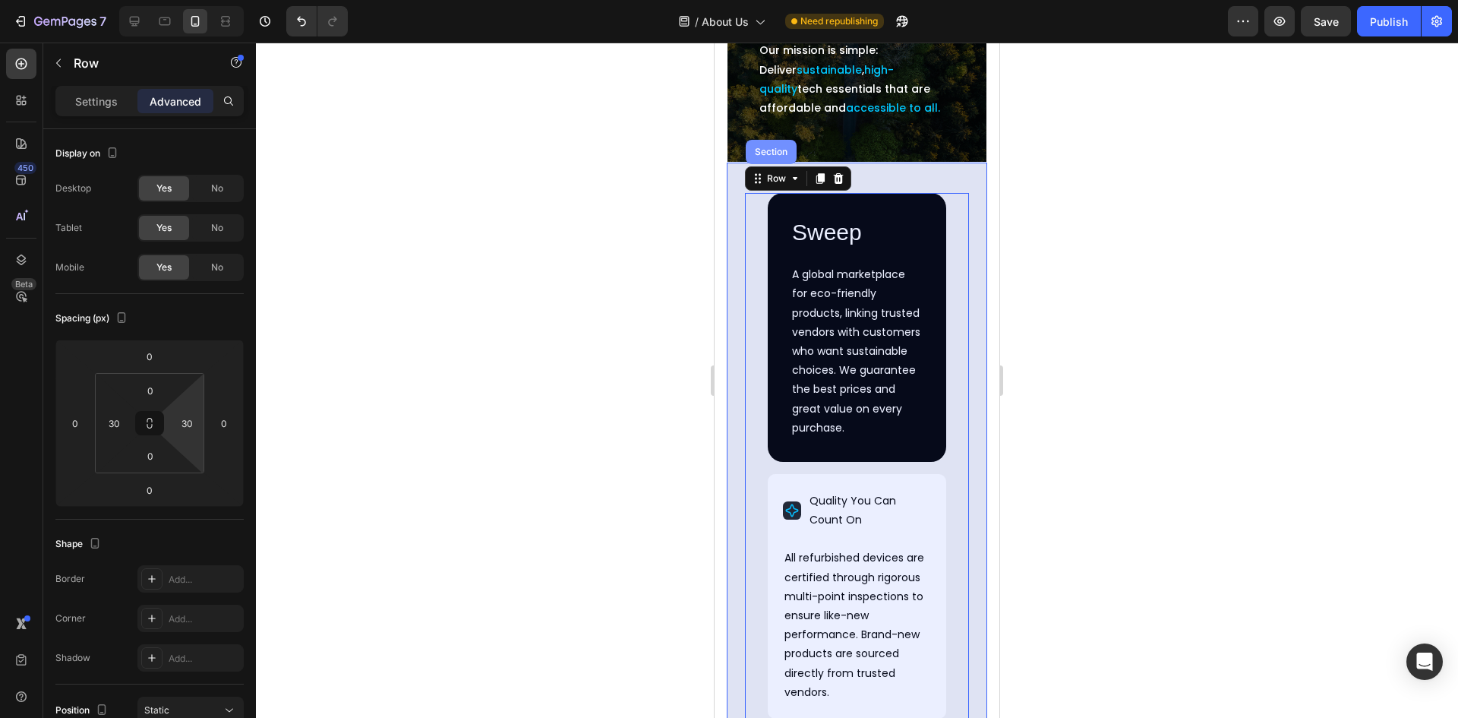
click at [766, 156] on div "Section" at bounding box center [771, 151] width 39 height 9
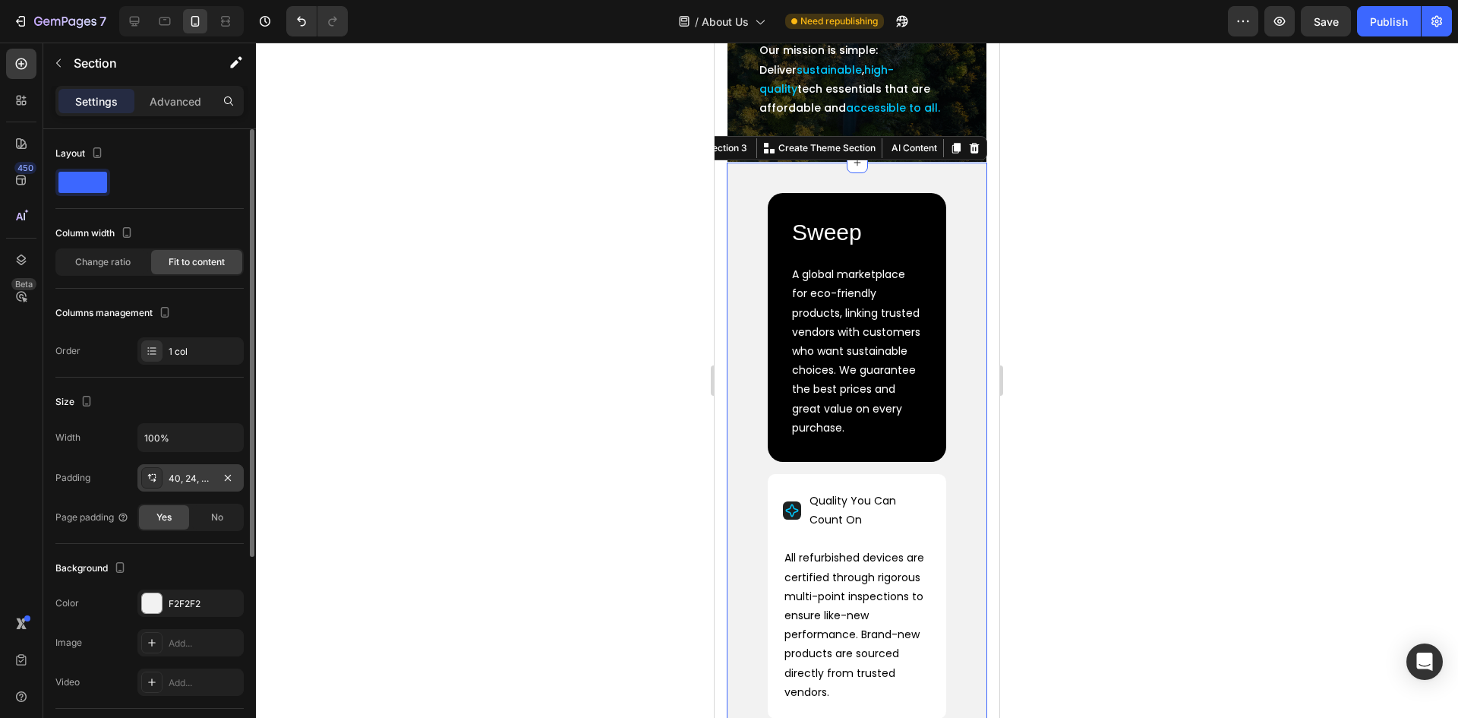
click at [181, 468] on div "40, 24, 40, 24" at bounding box center [190, 477] width 106 height 27
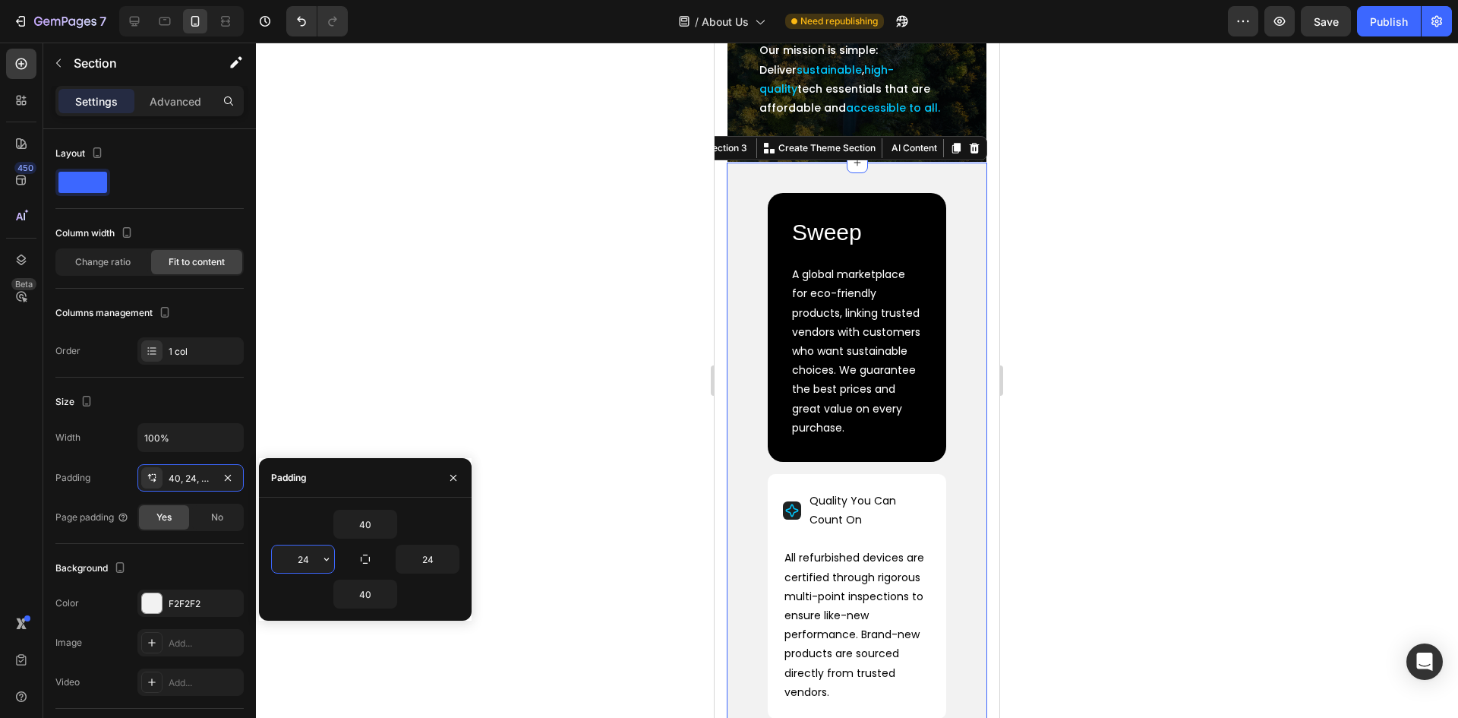
click at [305, 560] on input "24" at bounding box center [303, 558] width 62 height 27
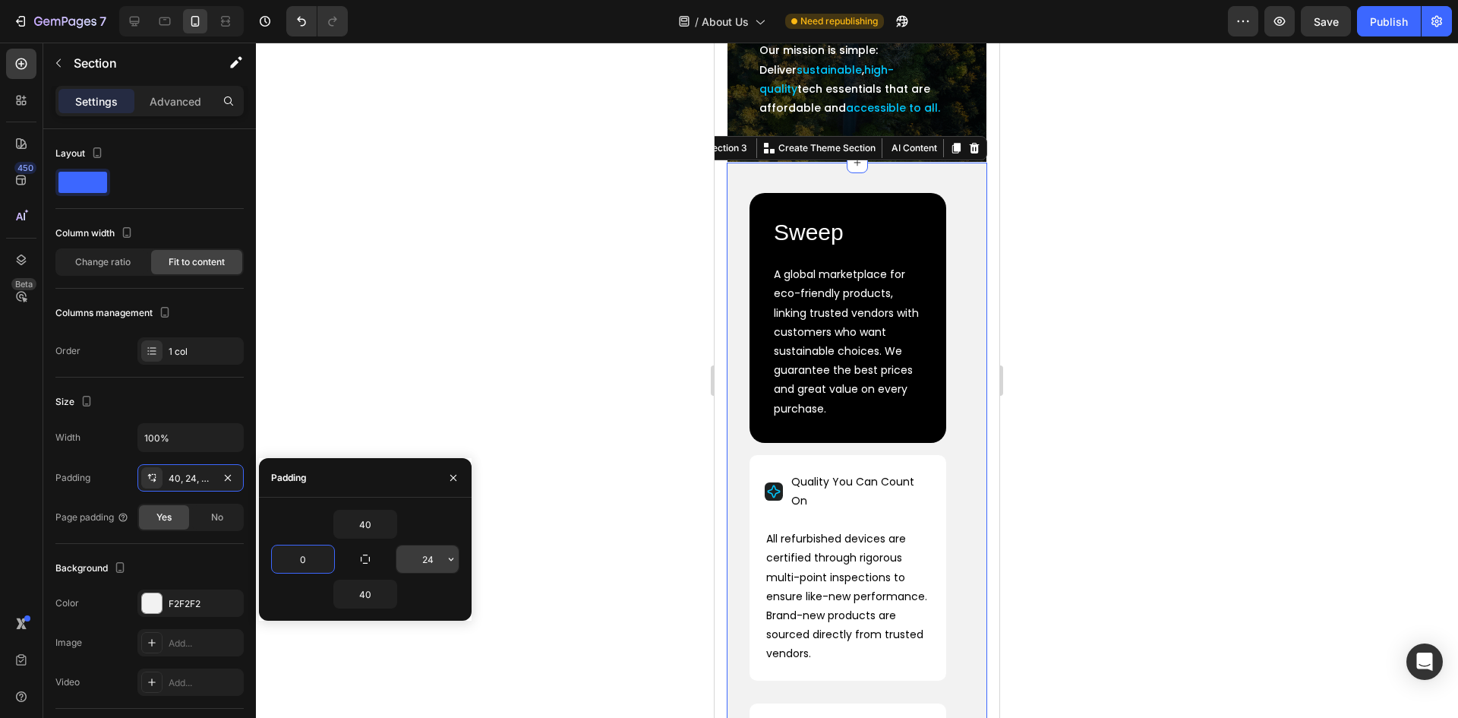
type input "0"
click at [431, 557] on input "24" at bounding box center [427, 558] width 62 height 27
type input "0"
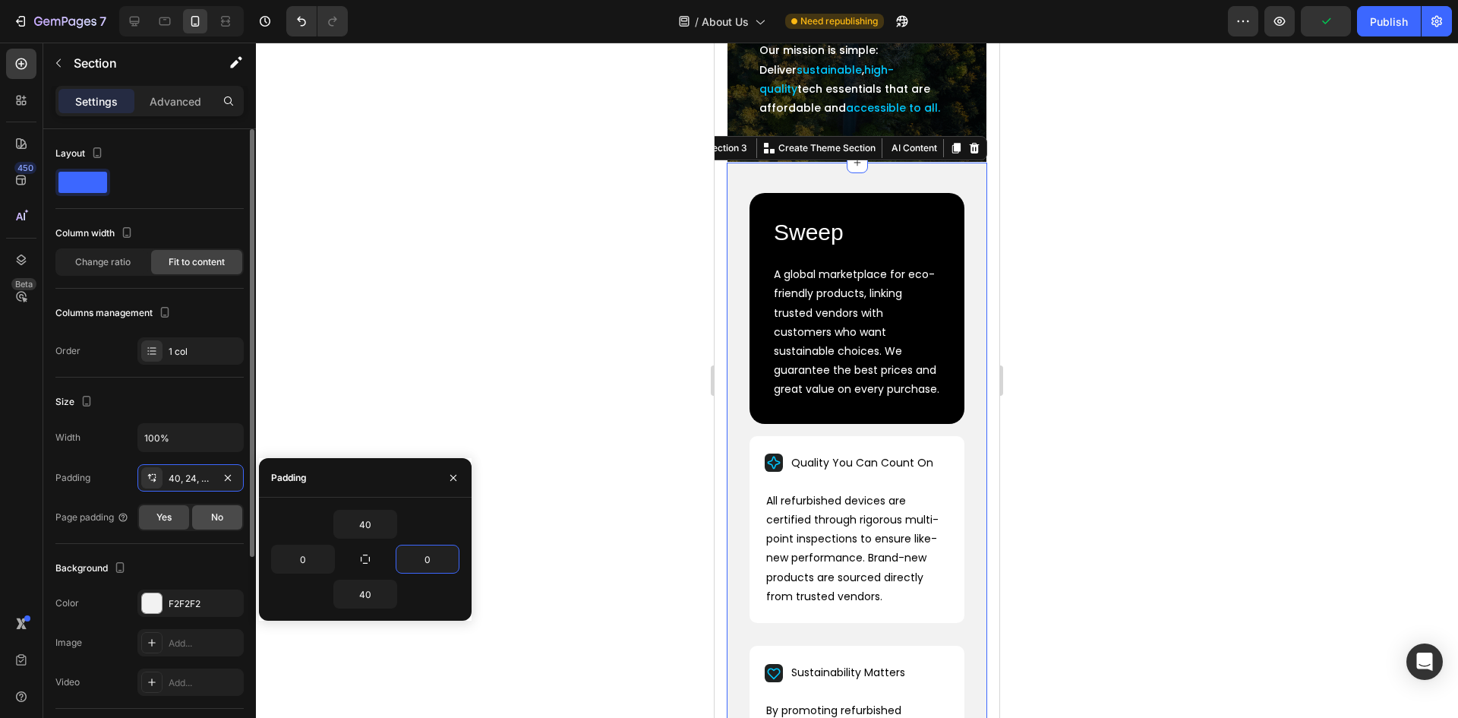
click at [211, 519] on span "No" at bounding box center [217, 517] width 12 height 14
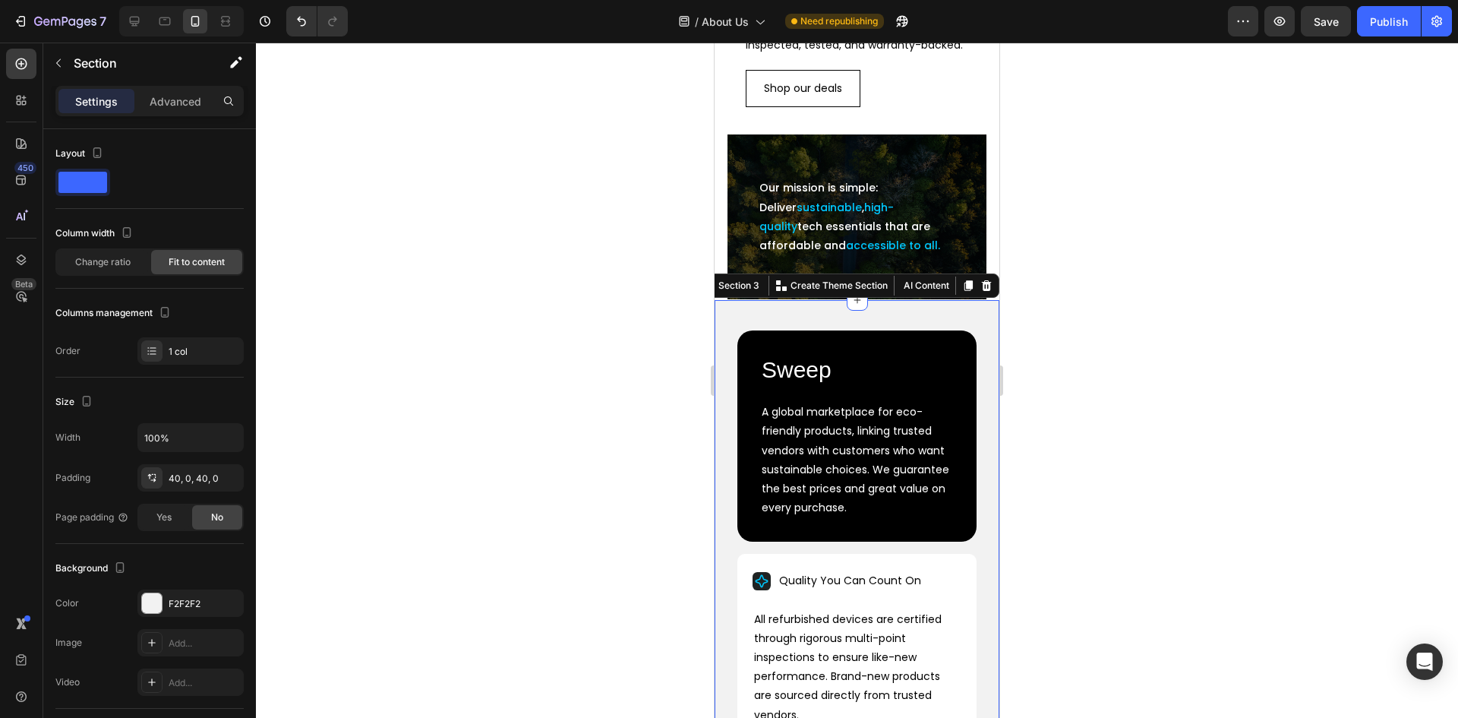
scroll to position [287, 0]
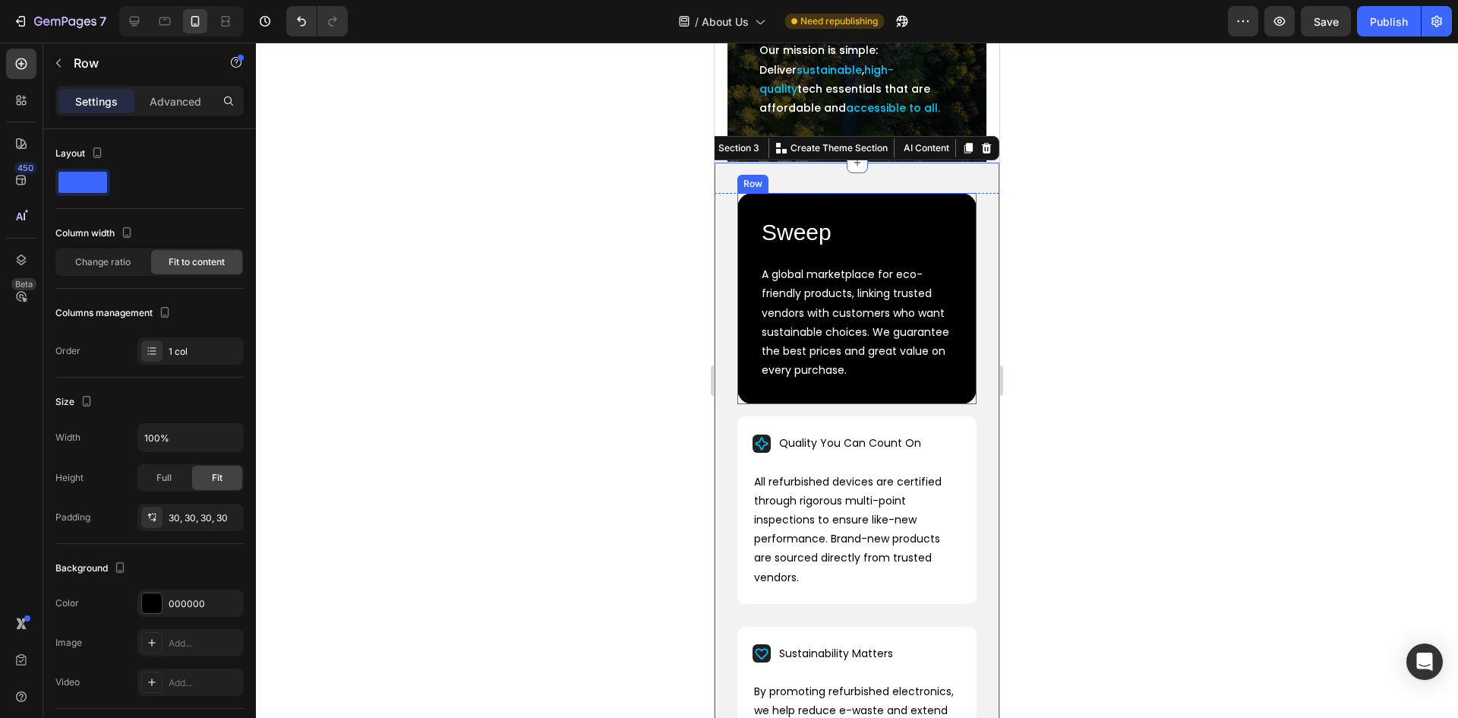
click at [753, 191] on div "Row" at bounding box center [752, 184] width 25 height 14
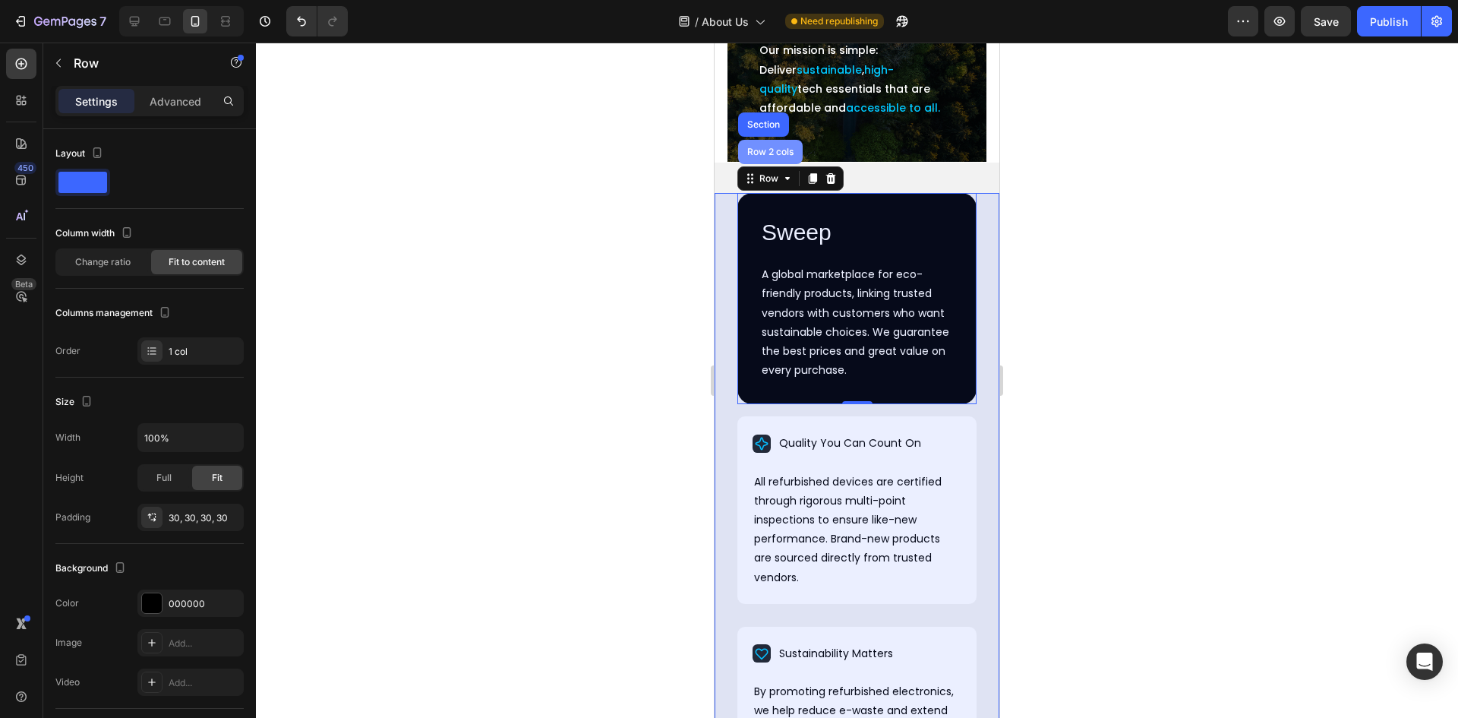
click at [760, 164] on div "Row 2 cols" at bounding box center [770, 152] width 65 height 24
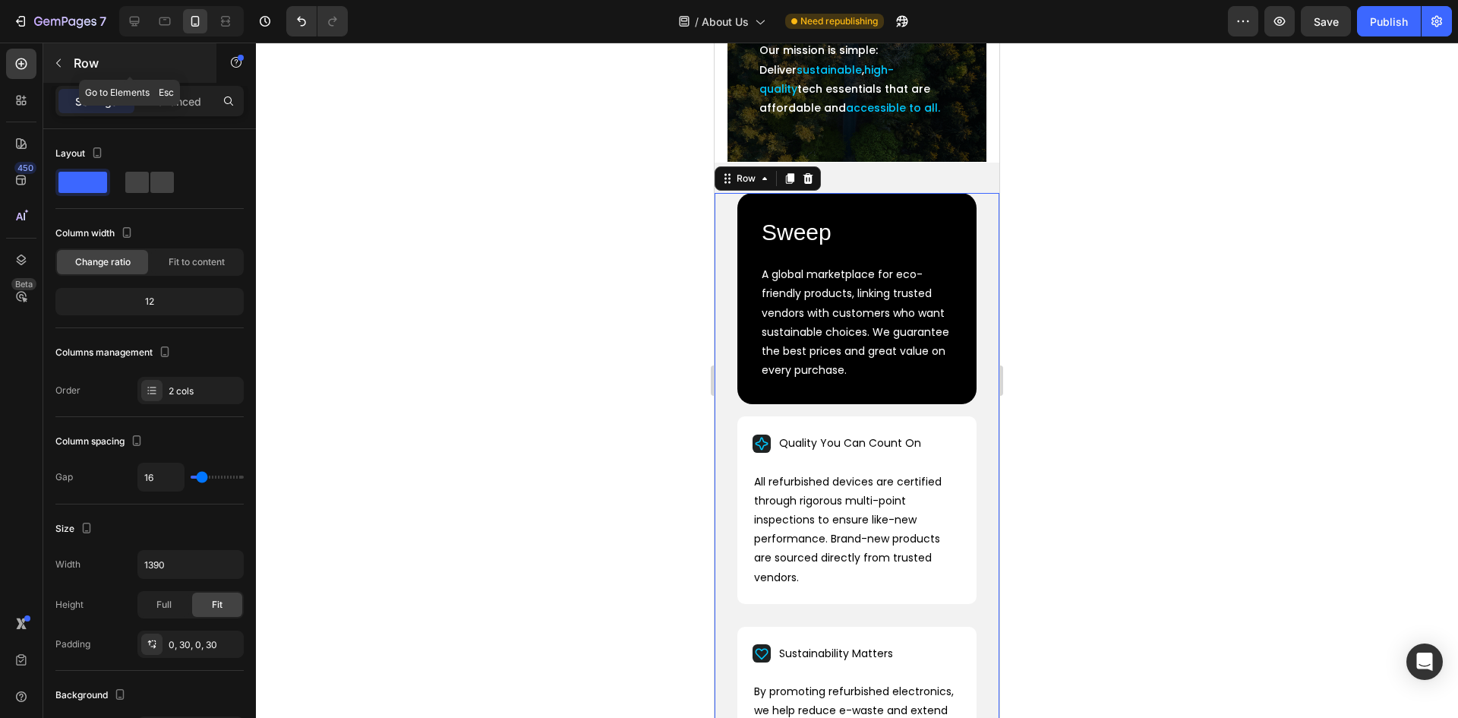
click at [214, 80] on div "Row" at bounding box center [129, 62] width 173 height 39
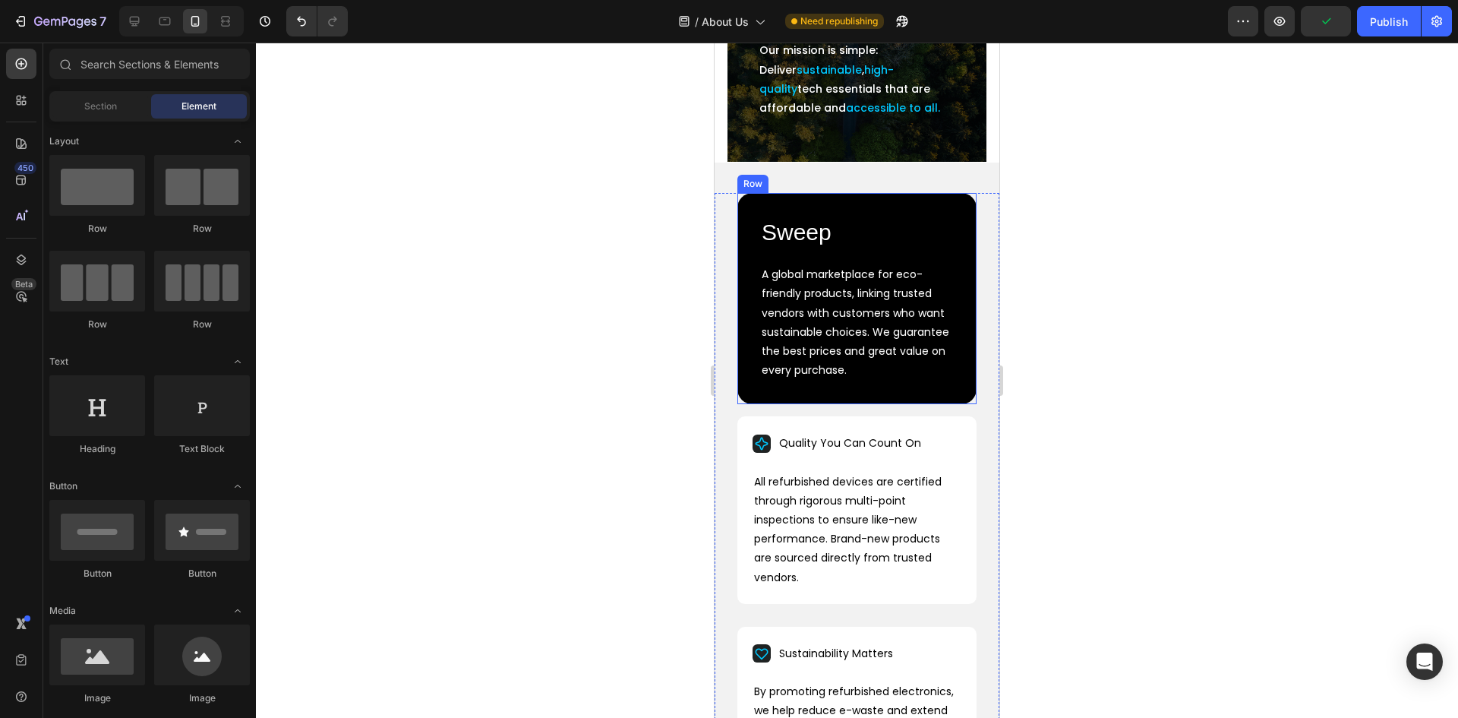
click at [753, 191] on div "Row" at bounding box center [752, 184] width 25 height 14
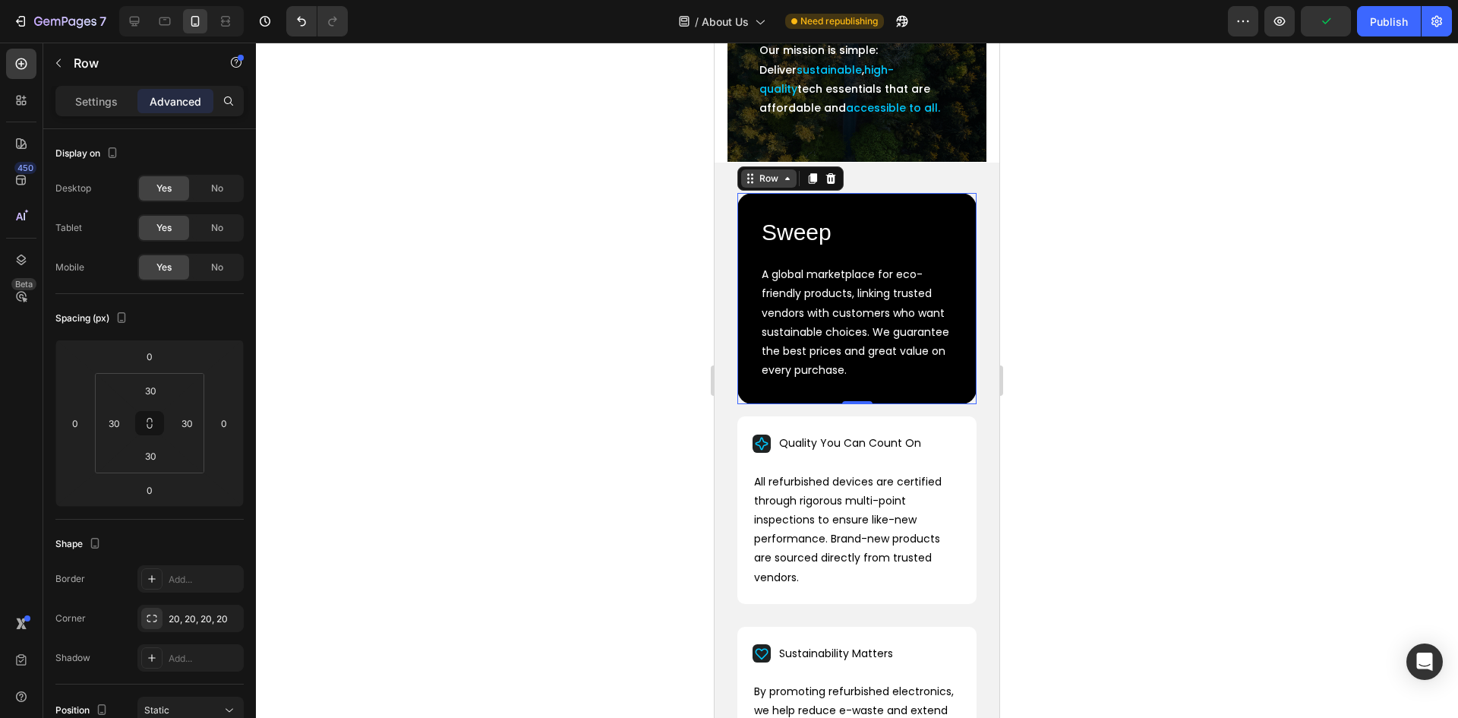
click at [767, 185] on div "Row" at bounding box center [768, 179] width 25 height 14
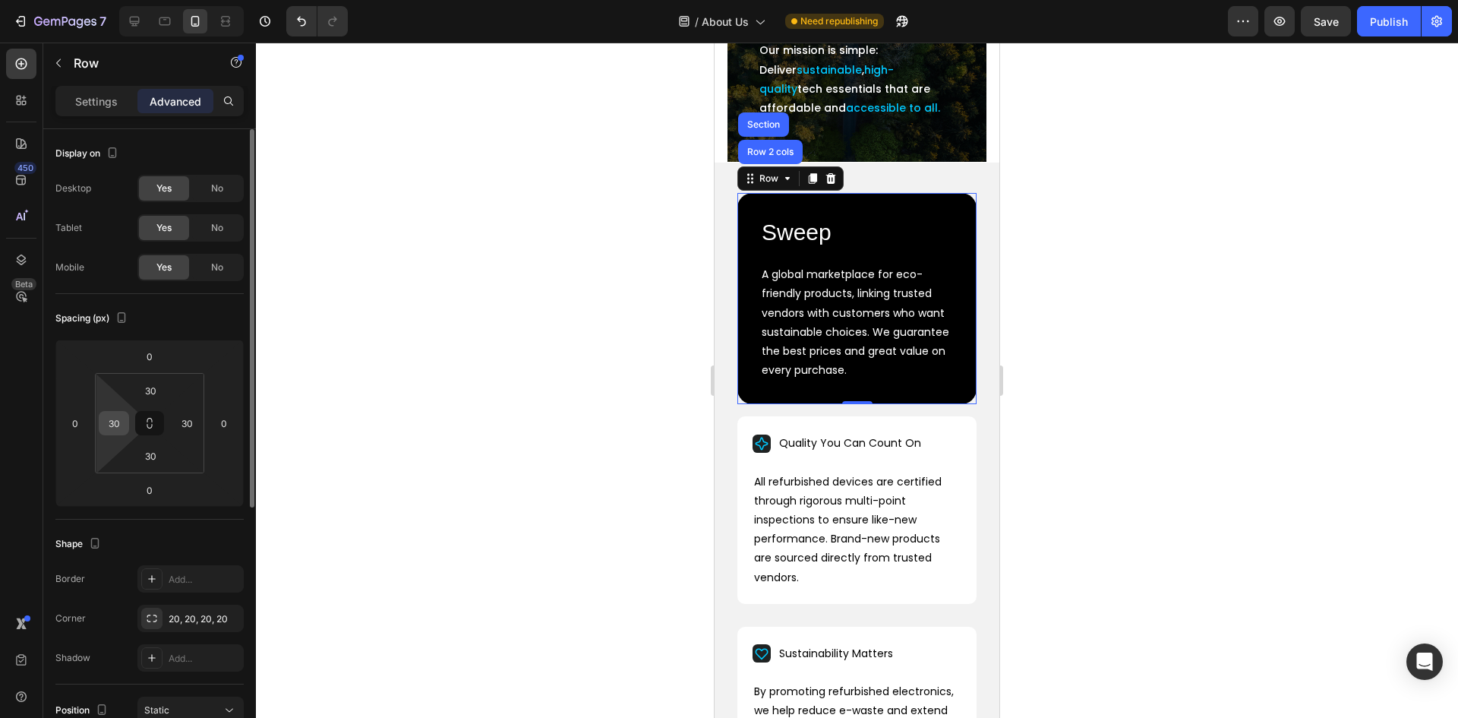
click at [113, 425] on input "30" at bounding box center [114, 423] width 23 height 23
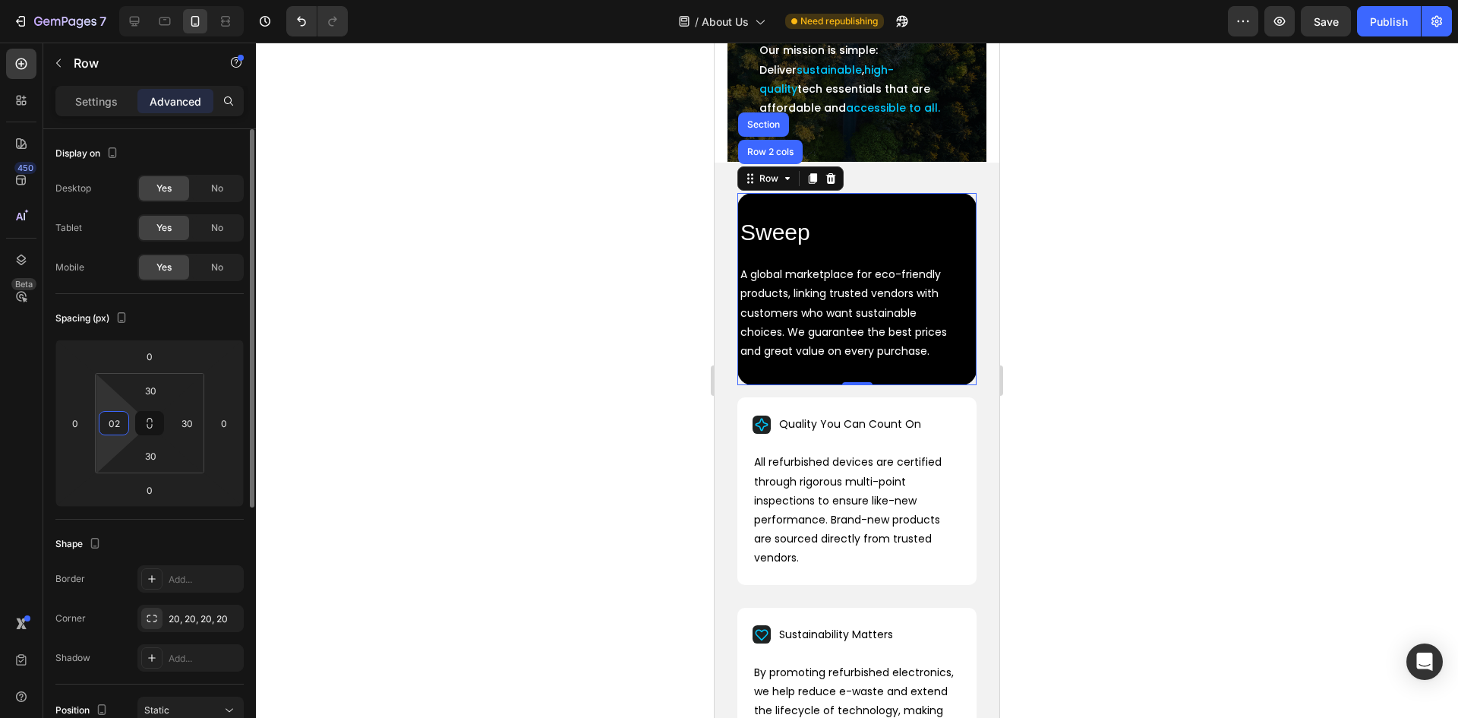
click at [112, 424] on input "02" at bounding box center [114, 423] width 23 height 23
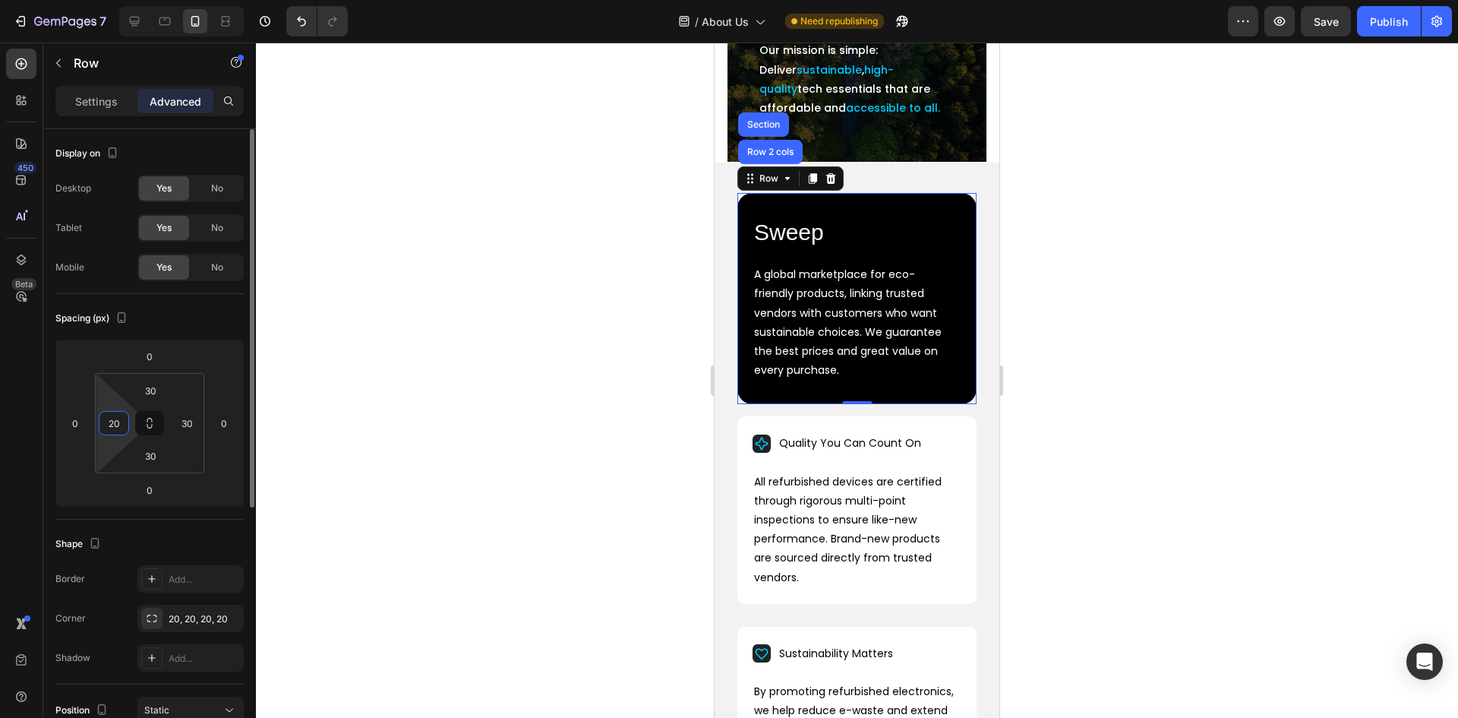
click at [117, 421] on input "20" at bounding box center [114, 423] width 23 height 23
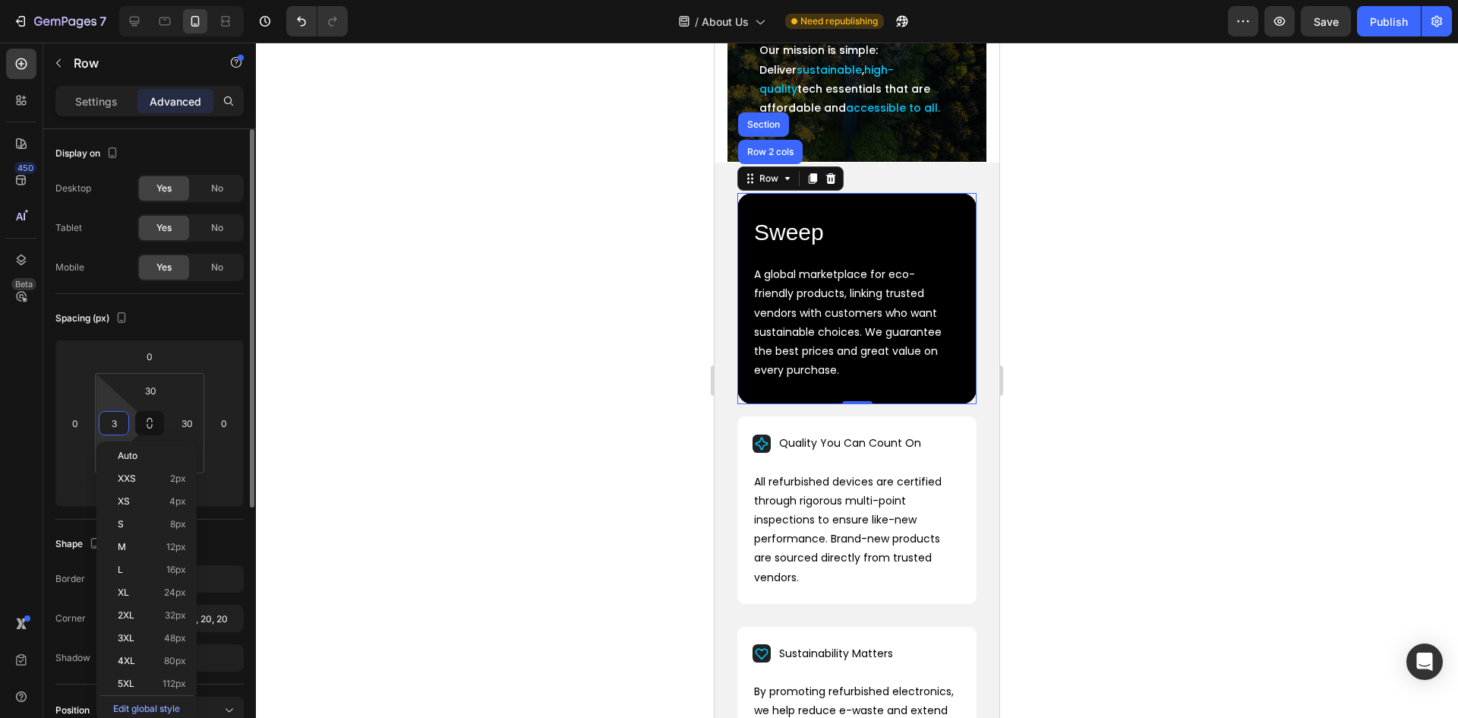
type input "30"
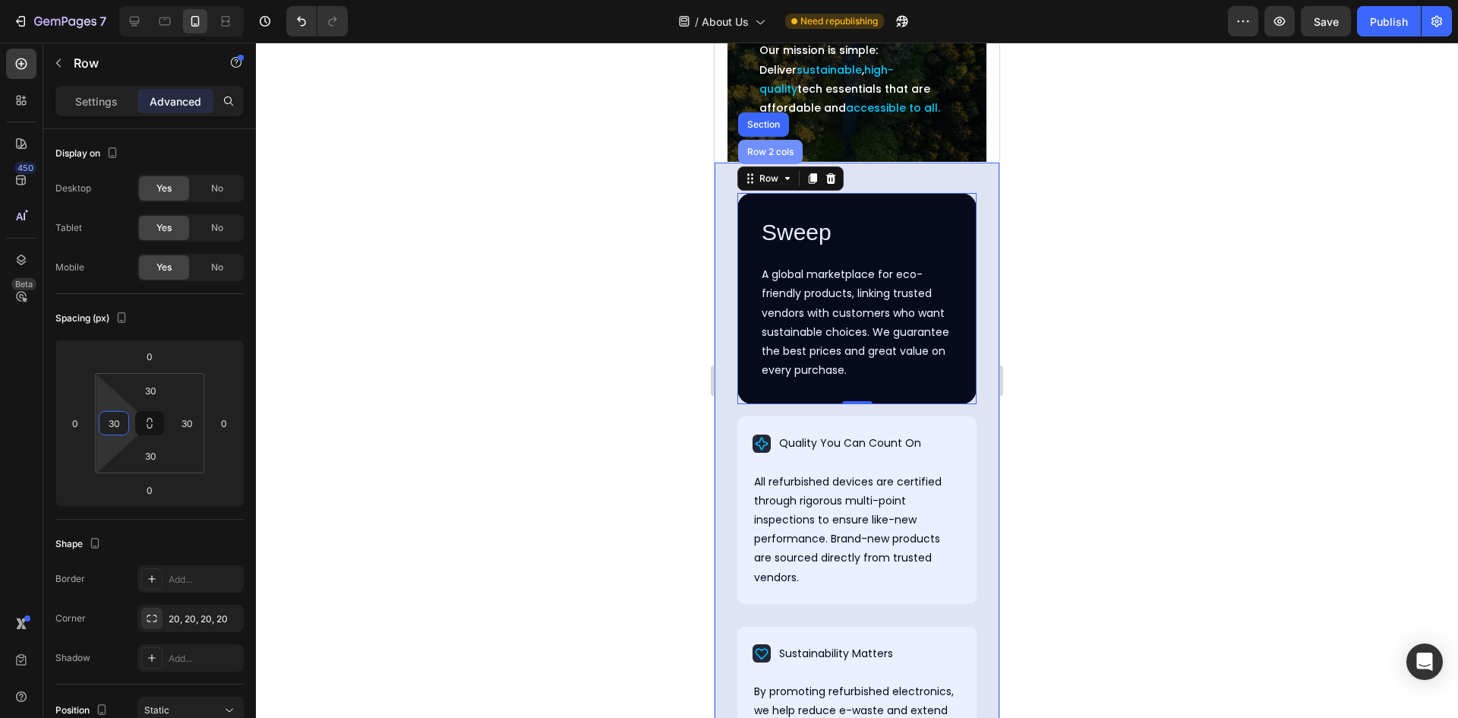
click at [761, 164] on div "Row 2 cols" at bounding box center [770, 152] width 65 height 24
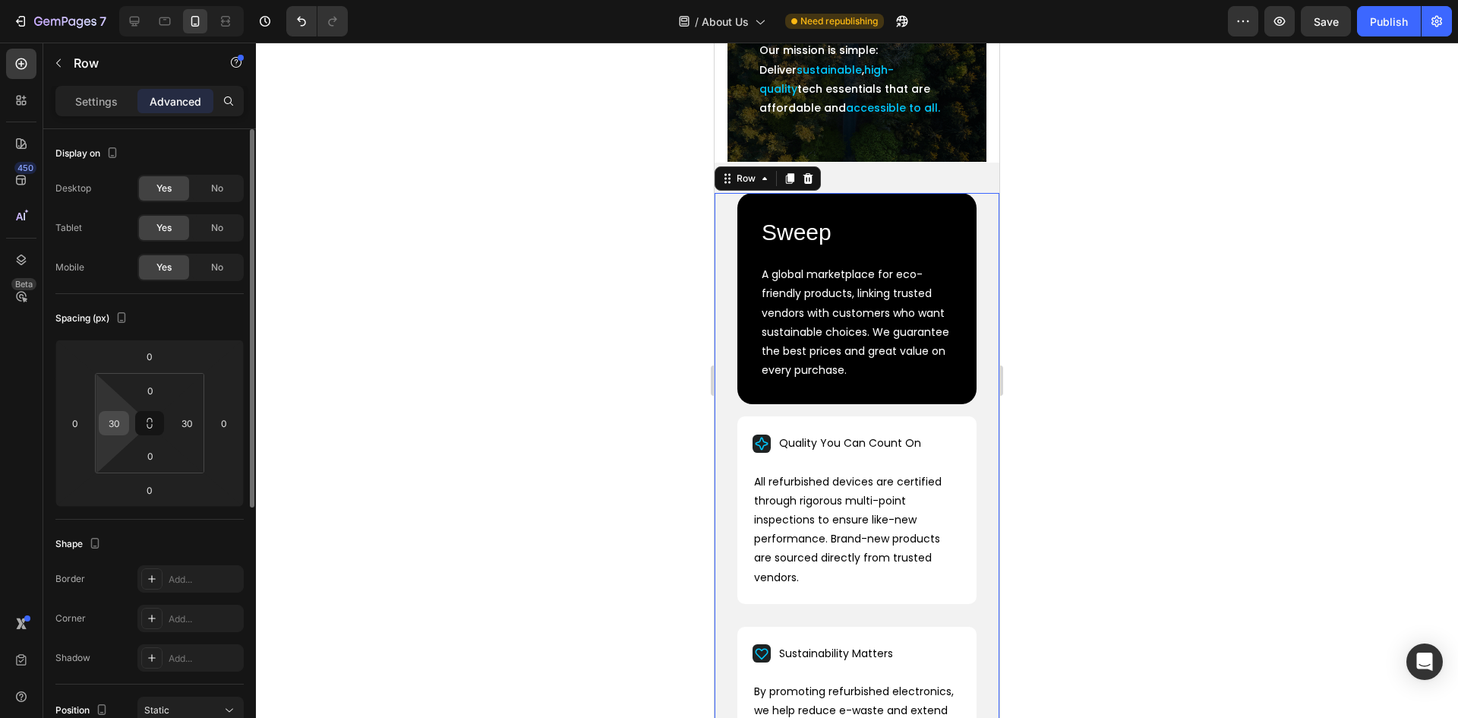
click at [112, 421] on input "30" at bounding box center [114, 423] width 23 height 23
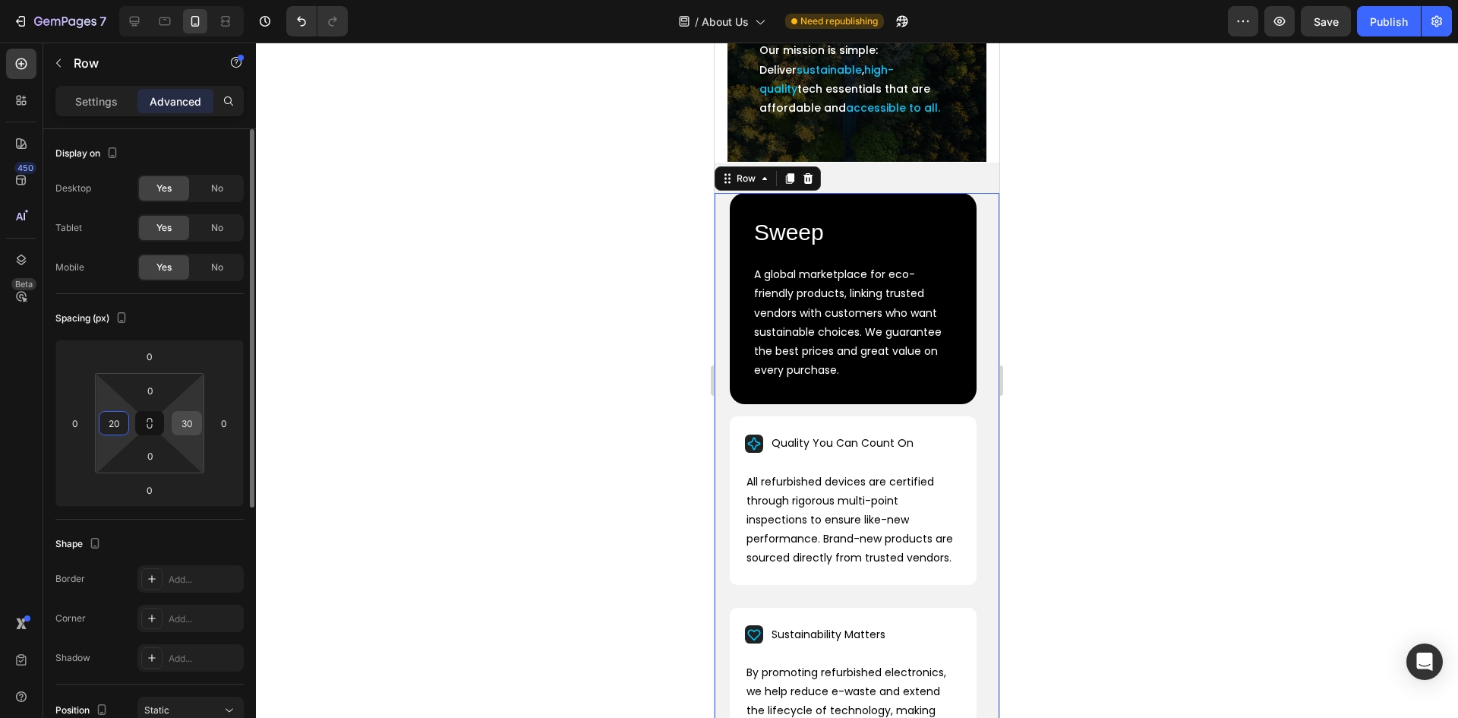
type input "20"
click at [188, 422] on input "30" at bounding box center [186, 423] width 23 height 23
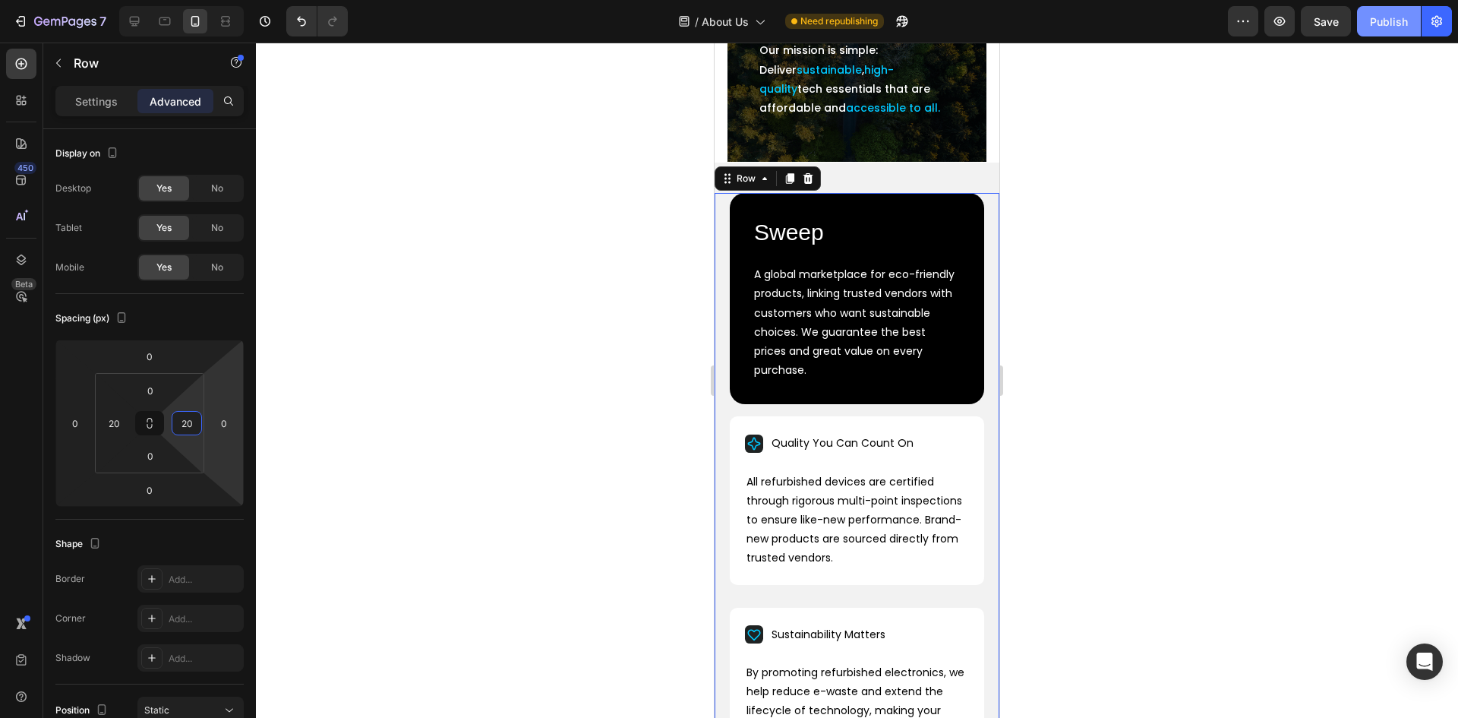
type input "20"
click at [1384, 14] on div "Publish" at bounding box center [1389, 22] width 38 height 16
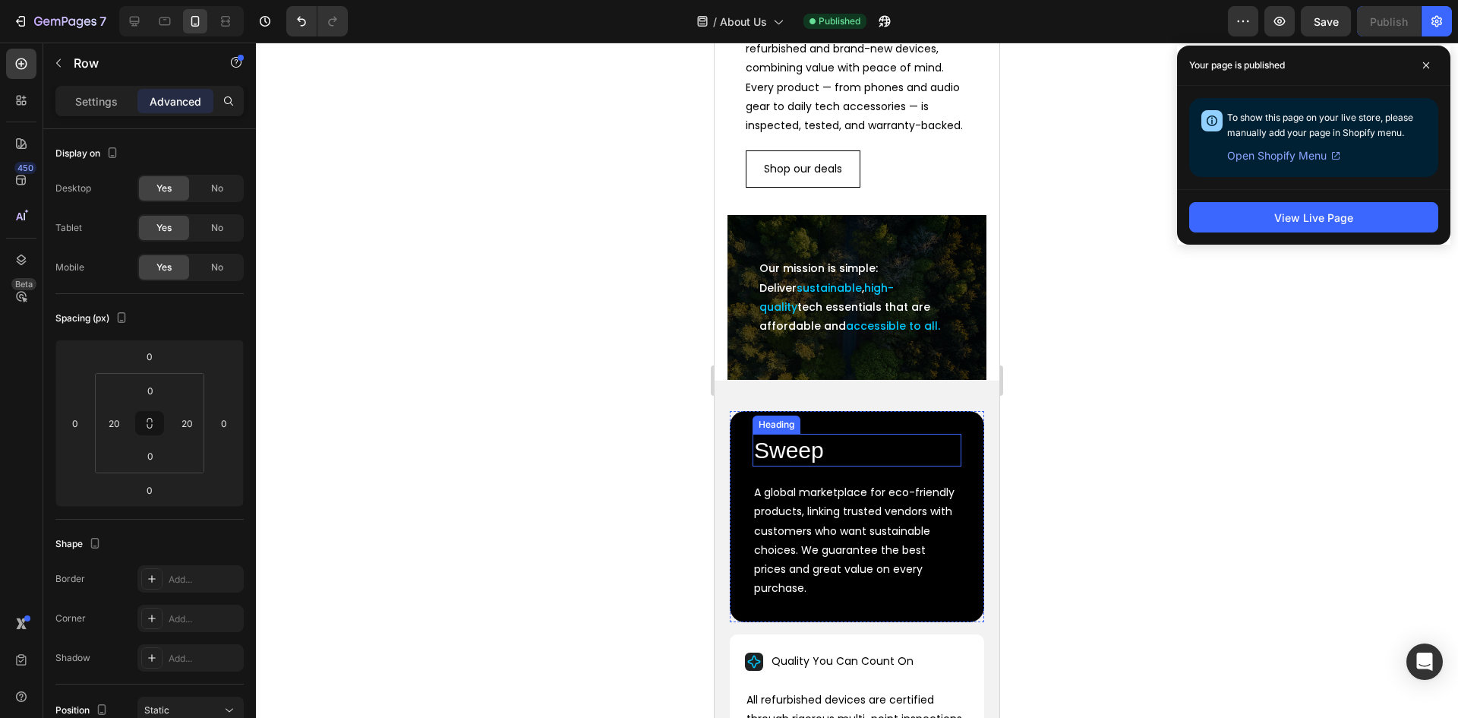
scroll to position [0, 0]
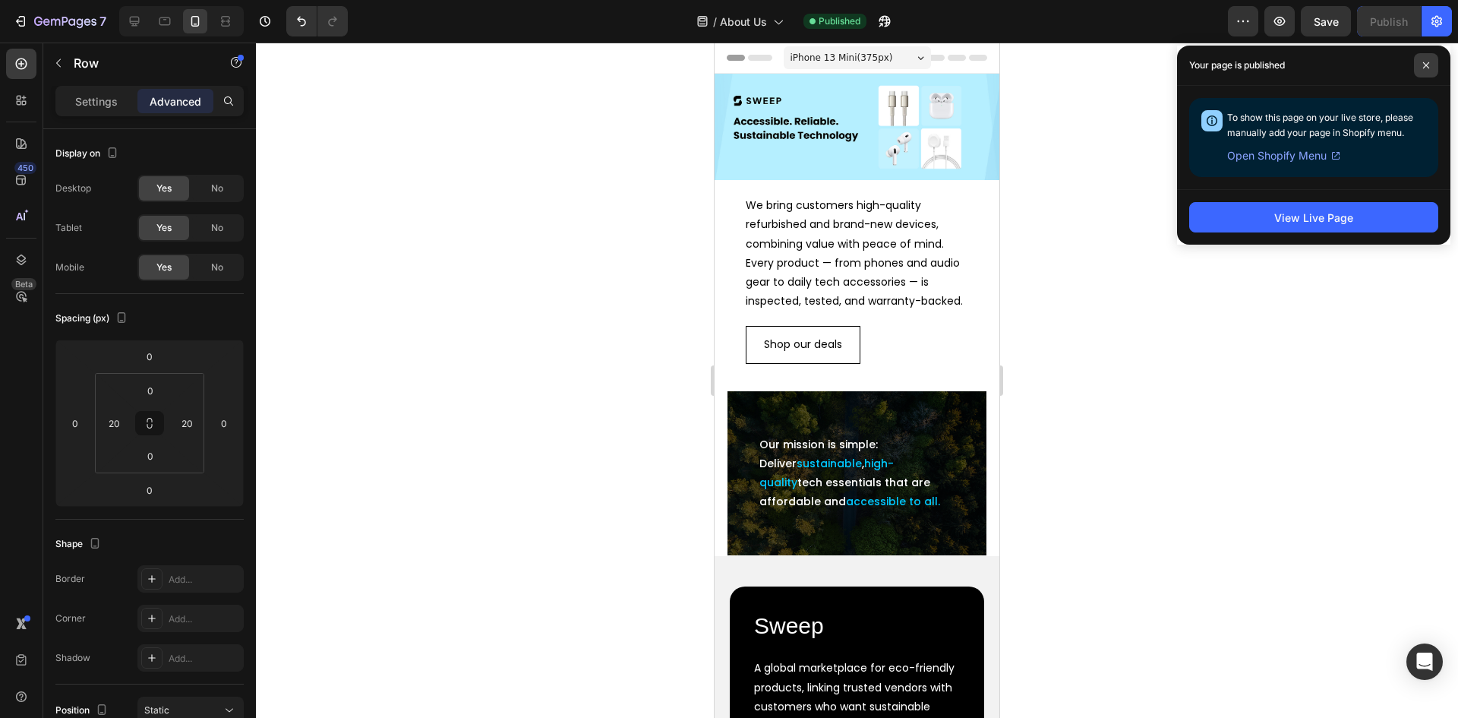
click at [1428, 62] on icon at bounding box center [1426, 66] width 8 height 8
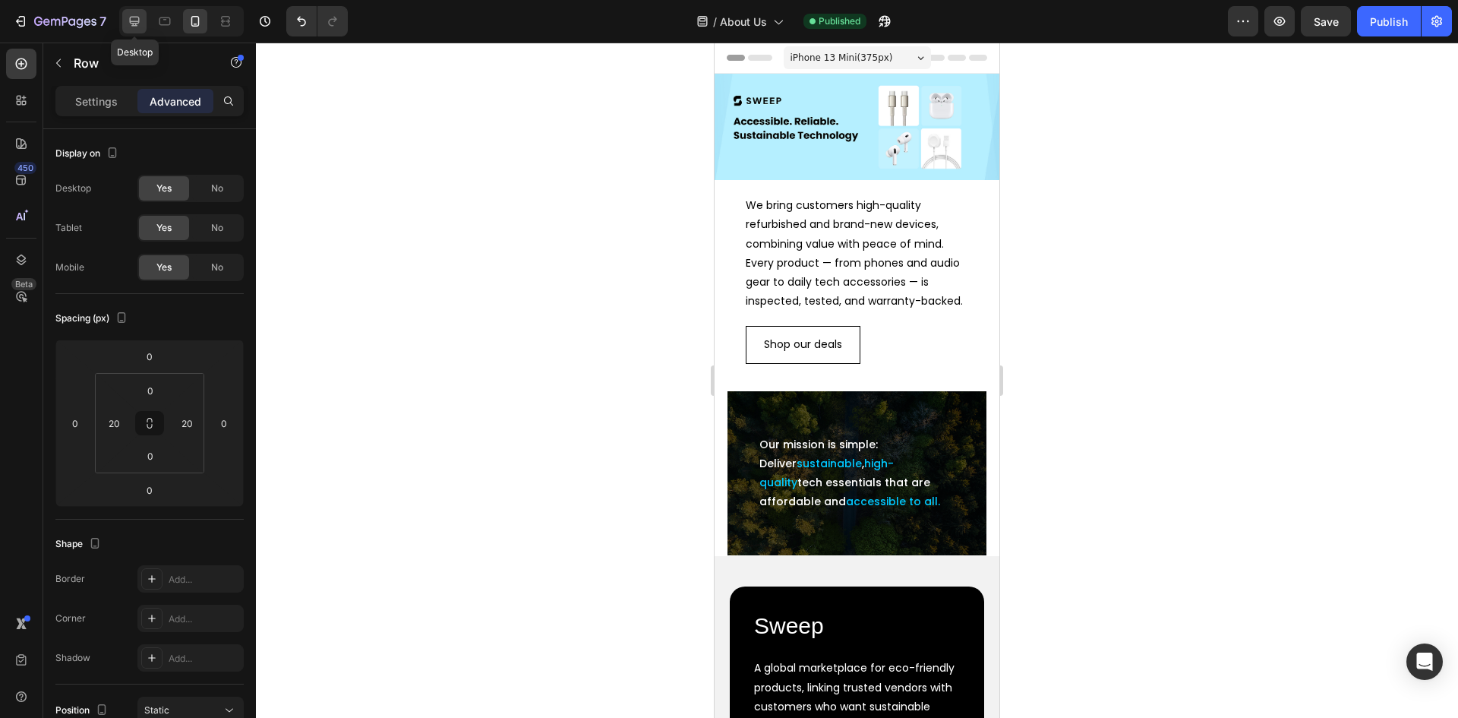
click at [128, 21] on icon at bounding box center [134, 21] width 15 height 15
type input "0"
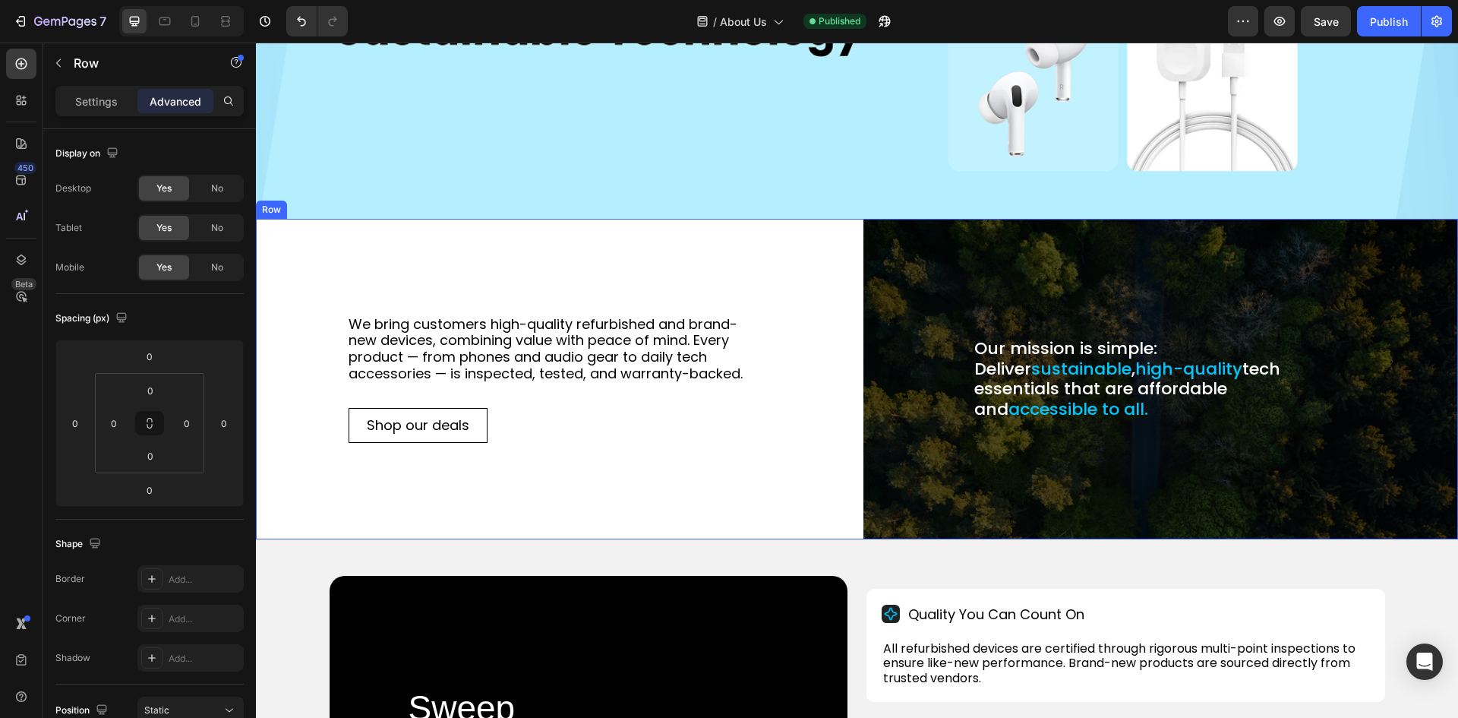
scroll to position [380, 0]
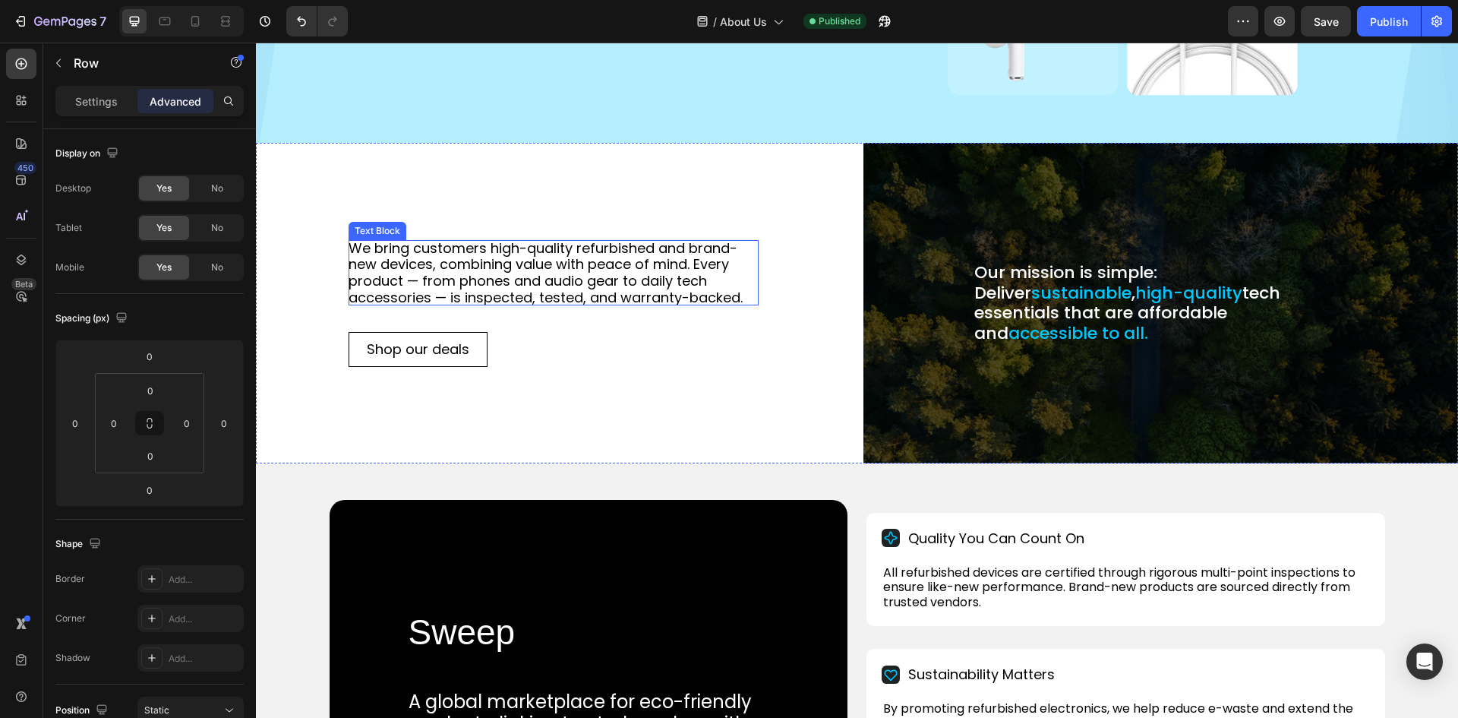
click at [371, 197] on div "We bring customers high-quality refurbished and brand-new devices, combining va…" at bounding box center [553, 303] width 595 height 320
click at [295, 125] on div "Row" at bounding box center [287, 129] width 25 height 14
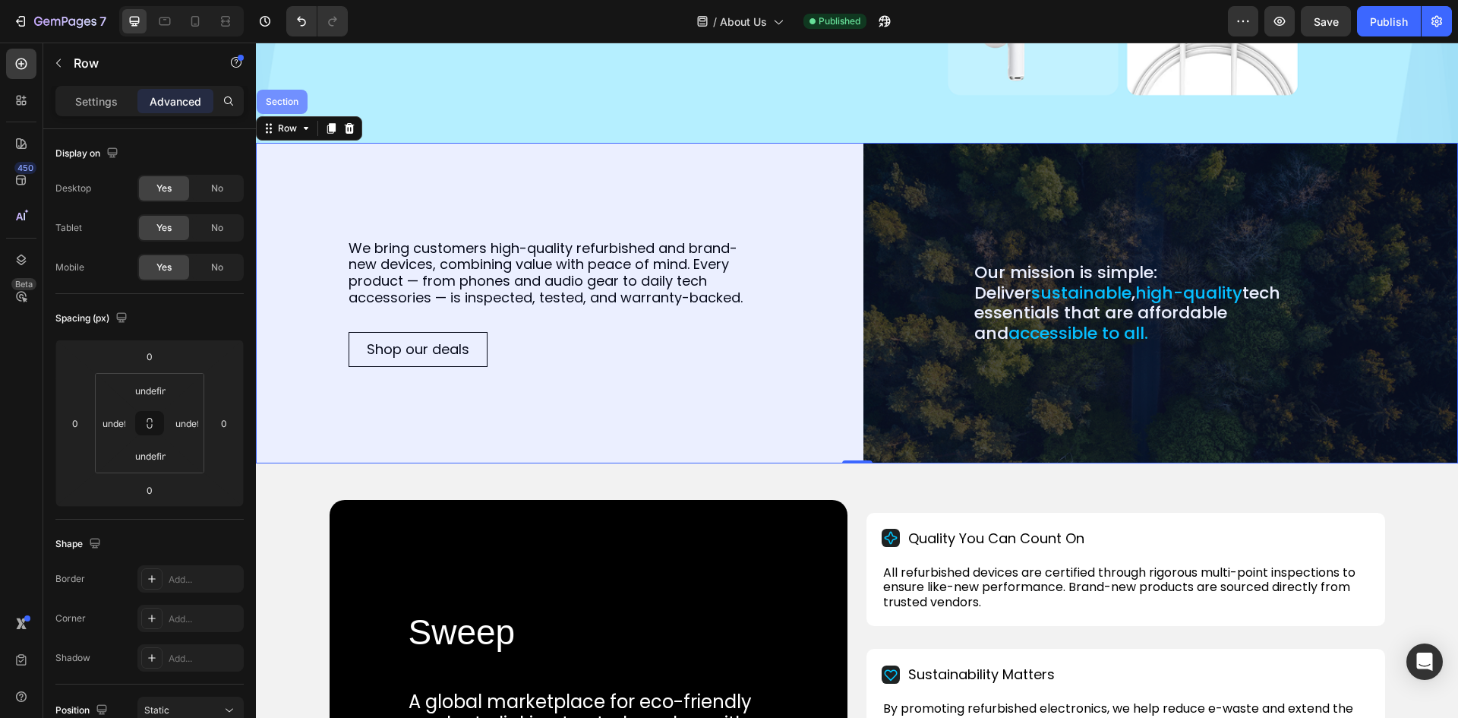
click at [277, 97] on div "Section" at bounding box center [282, 101] width 39 height 9
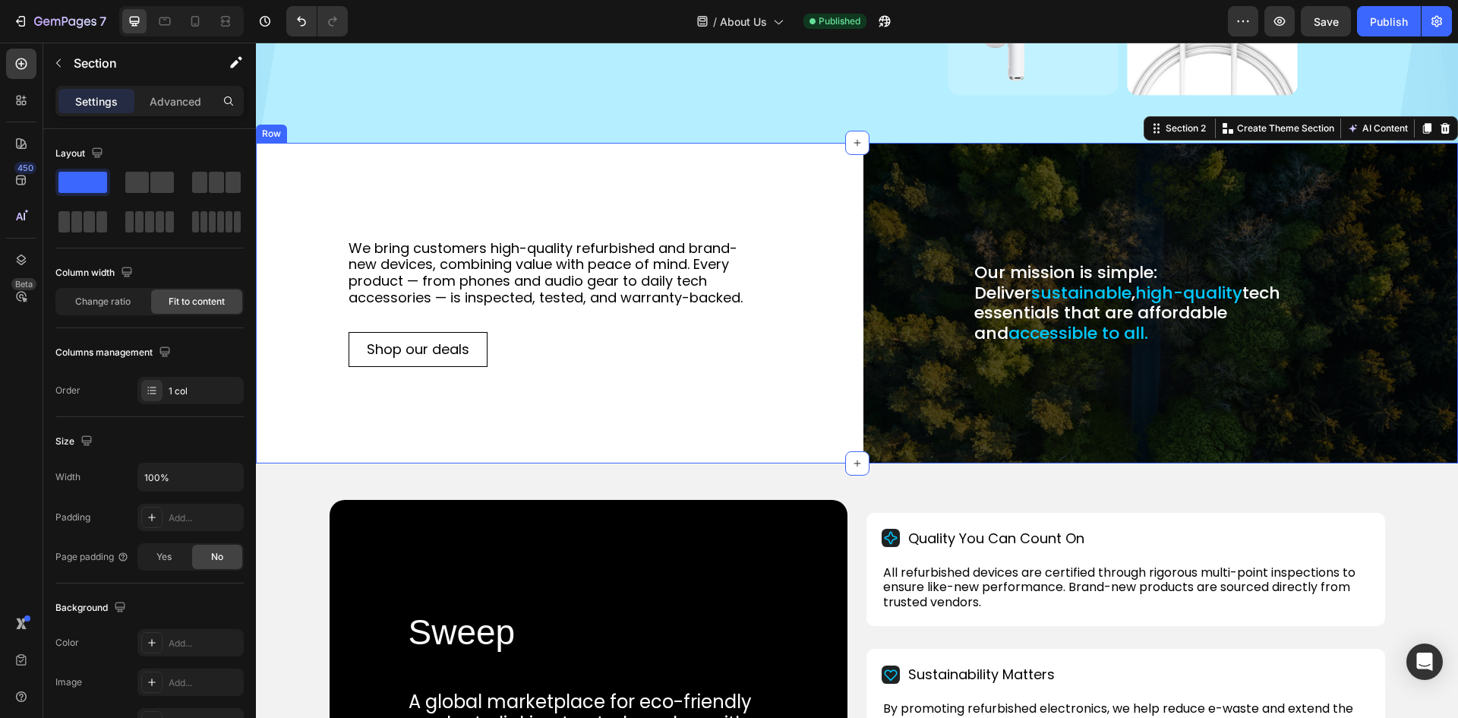
click at [755, 185] on div "We bring customers high-quality refurbished and brand-new devices, combining va…" at bounding box center [553, 303] width 595 height 320
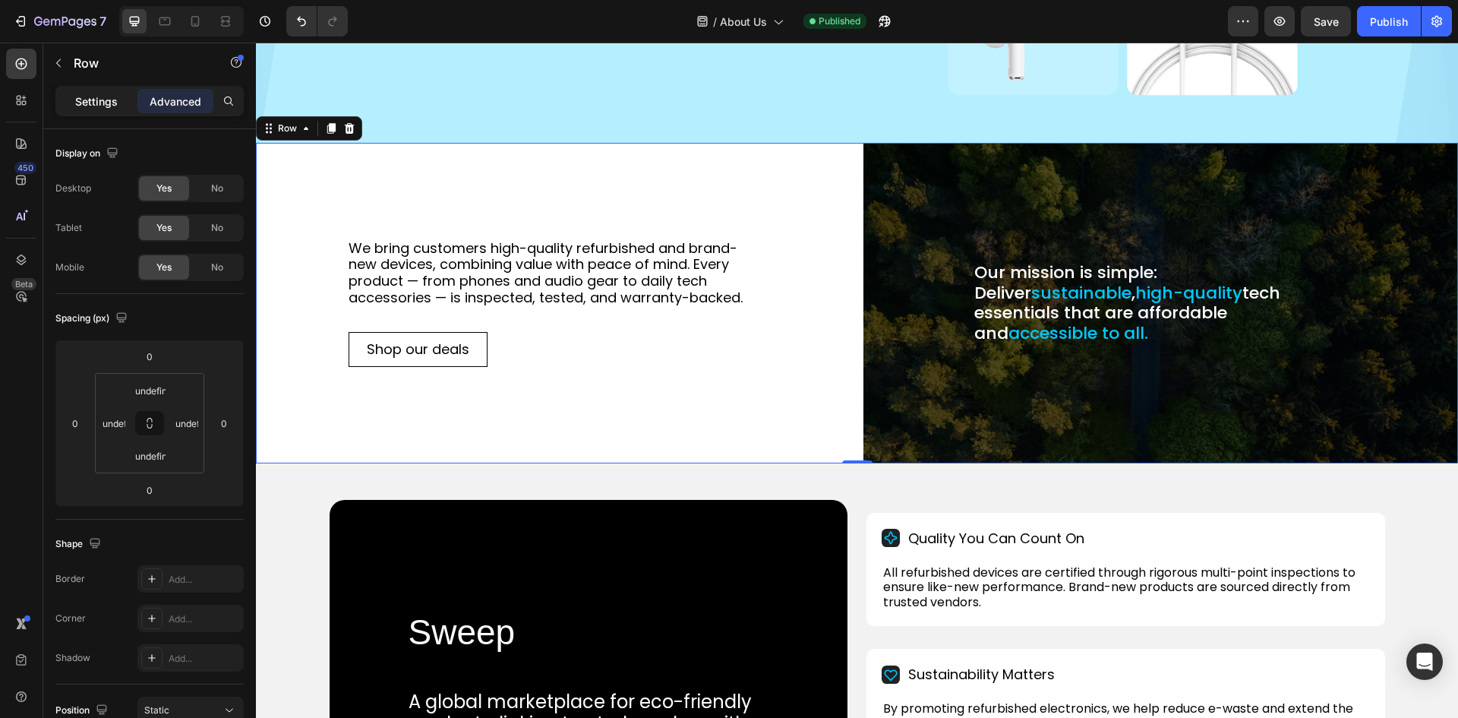
click at [85, 103] on p "Settings" at bounding box center [96, 101] width 43 height 16
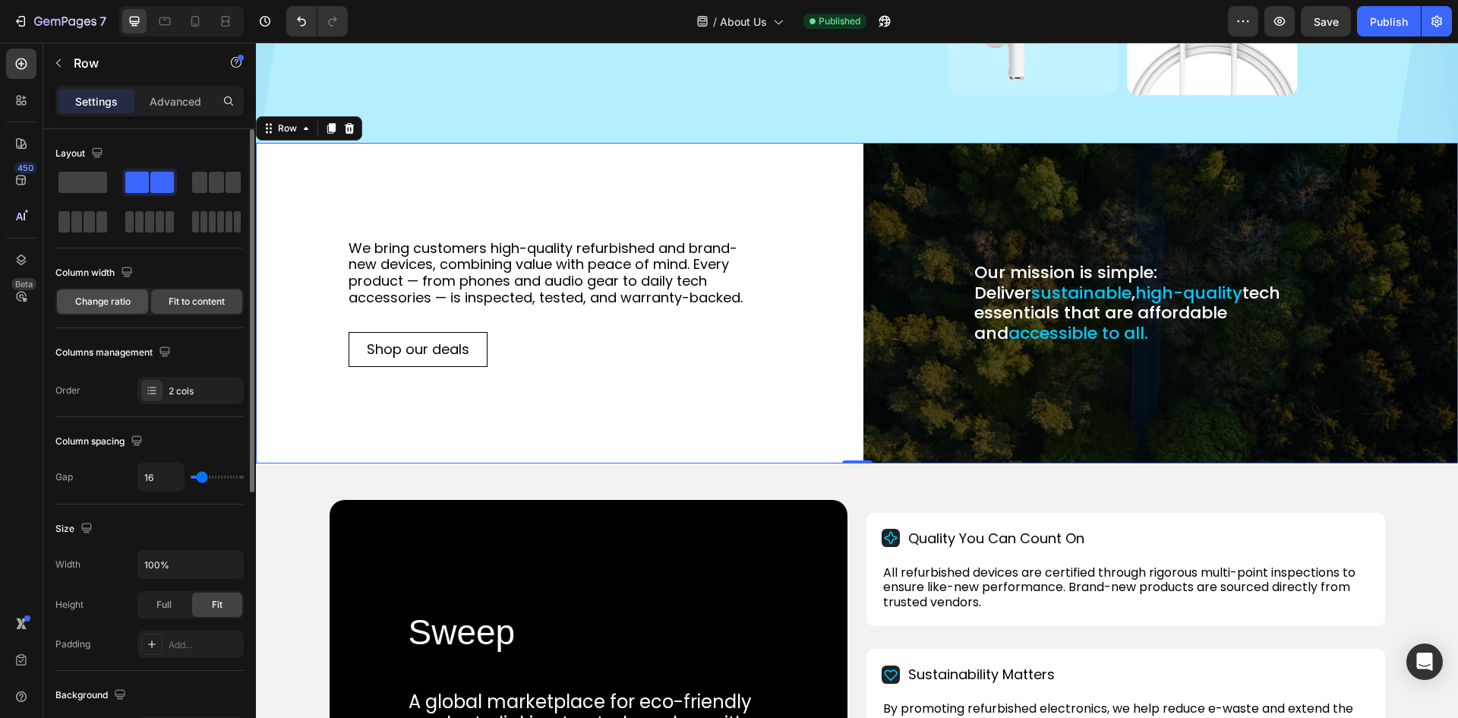
click at [110, 298] on span "Change ratio" at bounding box center [102, 302] width 55 height 14
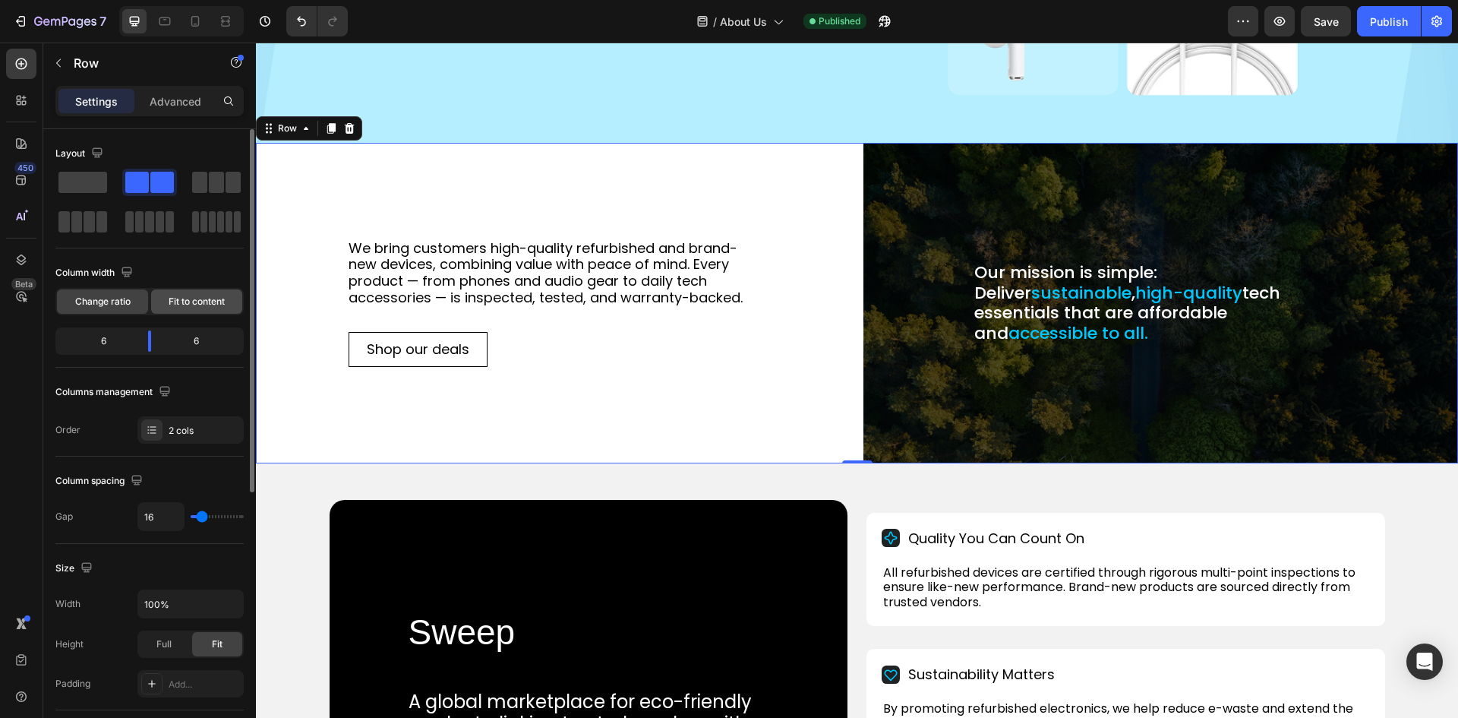
click at [197, 302] on span "Fit to content" at bounding box center [197, 302] width 56 height 14
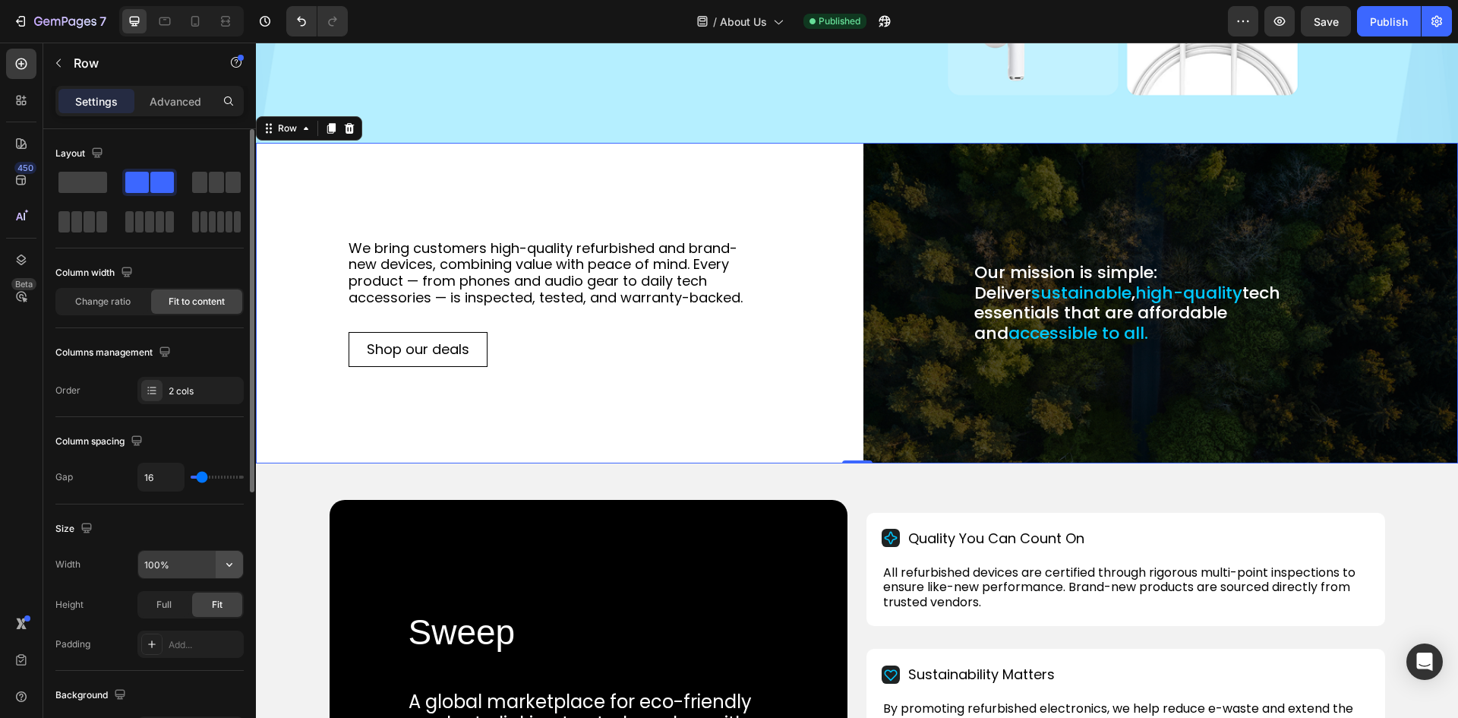
click at [227, 567] on icon "button" at bounding box center [229, 564] width 15 height 15
click at [809, 245] on div "We bring customers high-quality refurbished and brand-new devices, combining va…" at bounding box center [553, 303] width 595 height 320
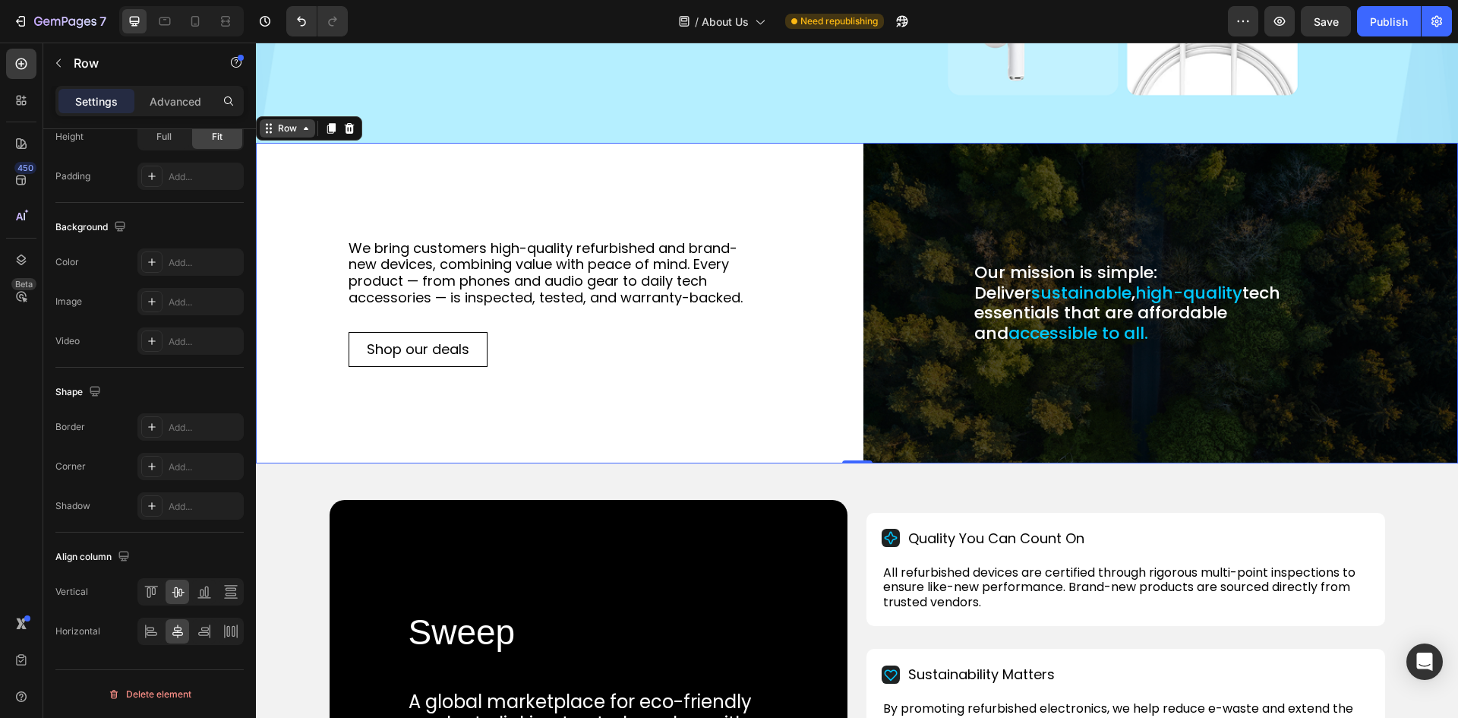
click at [298, 125] on div "Row" at bounding box center [287, 129] width 25 height 14
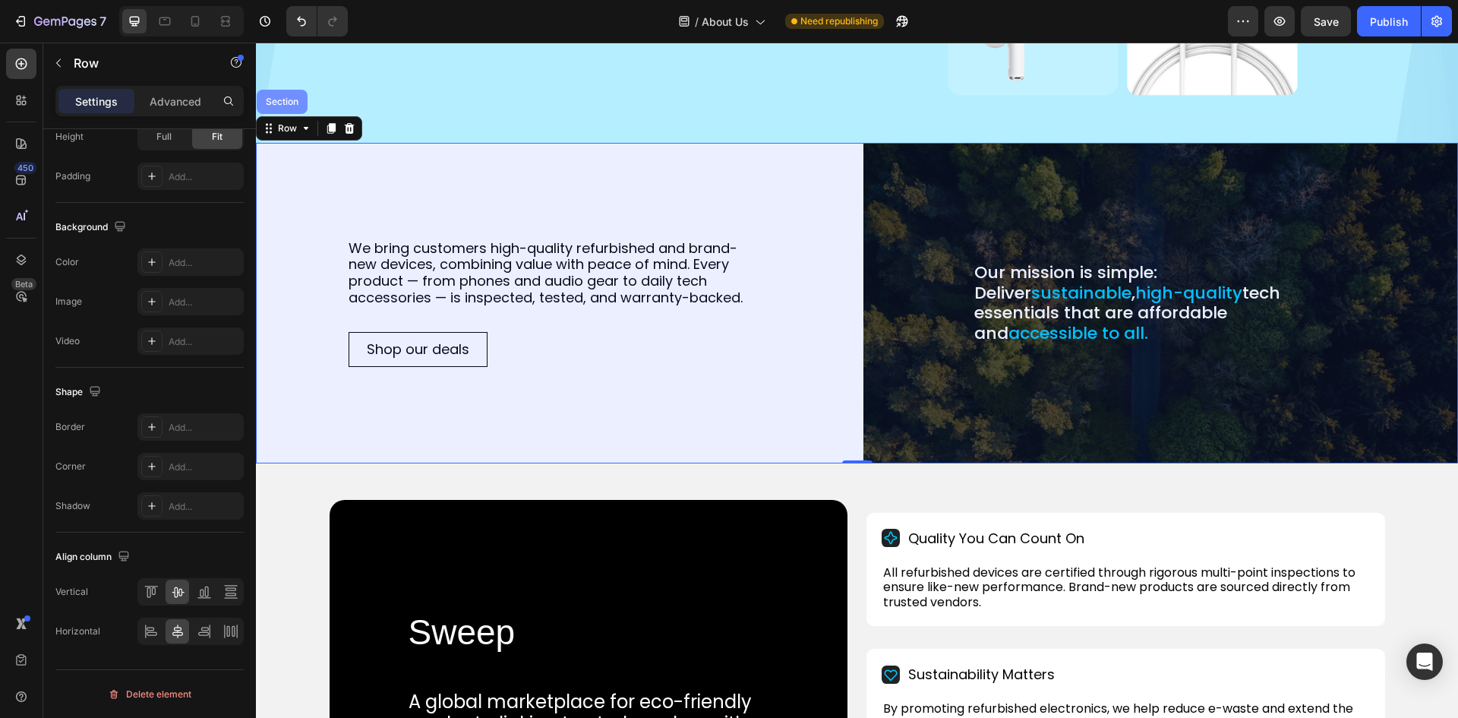
click at [282, 104] on div "Section" at bounding box center [282, 102] width 51 height 24
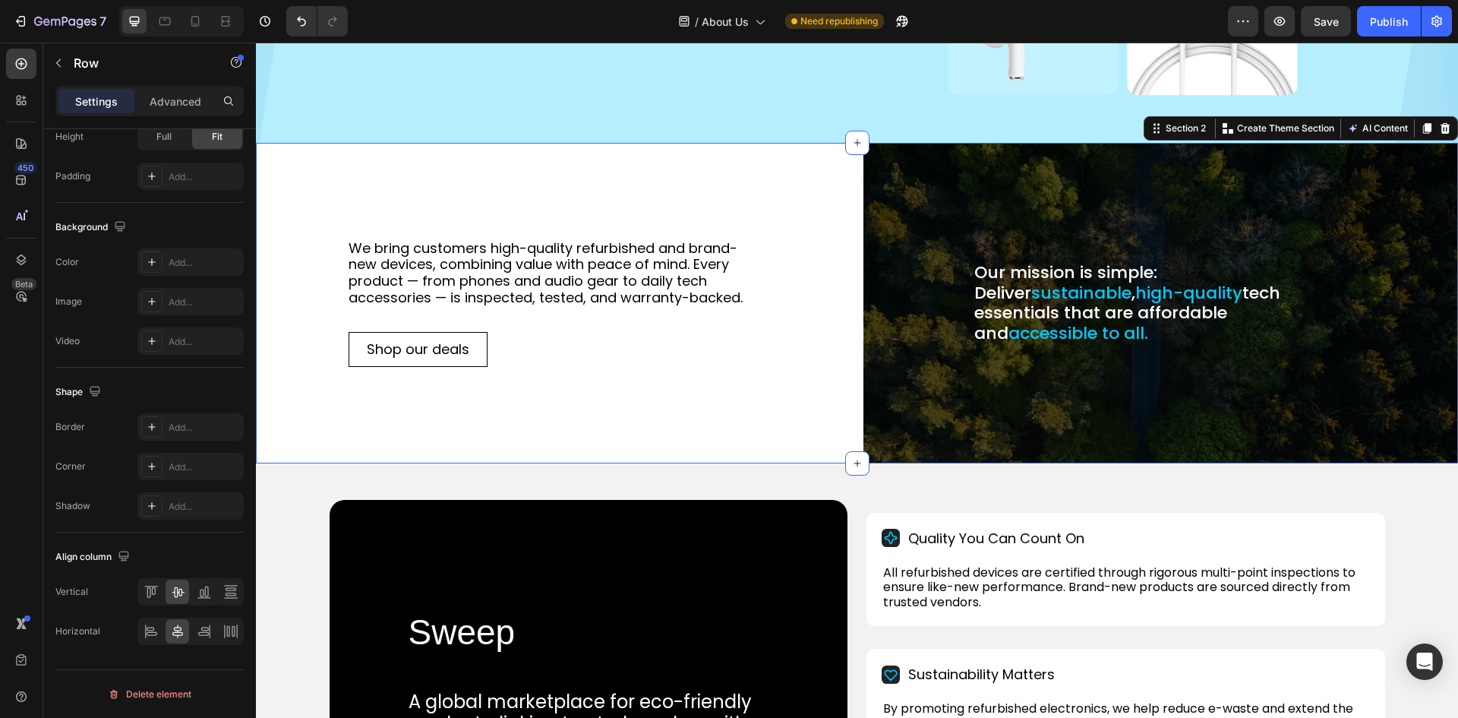
scroll to position [0, 0]
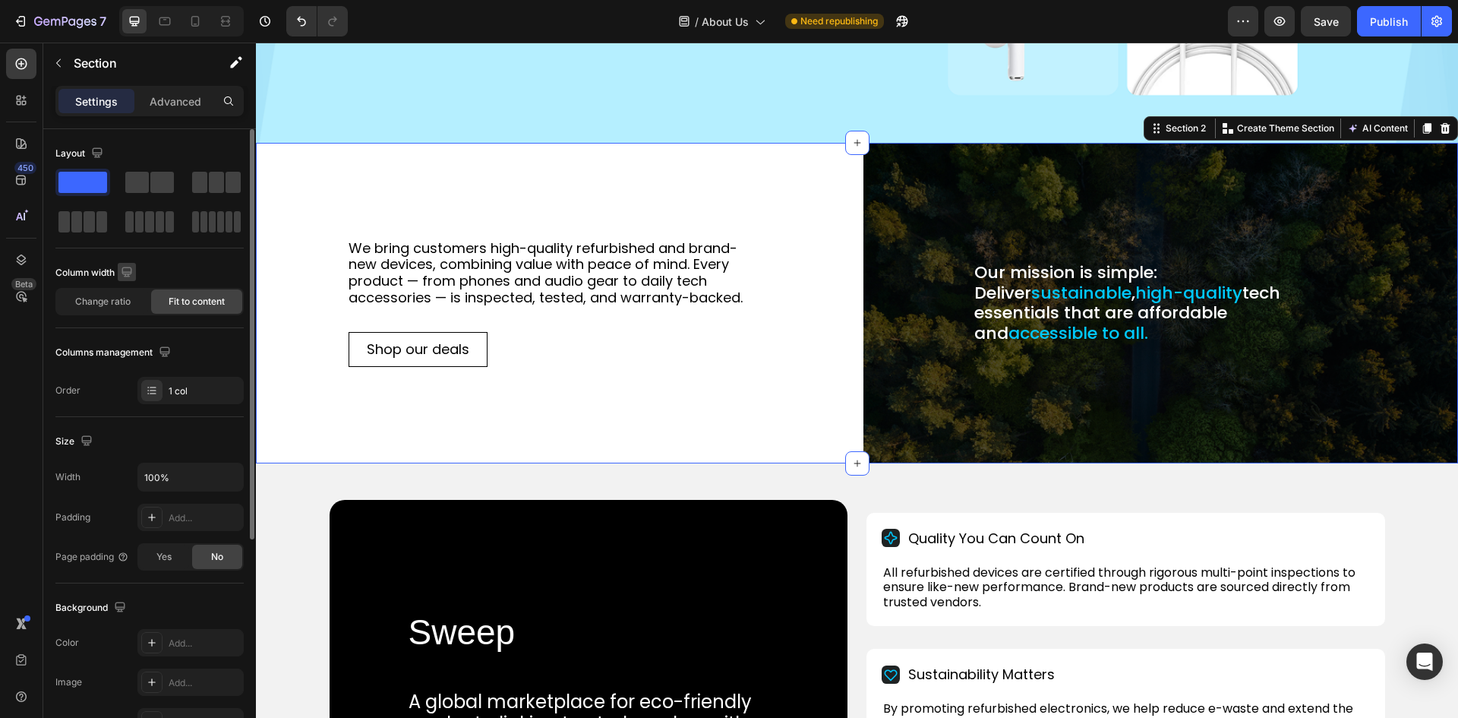
click at [131, 270] on icon "button" at bounding box center [127, 272] width 10 height 10
click at [186, 303] on span "Fit to content" at bounding box center [197, 302] width 56 height 14
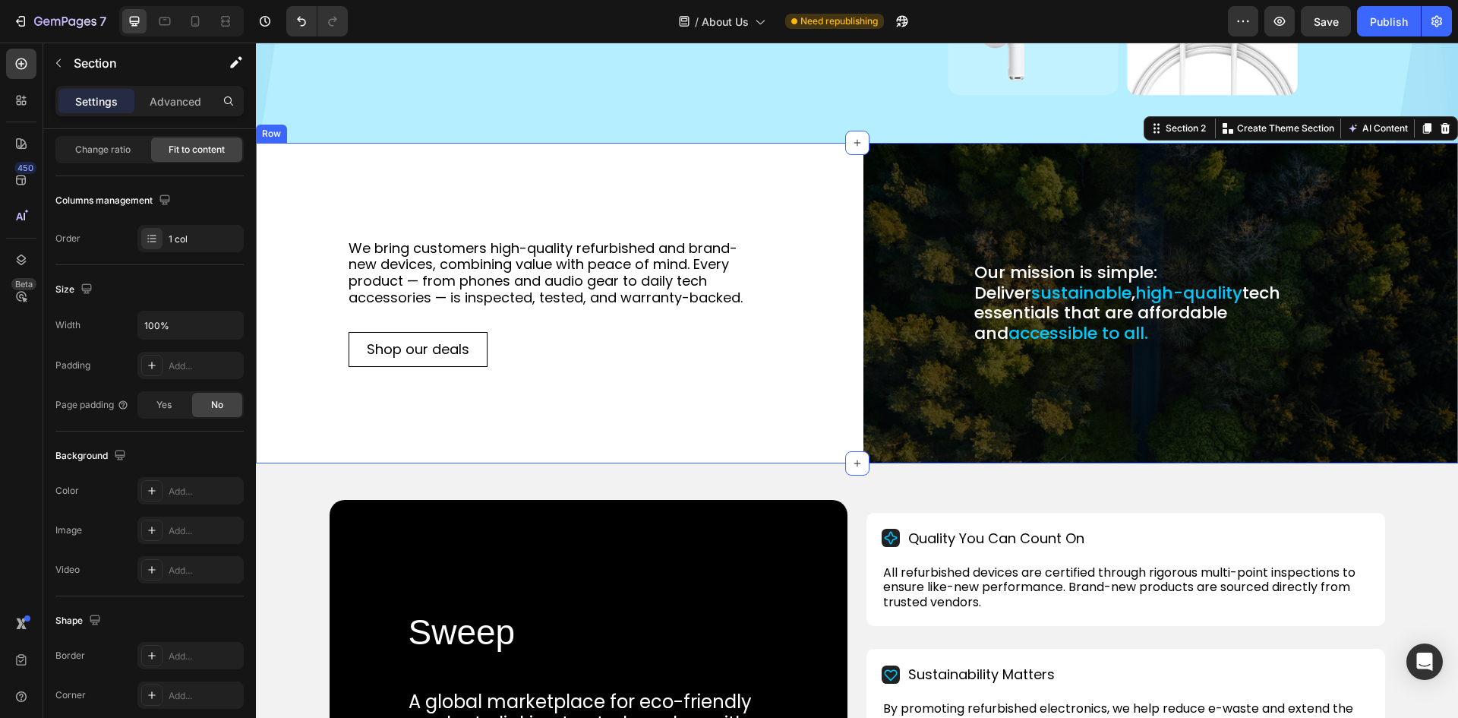
click at [514, 209] on div "We bring customers high-quality refurbished and brand-new devices, combining va…" at bounding box center [553, 303] width 595 height 320
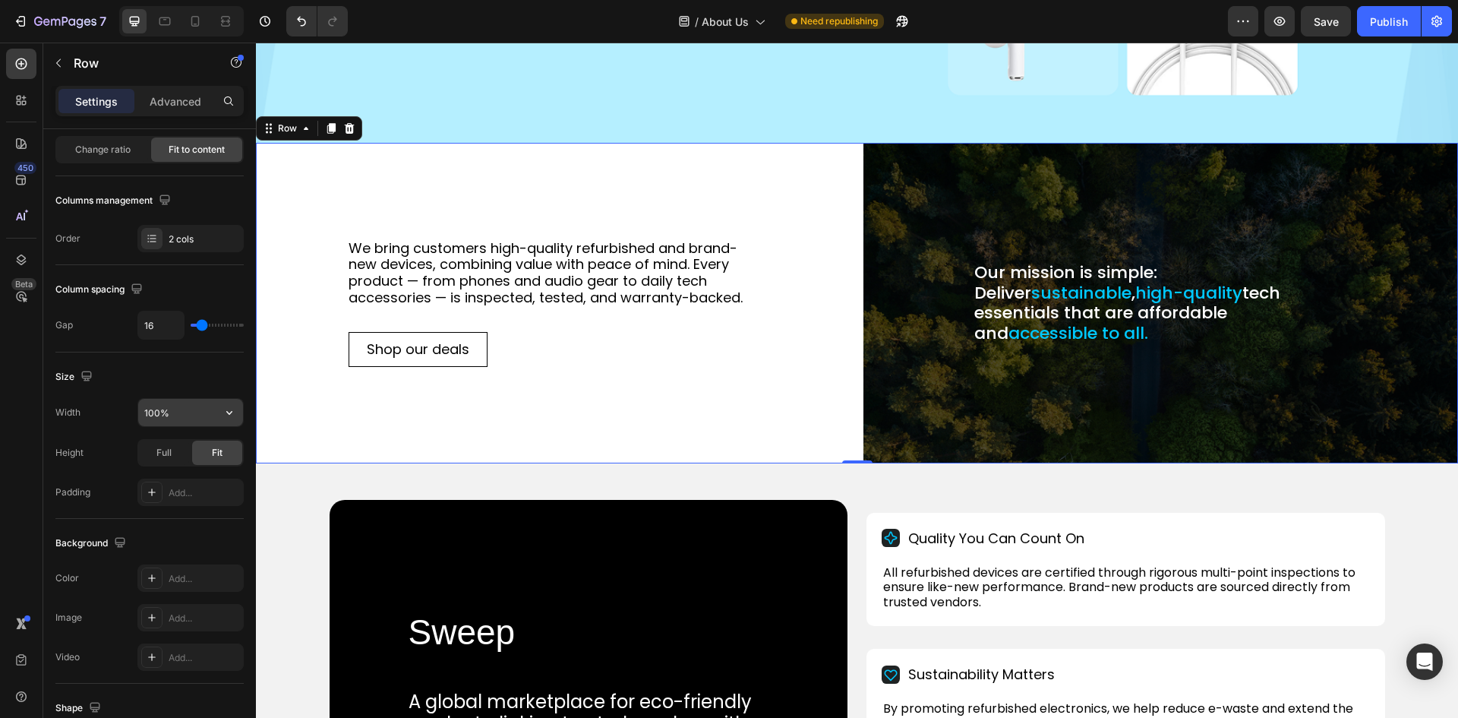
click at [163, 417] on input "100%" at bounding box center [190, 412] width 105 height 27
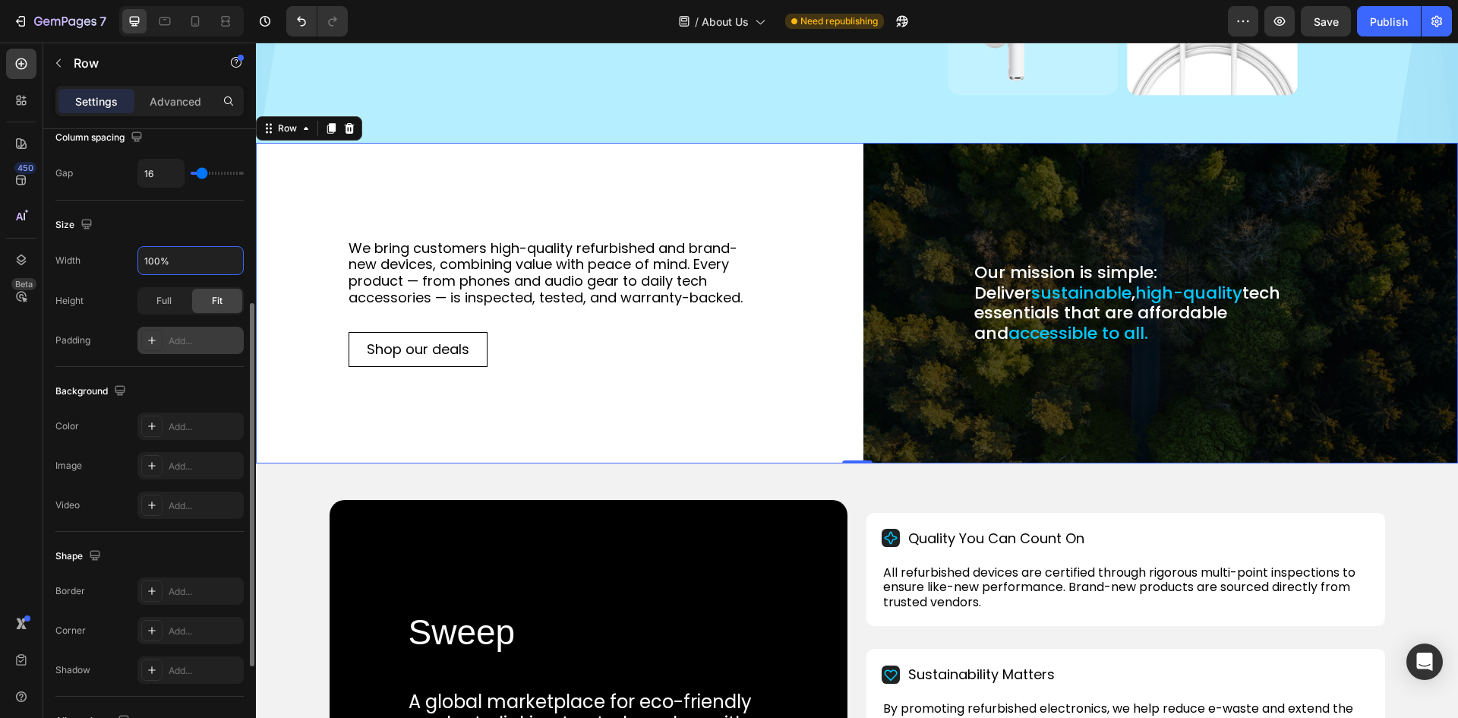
scroll to position [228, 0]
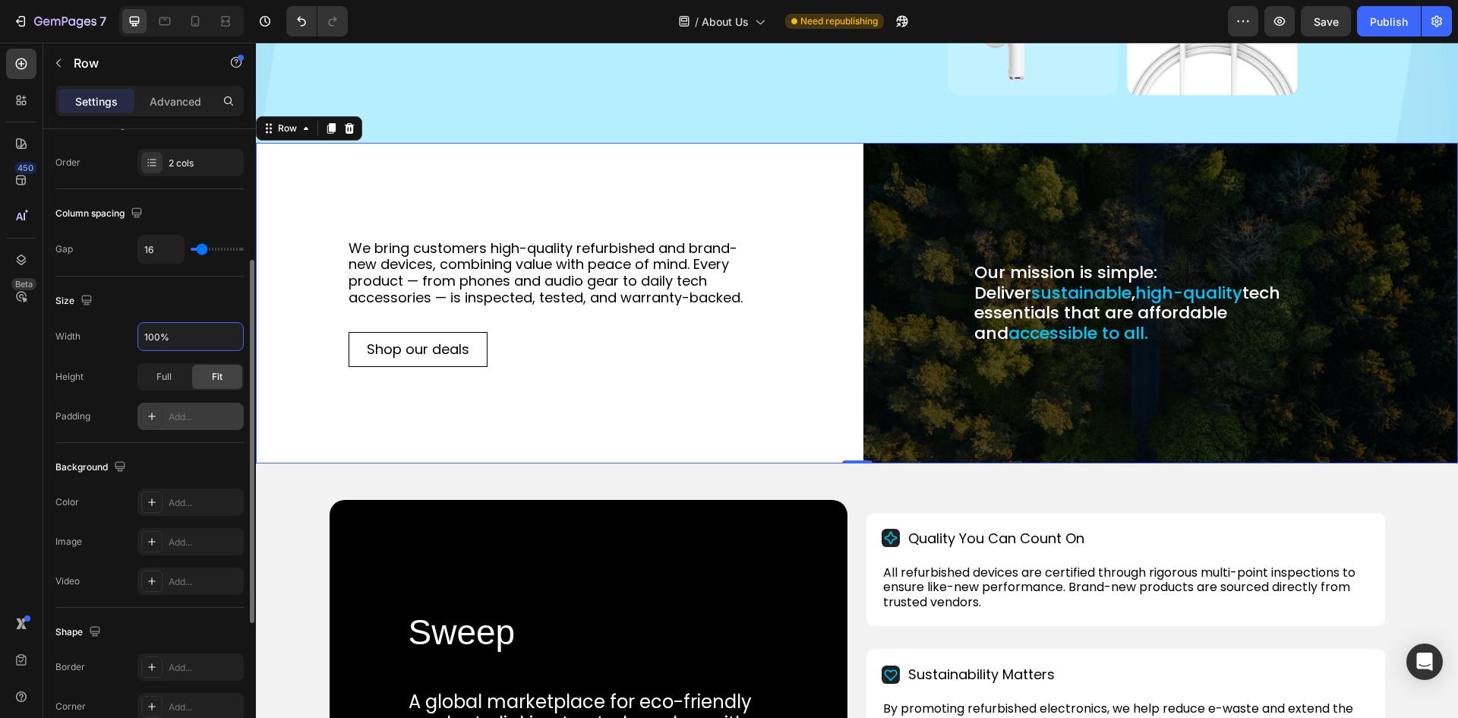
click at [177, 416] on div "Add..." at bounding box center [204, 417] width 71 height 14
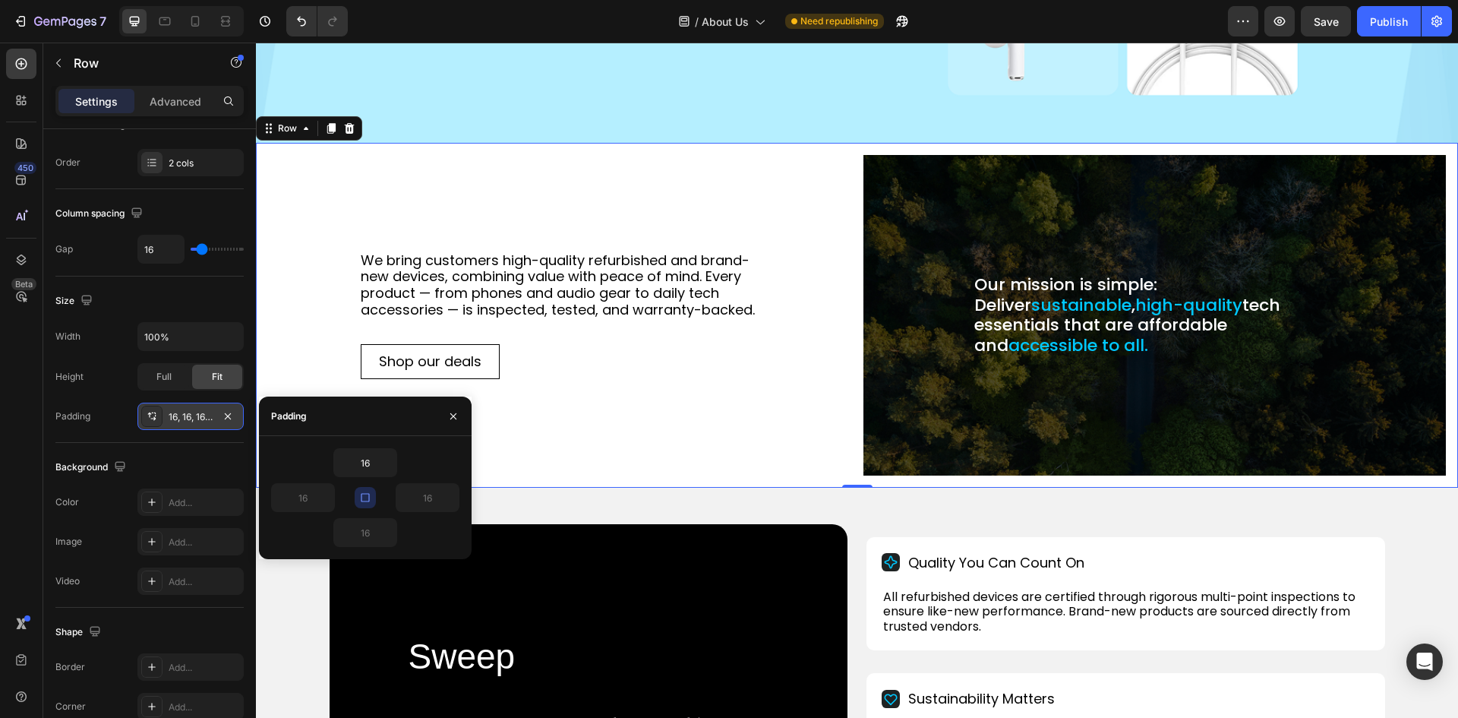
click at [365, 500] on icon "button" at bounding box center [365, 497] width 12 height 12
click at [288, 497] on input "16" at bounding box center [303, 497] width 62 height 27
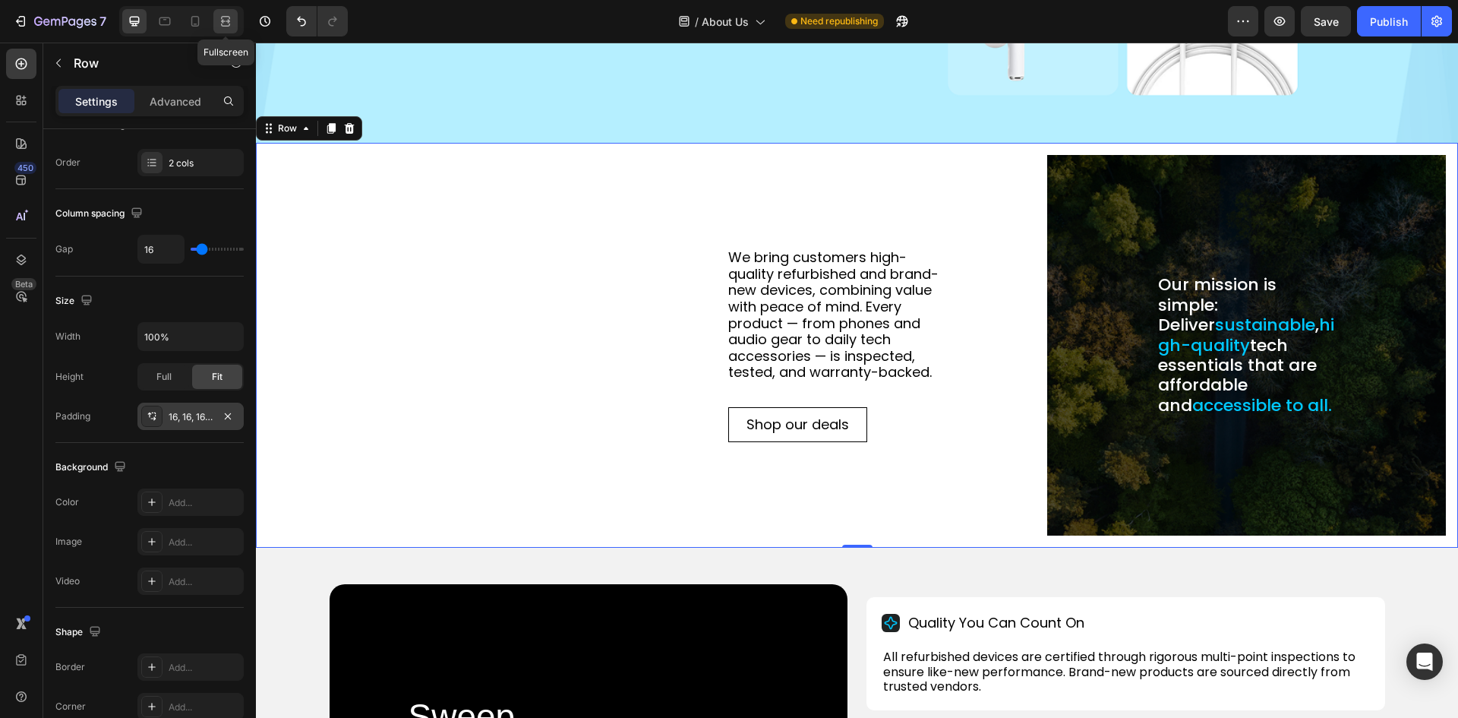
click at [228, 19] on icon at bounding box center [225, 21] width 15 height 15
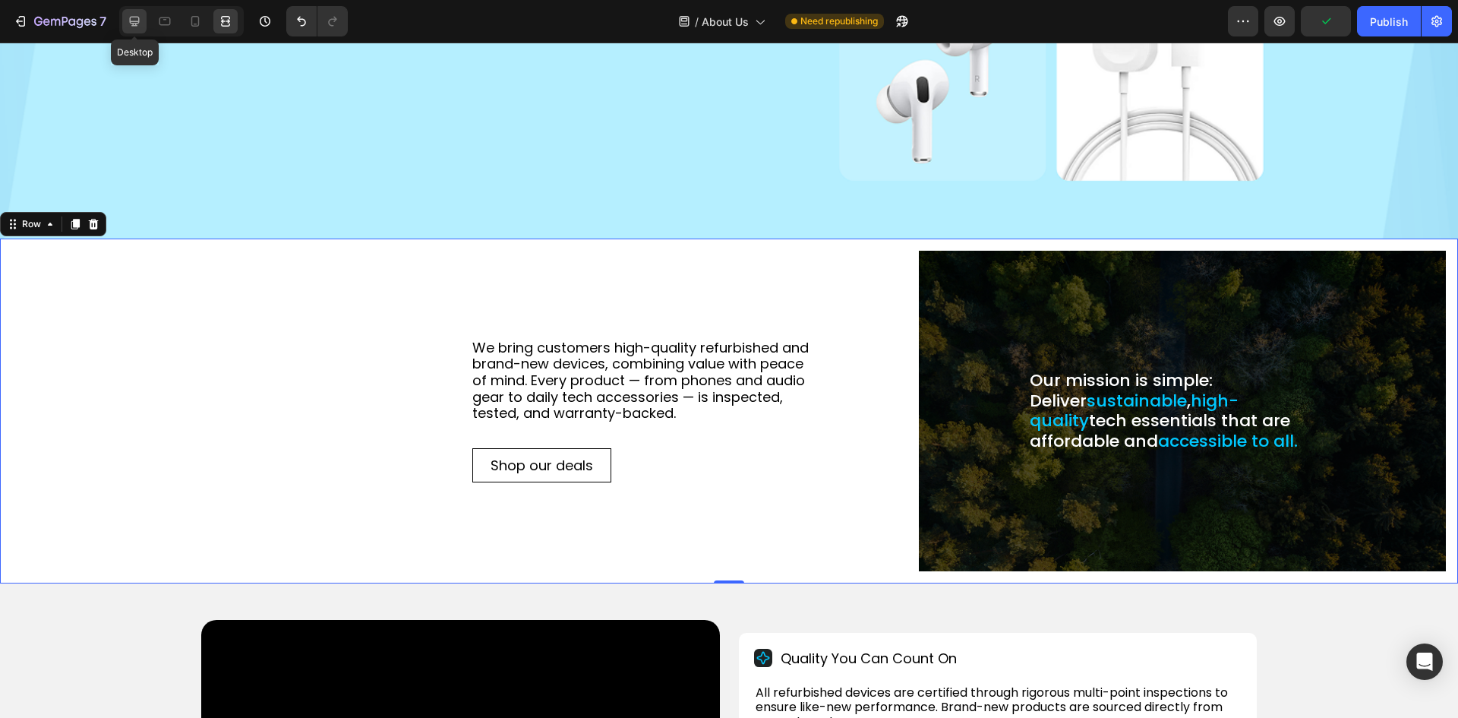
click at [140, 19] on icon at bounding box center [134, 21] width 15 height 15
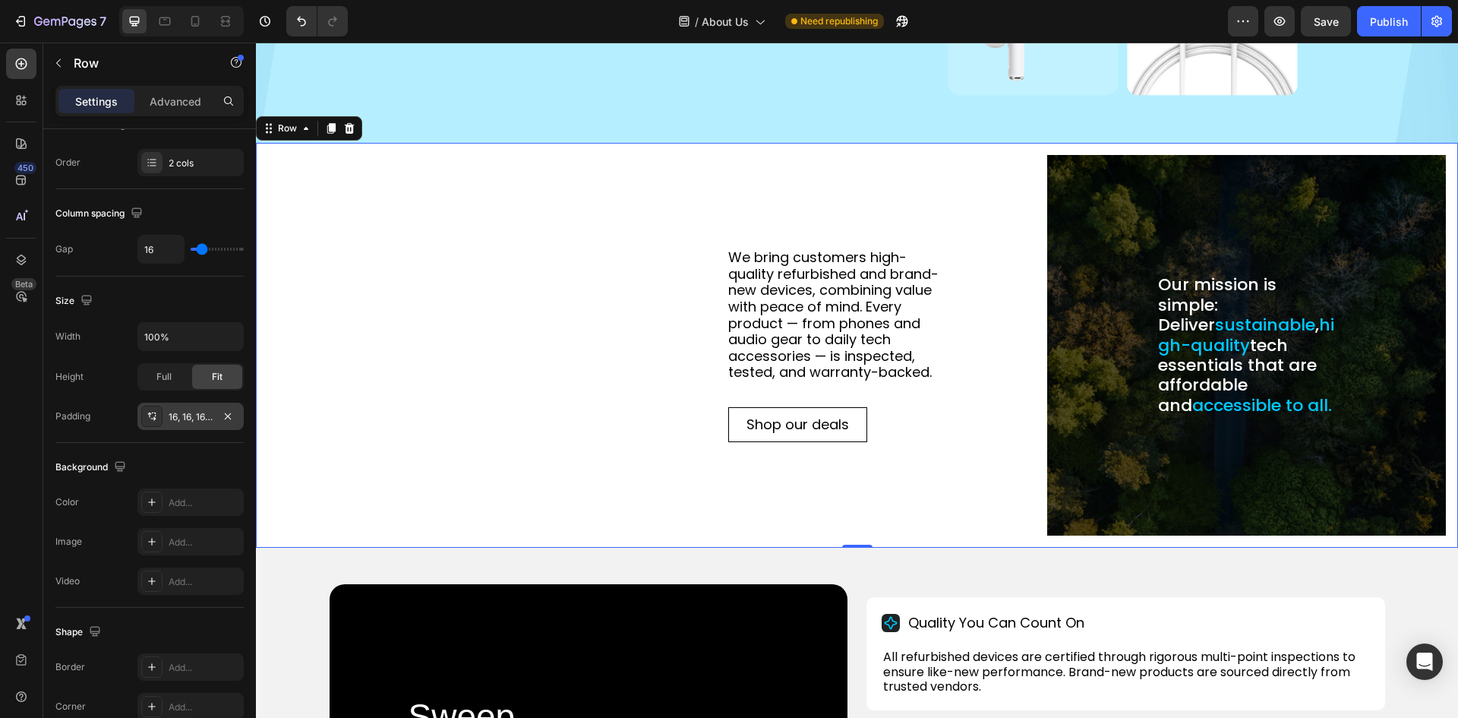
click at [185, 418] on div "16, 16, 16, 500" at bounding box center [191, 417] width 44 height 14
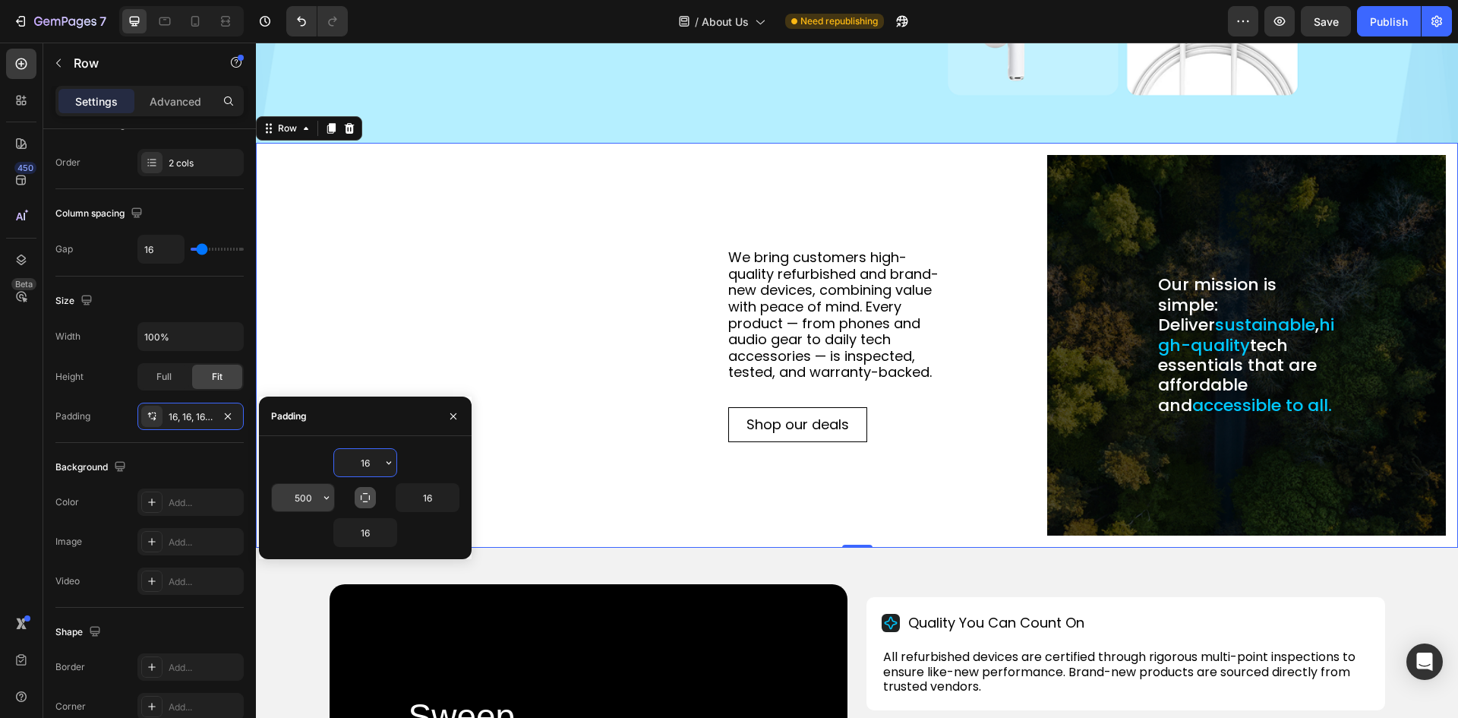
click at [300, 499] on input "500" at bounding box center [303, 497] width 62 height 27
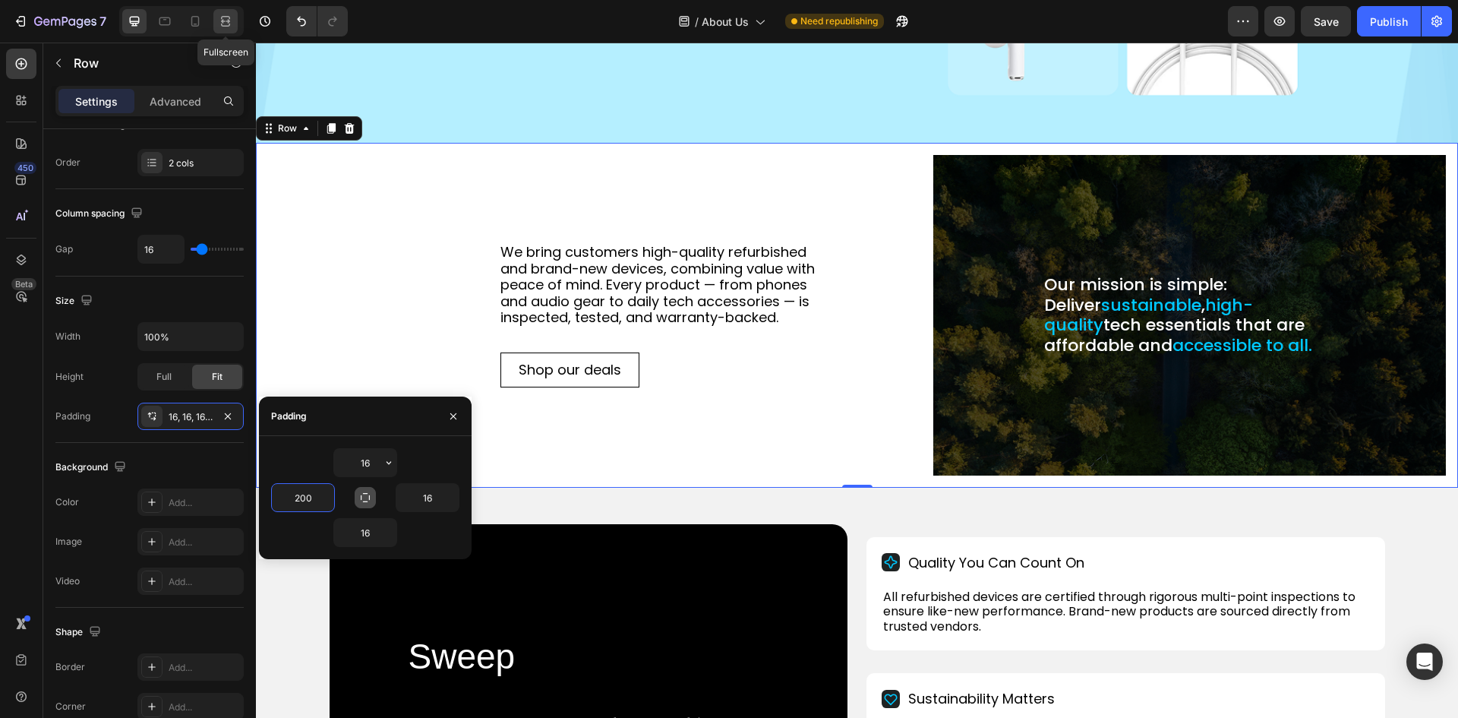
click at [223, 14] on icon at bounding box center [225, 21] width 15 height 15
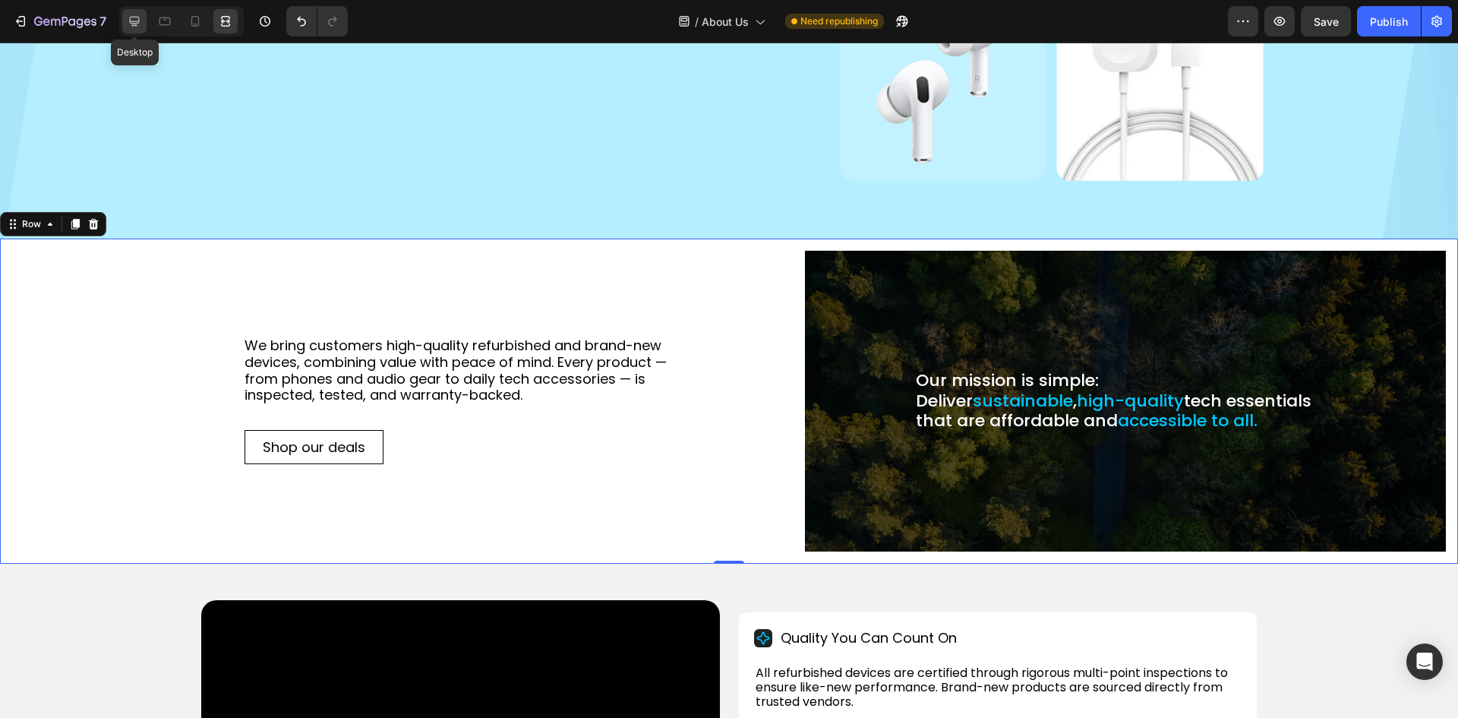
click at [131, 23] on icon at bounding box center [135, 22] width 10 height 10
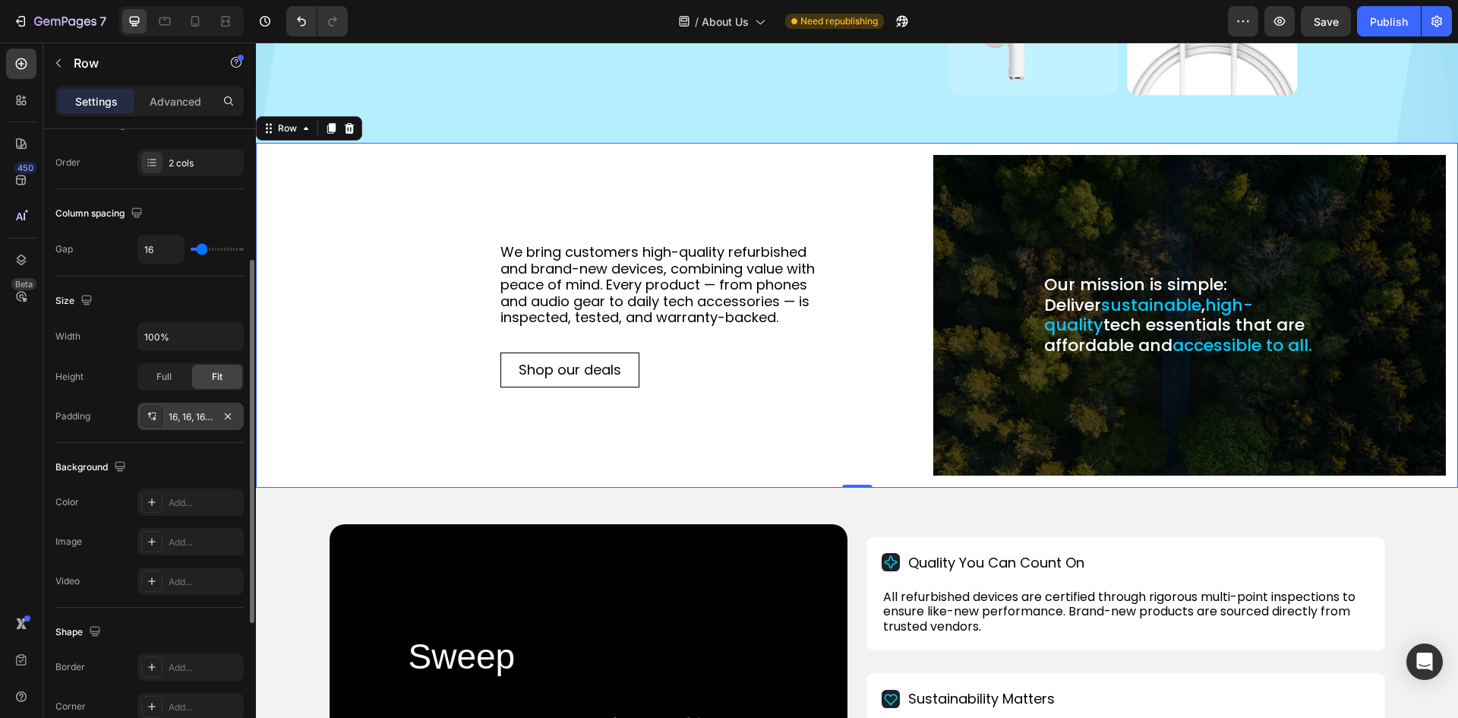
click at [189, 416] on div "16, 16, 16, 200" at bounding box center [191, 417] width 44 height 14
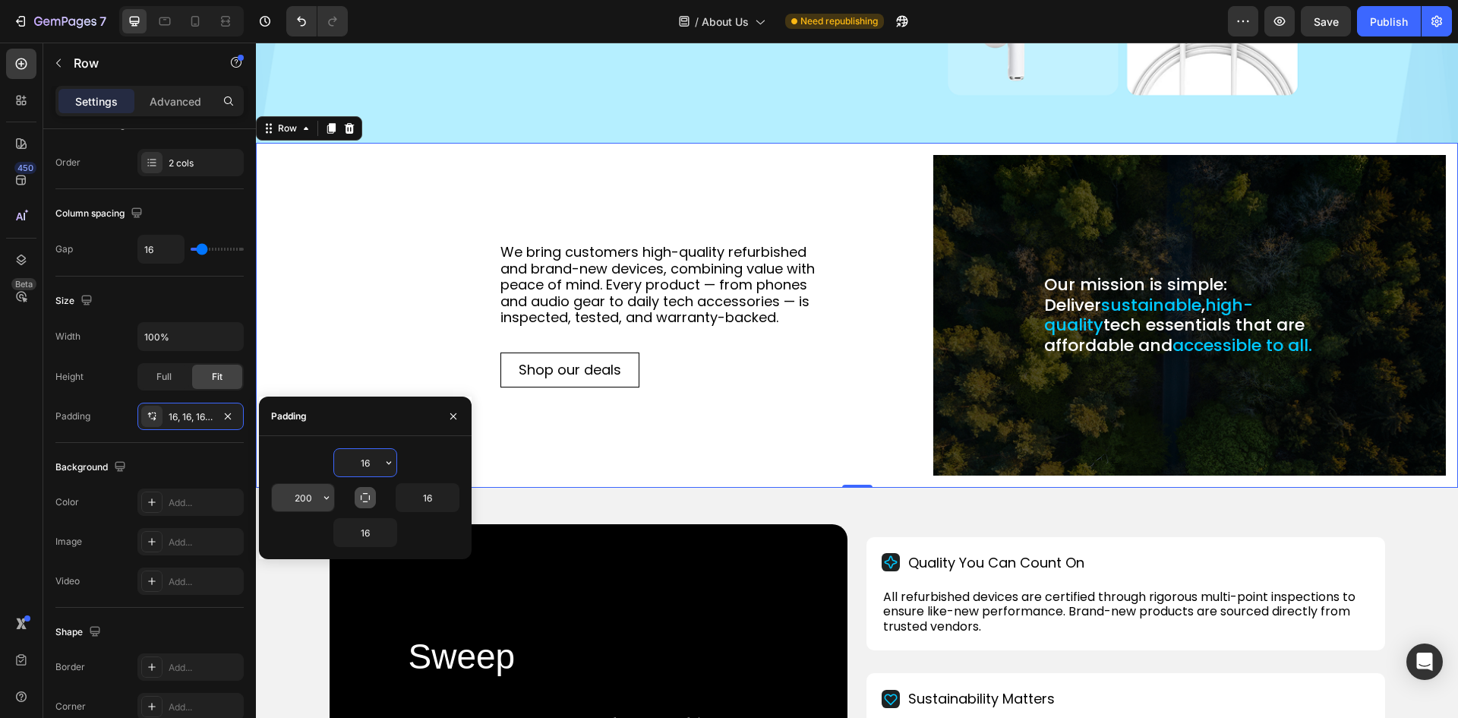
click at [302, 498] on input "200" at bounding box center [303, 497] width 62 height 27
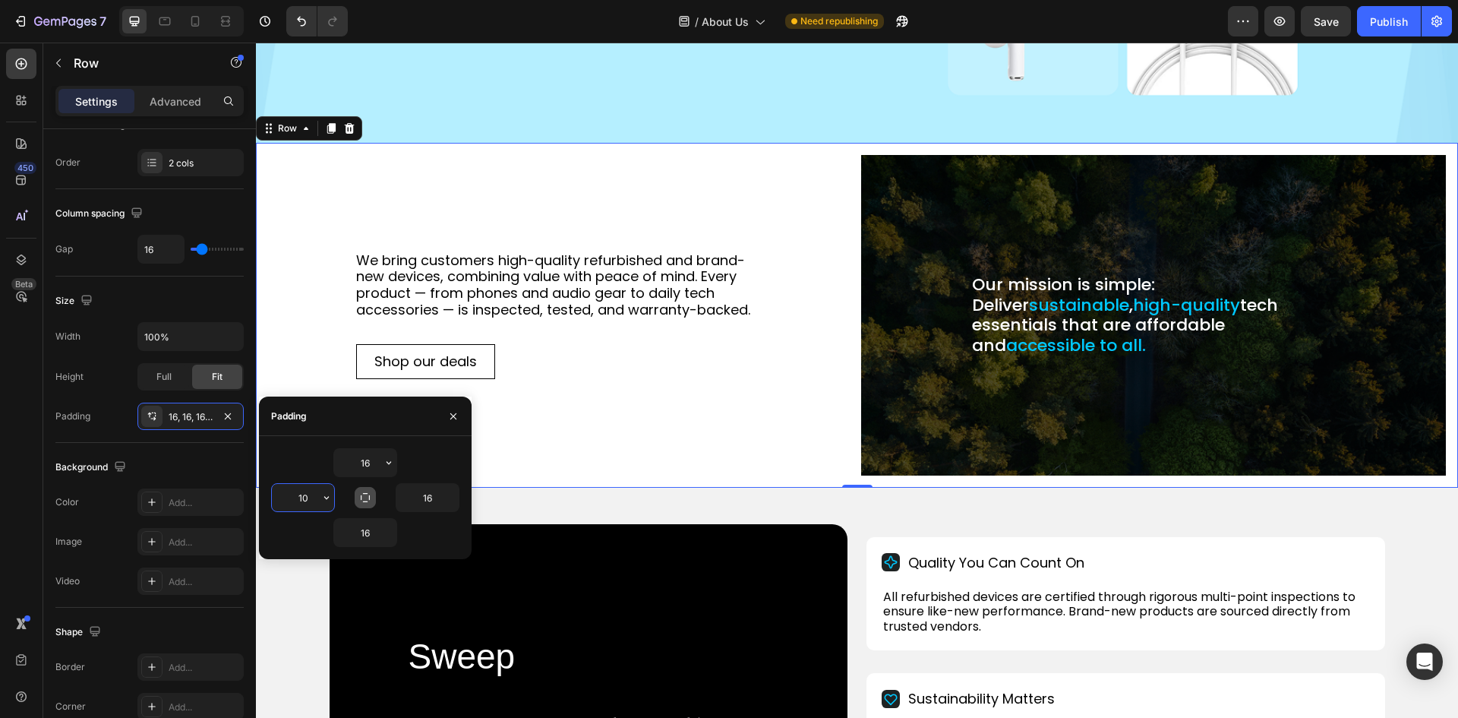
type input "100"
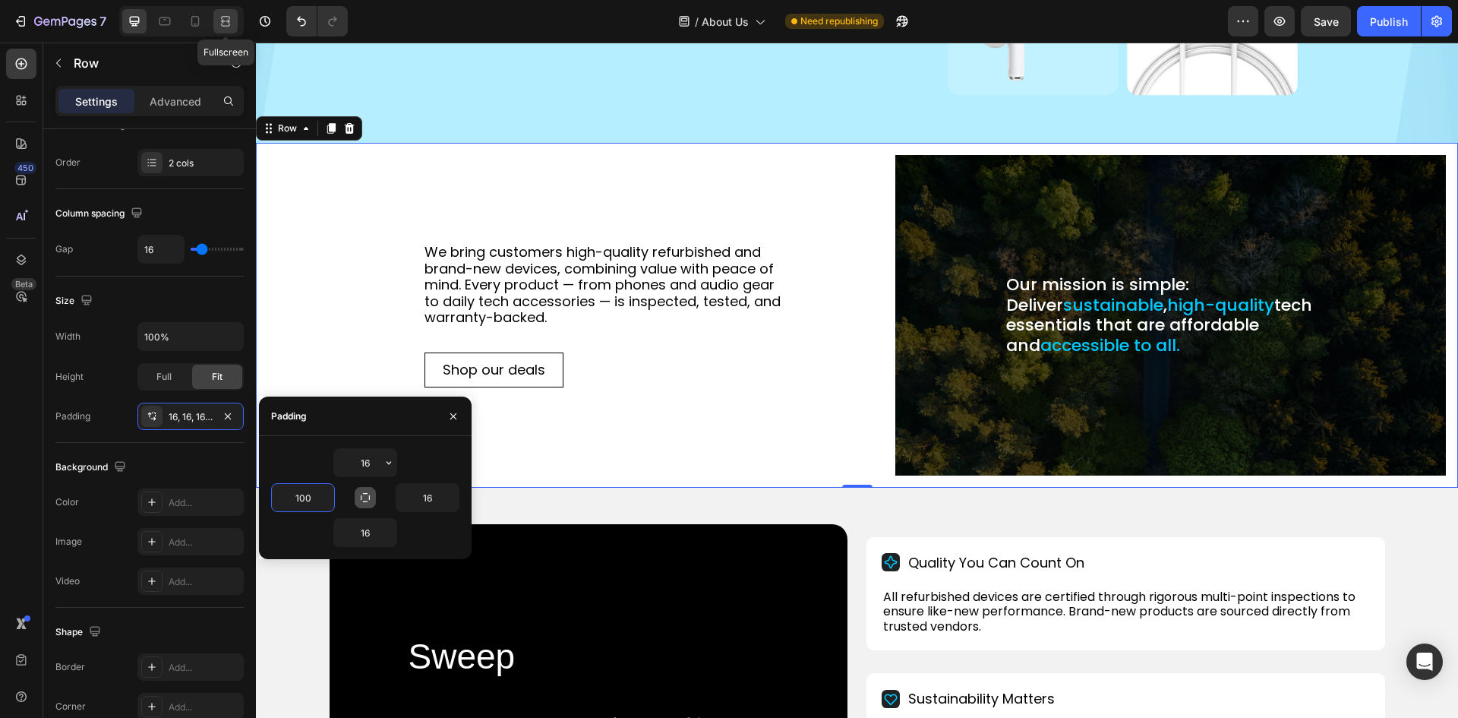
click at [233, 17] on icon at bounding box center [225, 21] width 15 height 15
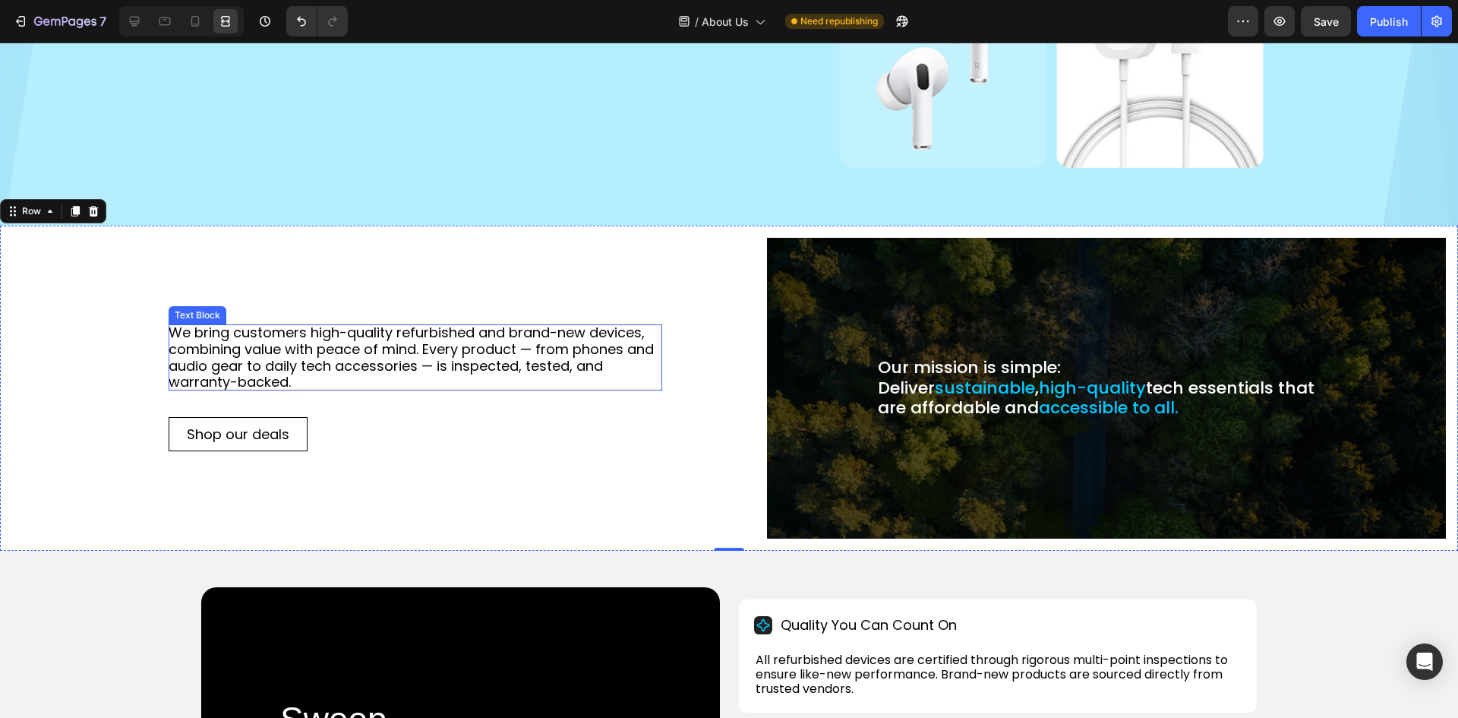
scroll to position [380, 0]
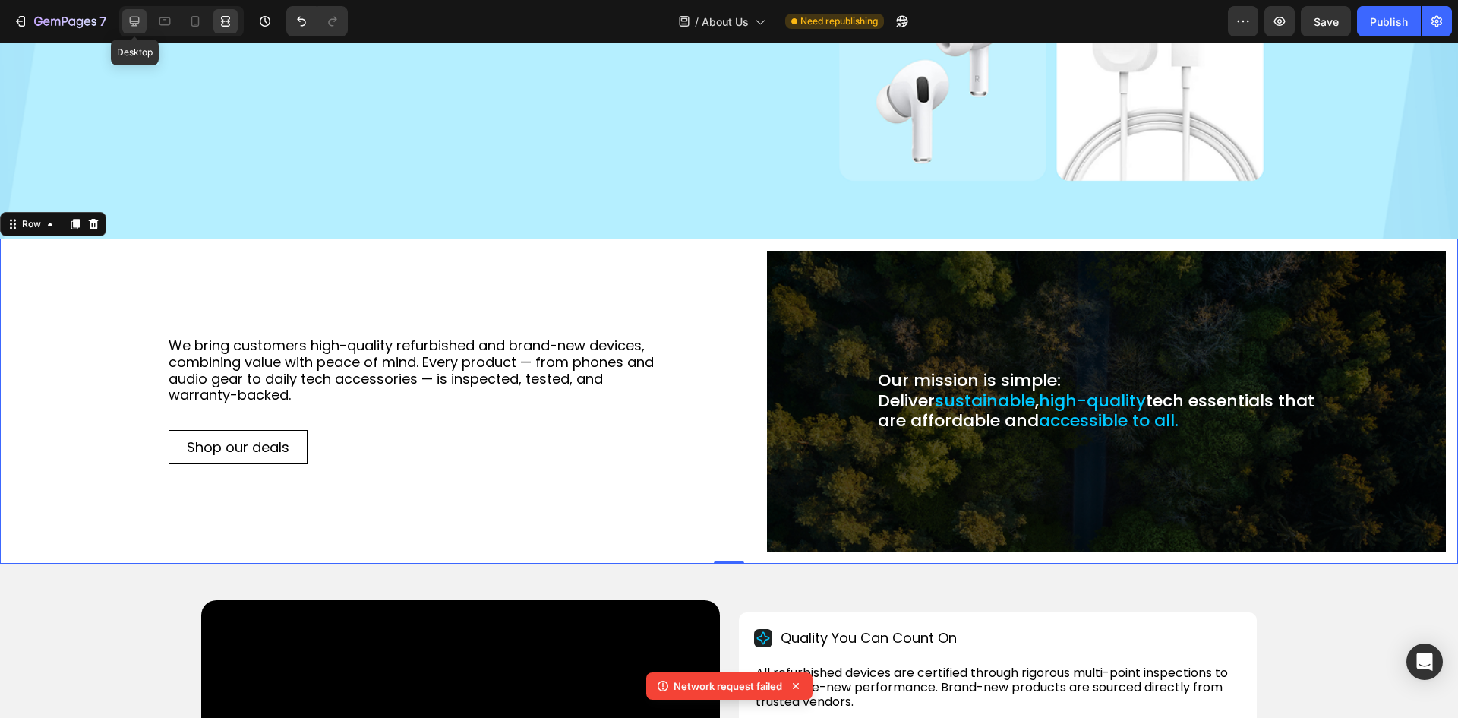
click at [132, 25] on icon at bounding box center [135, 22] width 10 height 10
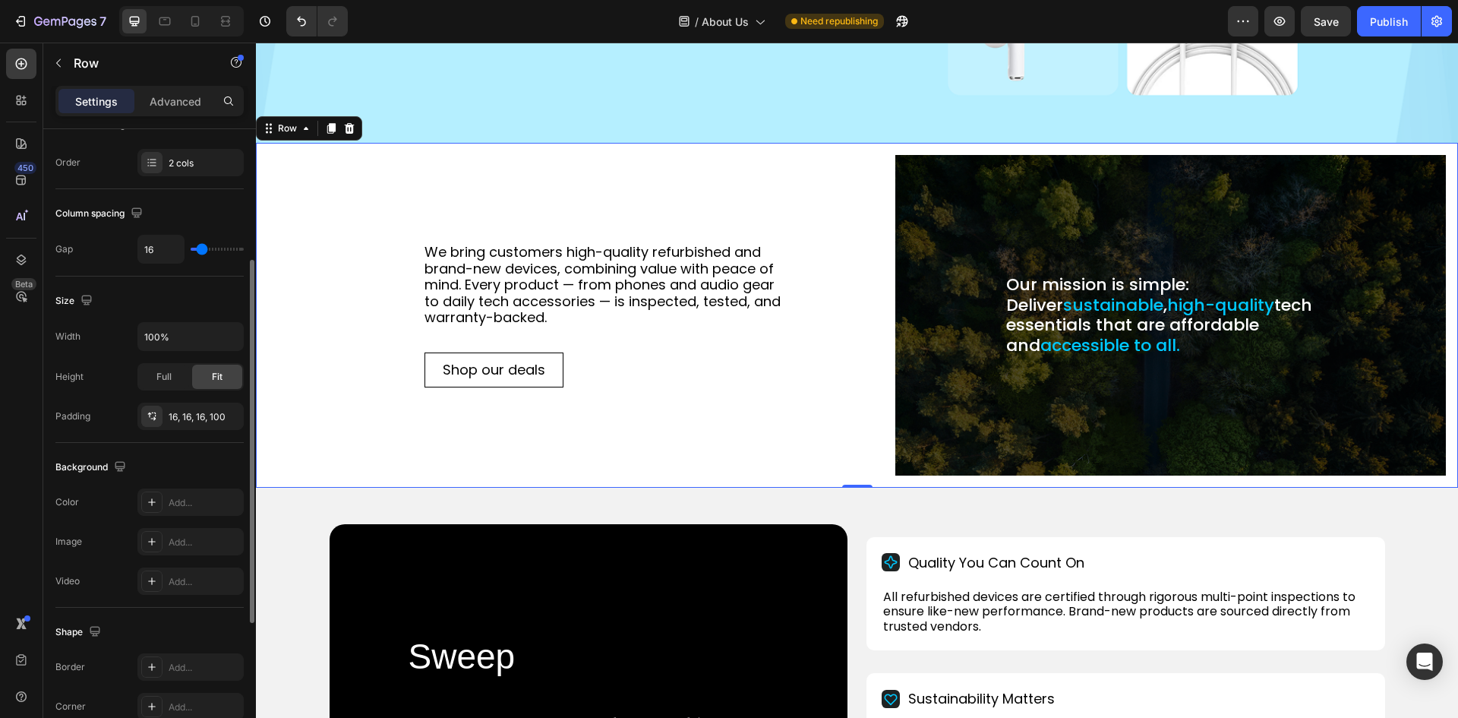
click at [87, 287] on div "Size Width 100% Height Full Fit Padding 16, 16, 16, 100" at bounding box center [149, 359] width 188 height 166
click at [86, 289] on div "Size" at bounding box center [149, 301] width 188 height 24
click at [86, 293] on icon "button" at bounding box center [86, 299] width 15 height 15
click at [86, 301] on icon "button" at bounding box center [86, 300] width 10 height 10
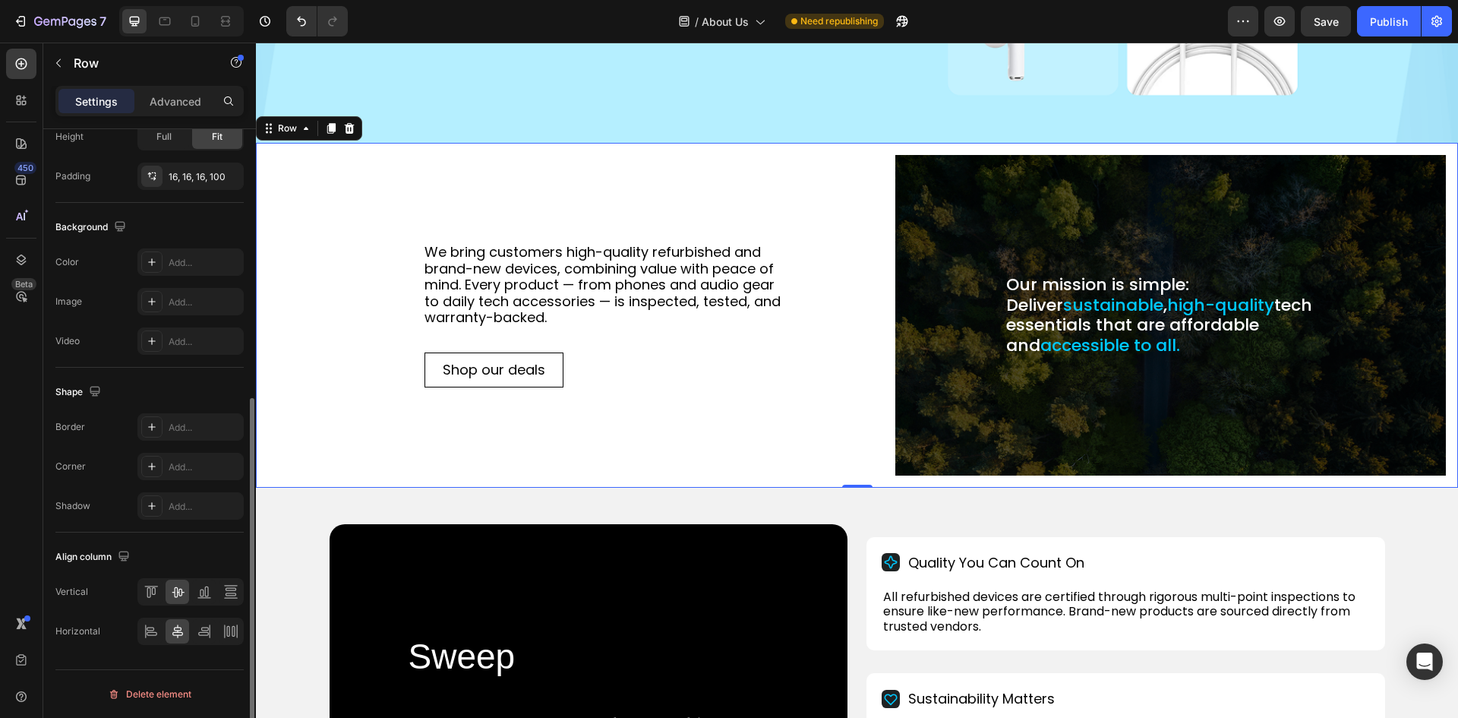
scroll to position [88, 0]
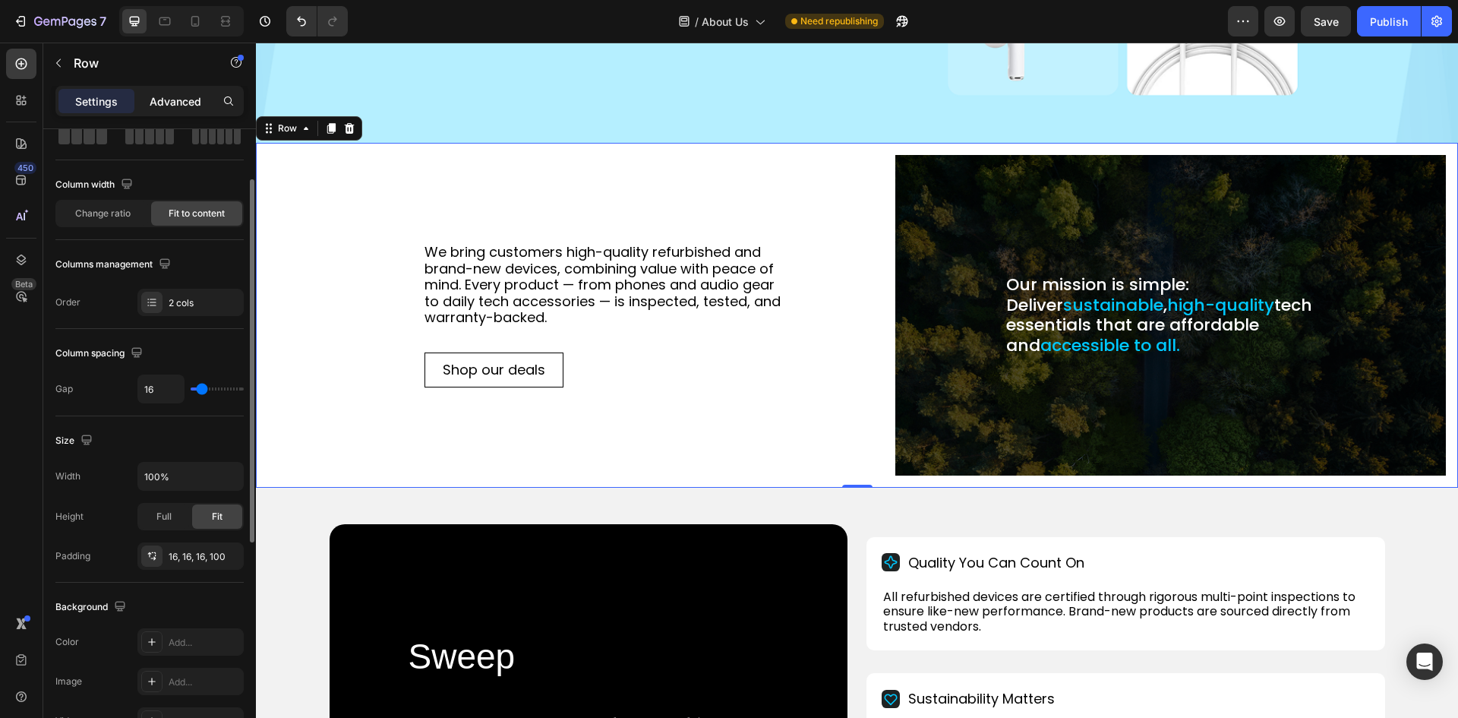
click at [169, 96] on p "Advanced" at bounding box center [176, 101] width 52 height 16
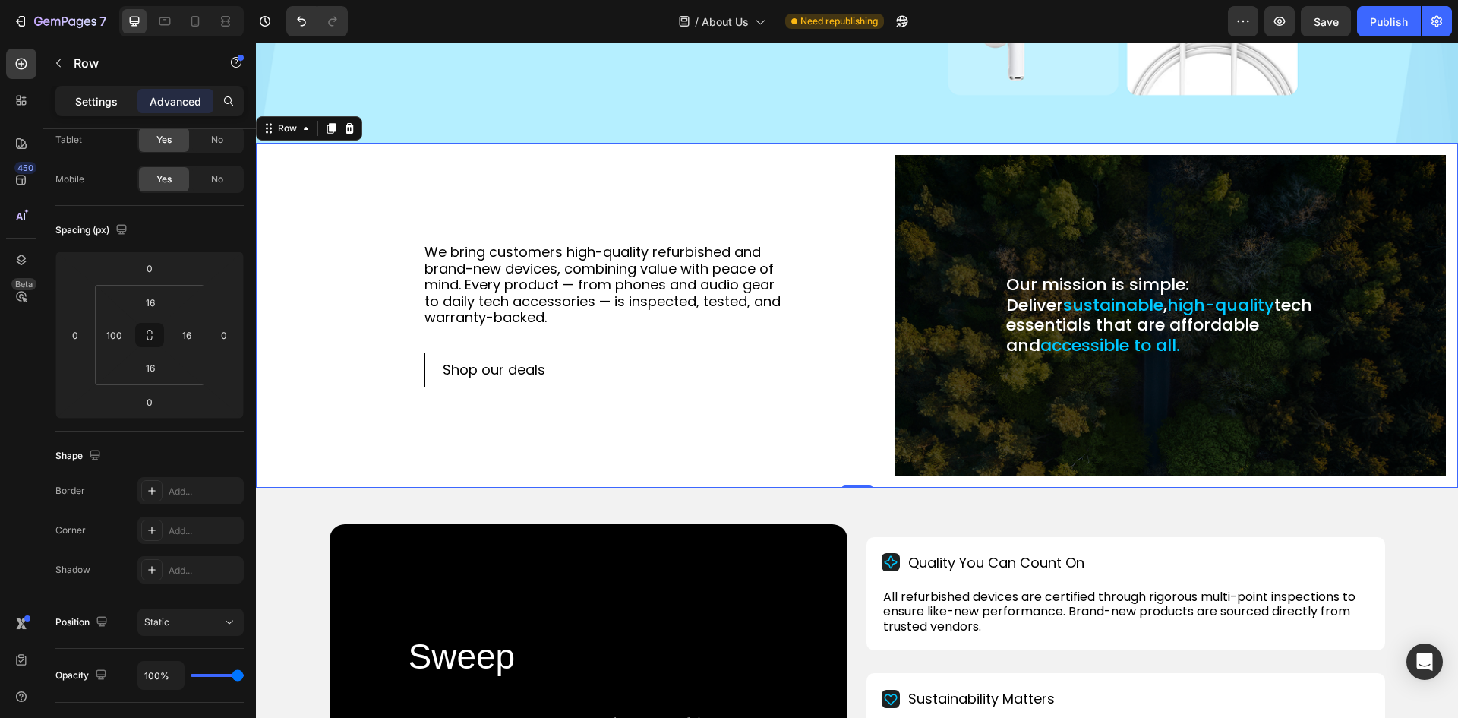
click at [99, 94] on p "Settings" at bounding box center [96, 101] width 43 height 16
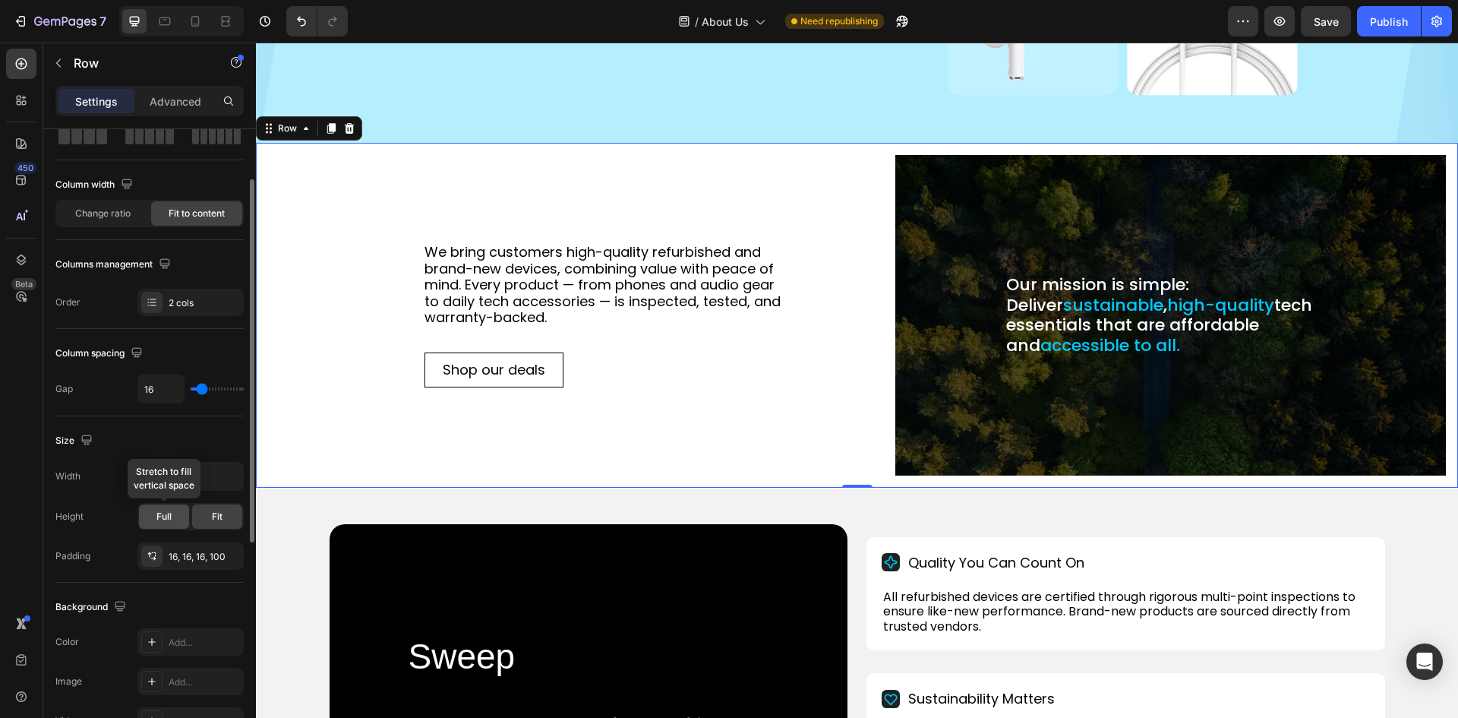
click at [170, 522] on span "Full" at bounding box center [163, 517] width 15 height 14
click at [228, 516] on div "Fit" at bounding box center [217, 516] width 50 height 24
click at [202, 547] on div "16, 16, 16, 100" at bounding box center [190, 555] width 106 height 27
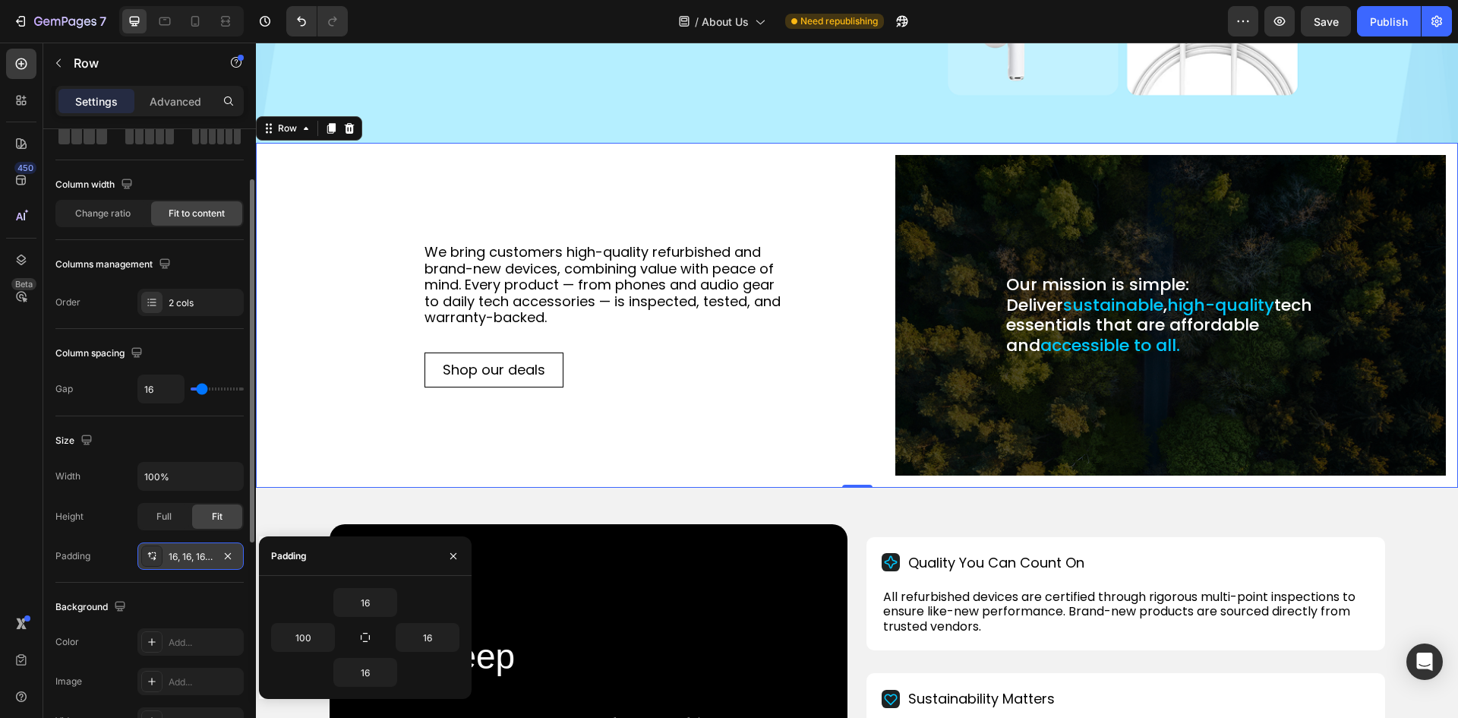
click at [217, 554] on div "16, 16, 16, 100" at bounding box center [190, 555] width 106 height 27
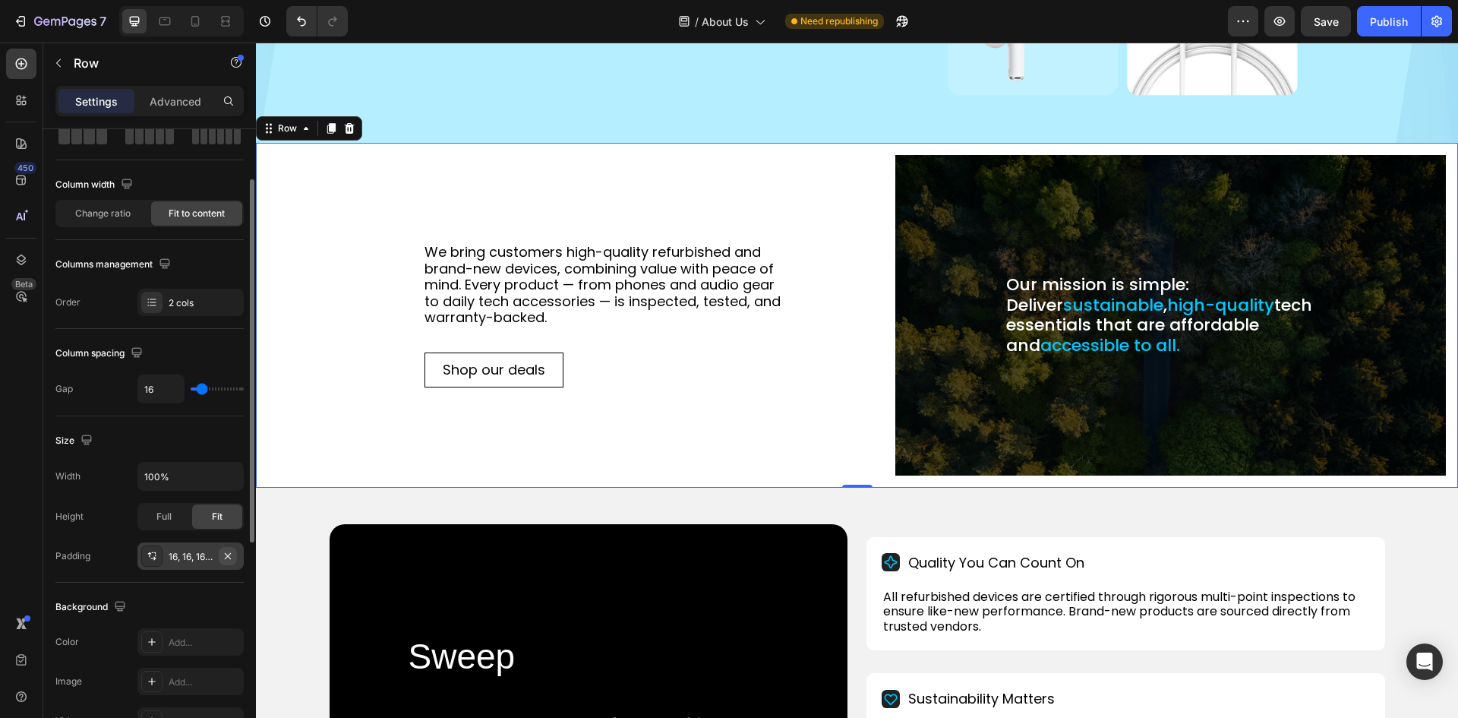
click at [229, 553] on icon "button" at bounding box center [228, 556] width 12 height 12
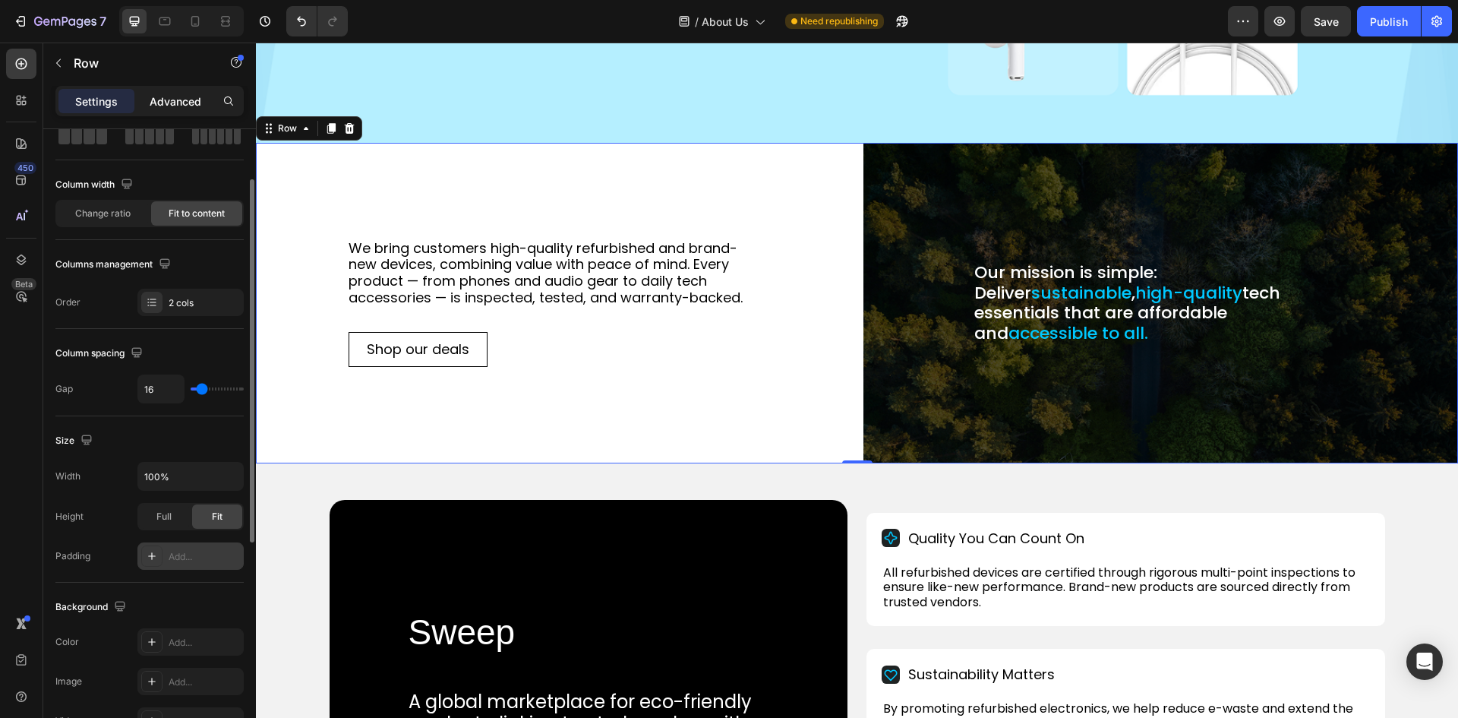
click at [183, 89] on div "Advanced" at bounding box center [175, 101] width 76 height 24
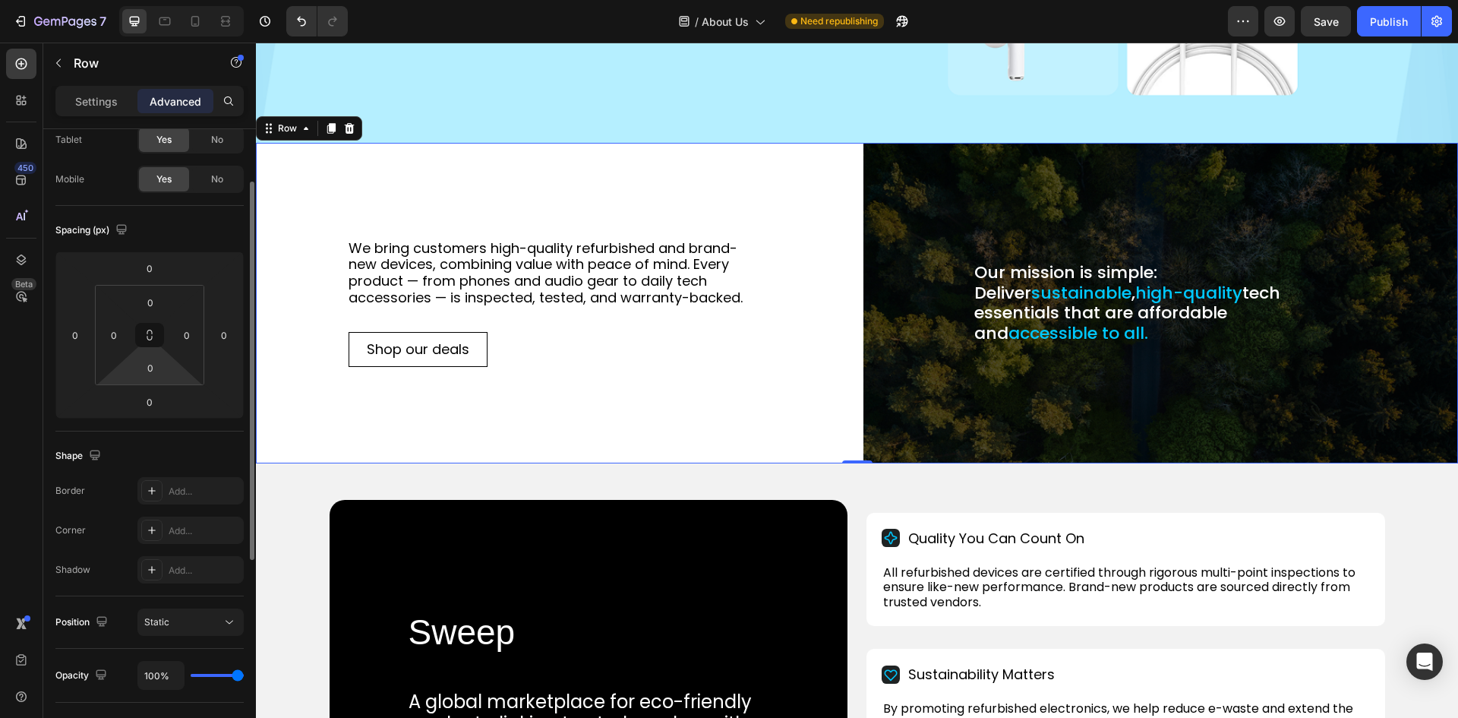
scroll to position [422, 0]
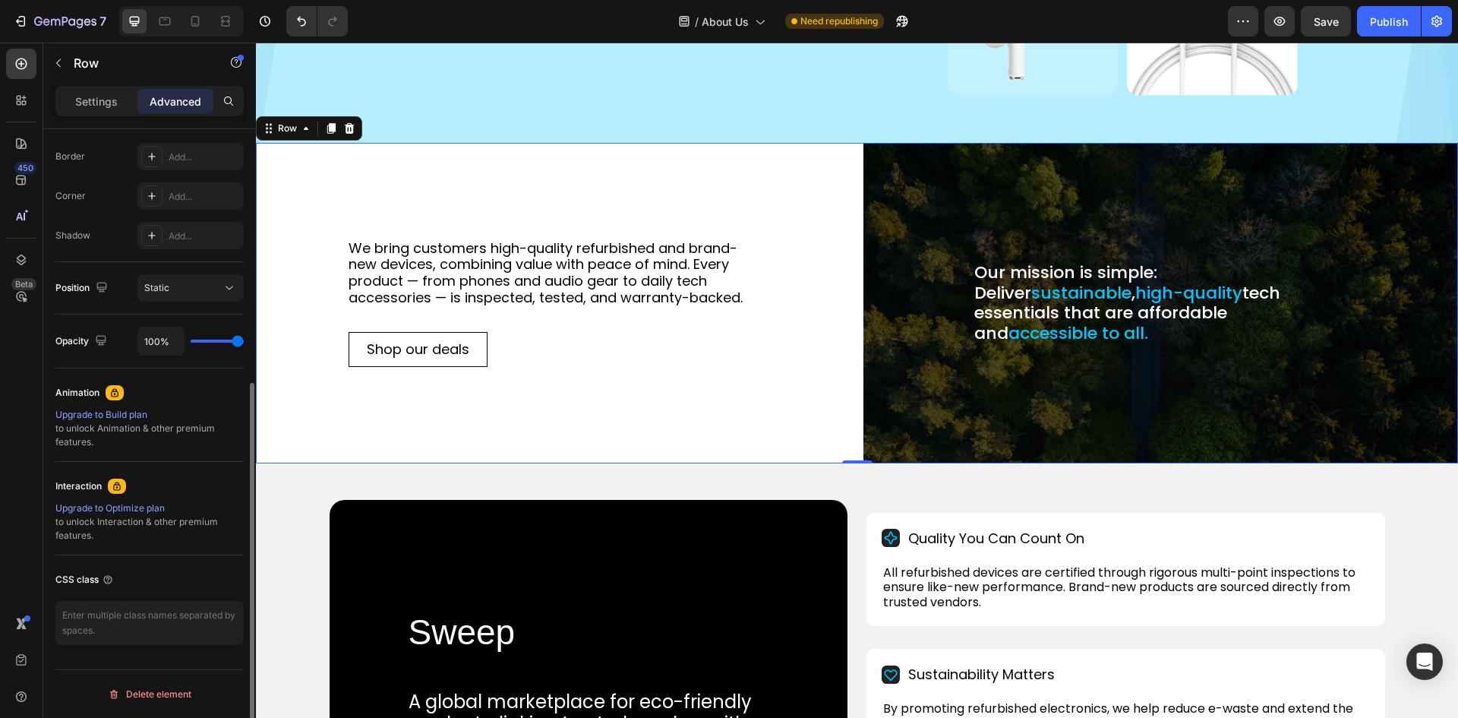
click at [84, 599] on div "CSS class" at bounding box center [149, 606] width 188 height 102
click at [81, 613] on textarea at bounding box center [149, 623] width 188 height 44
